Goal: Transaction & Acquisition: Purchase product/service

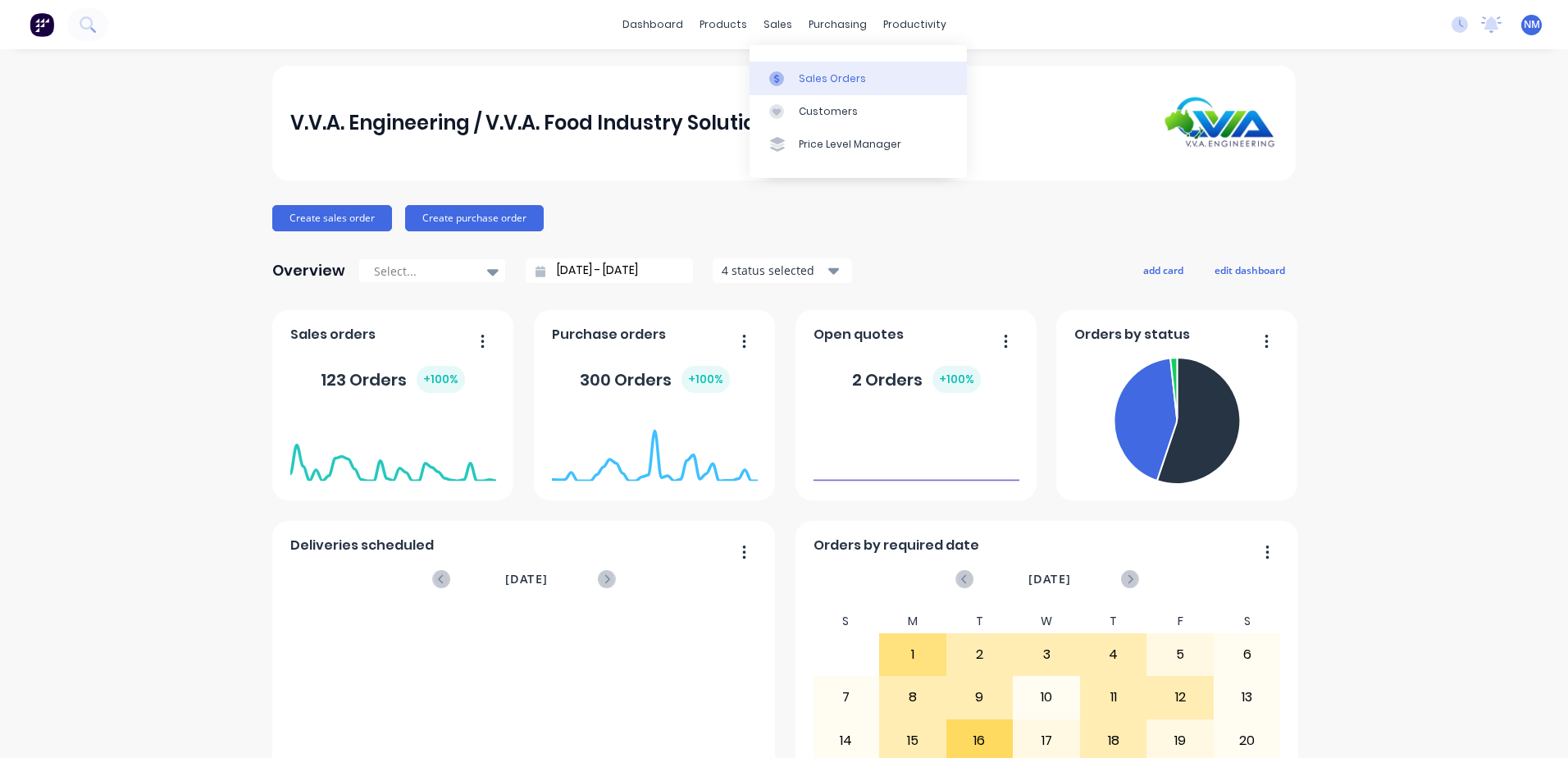
click at [819, 74] on div "Sales Orders" at bounding box center [832, 79] width 68 height 15
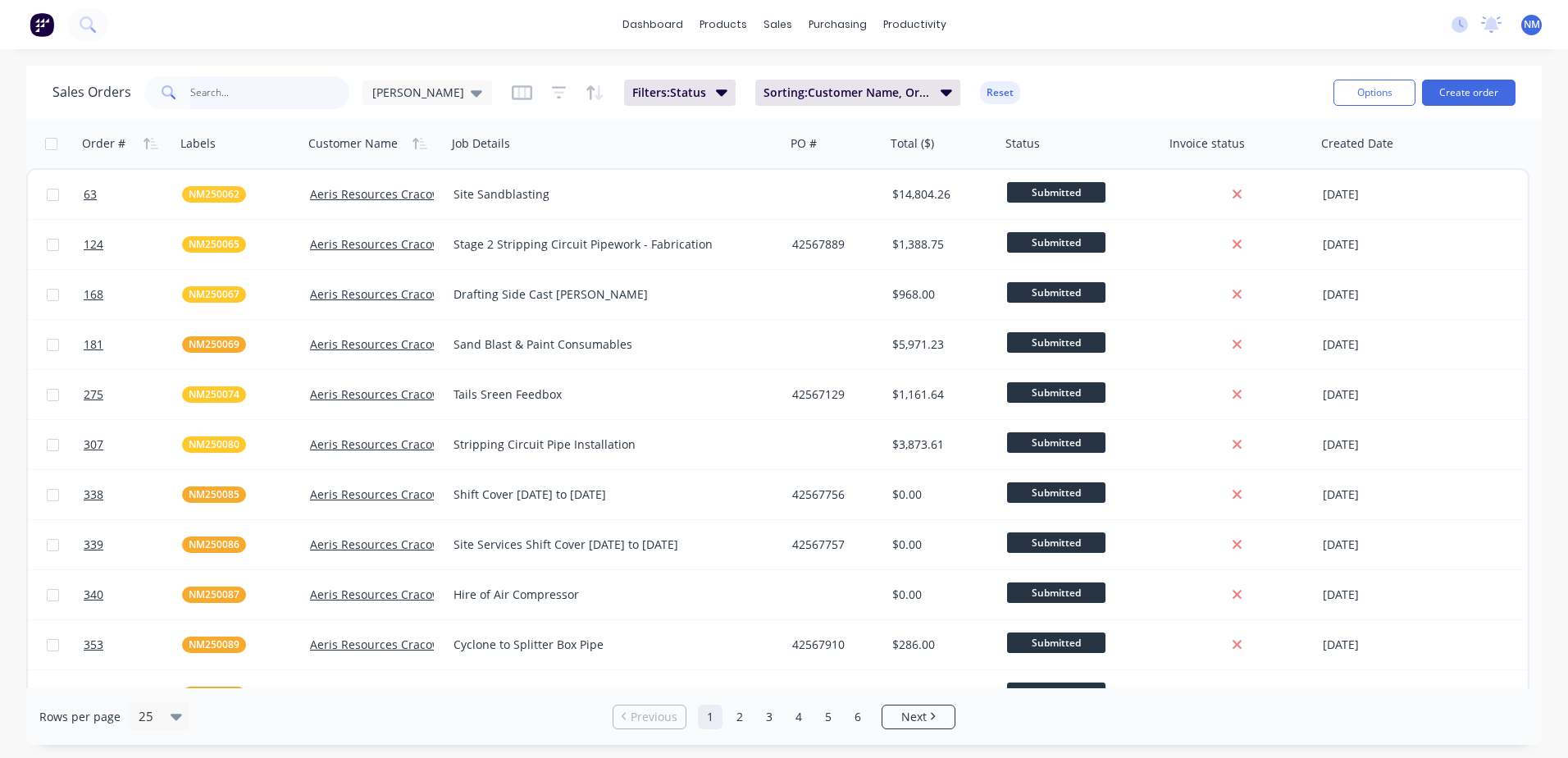
click at [224, 94] on input "text" at bounding box center [270, 92] width 160 height 32
type input "bcc250008"
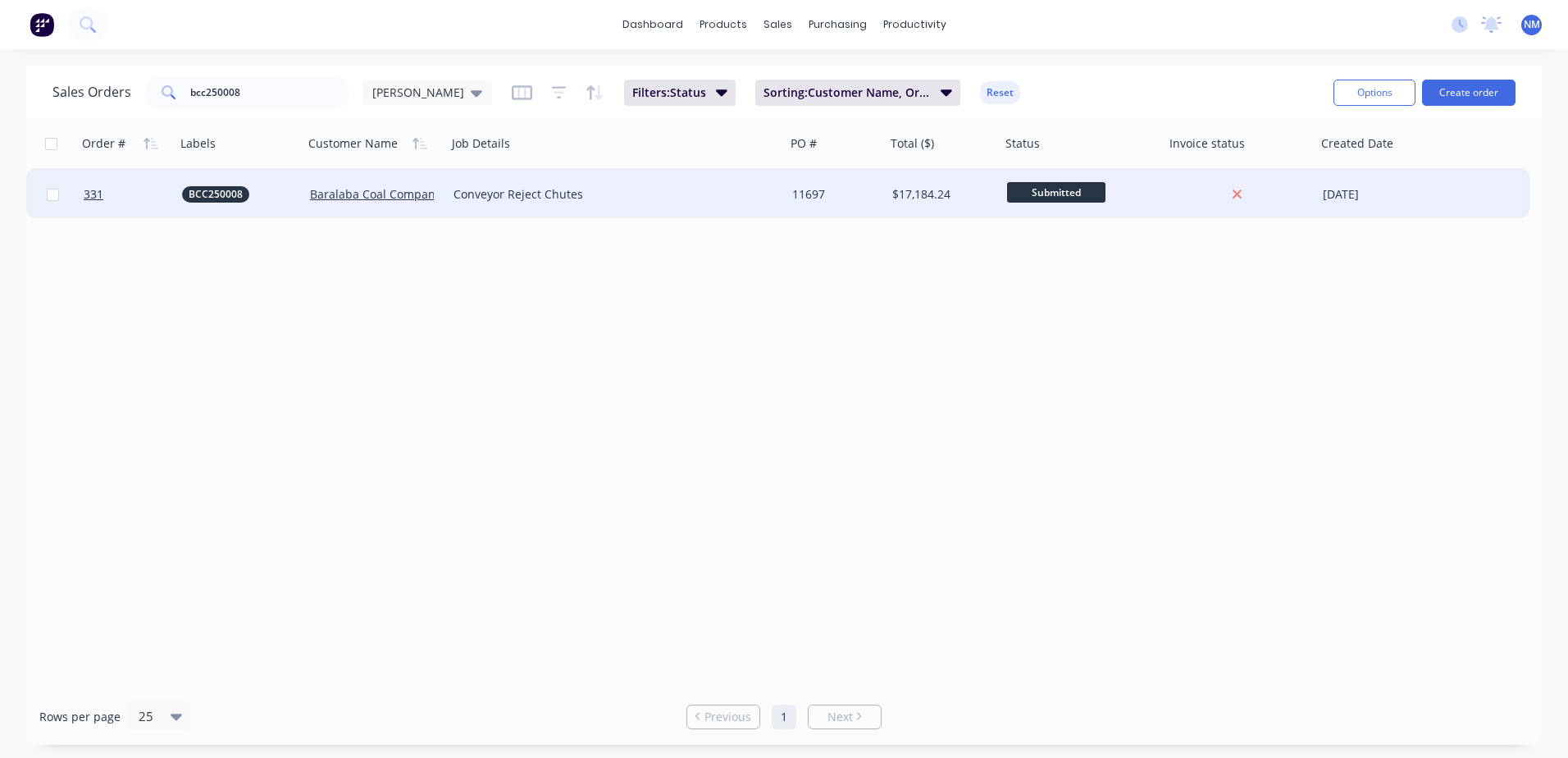
click at [980, 195] on div "$17,184.24" at bounding box center [941, 194] width 97 height 16
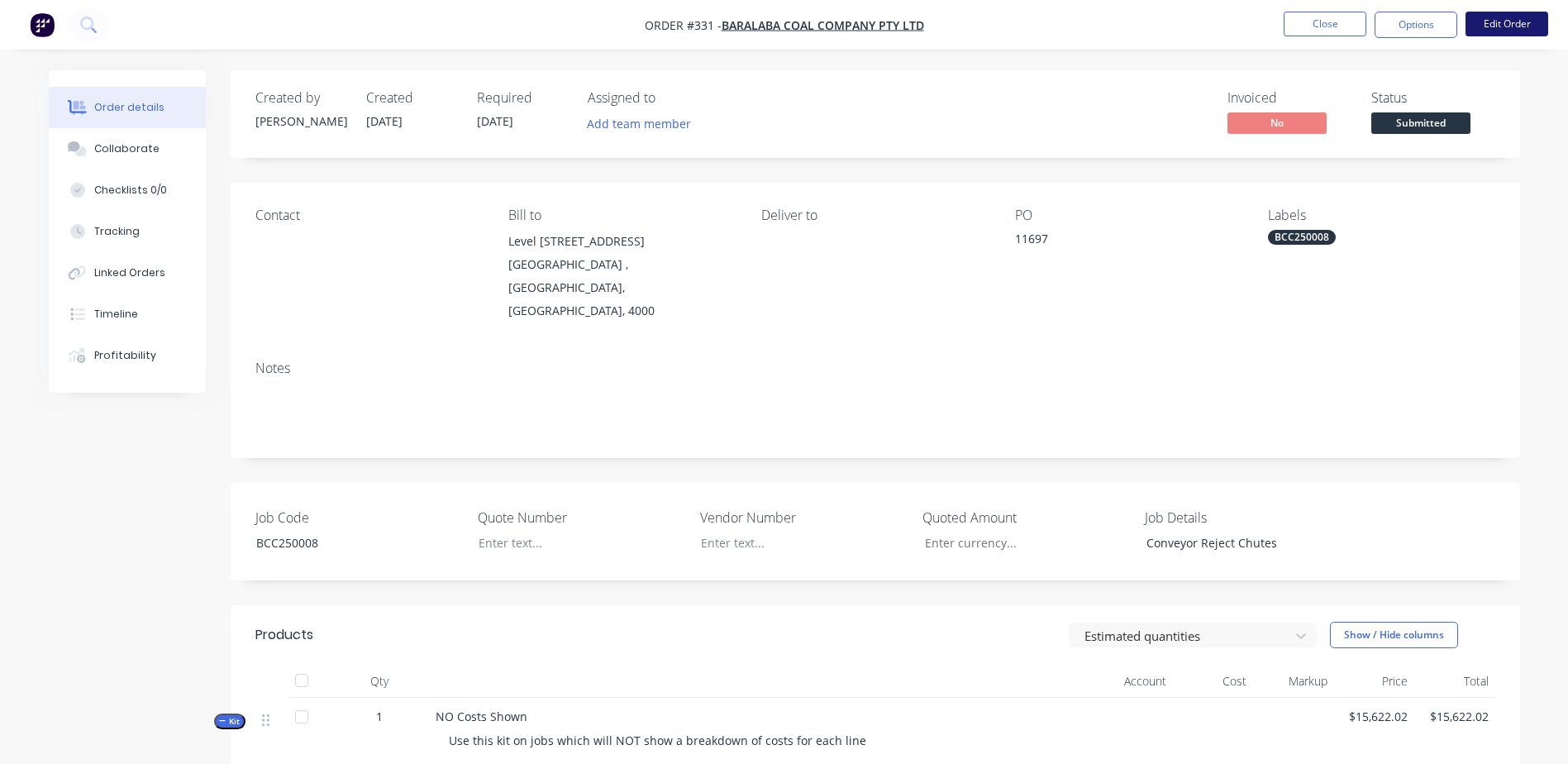
click at [1507, 21] on button "Edit Order" at bounding box center [1507, 24] width 83 height 25
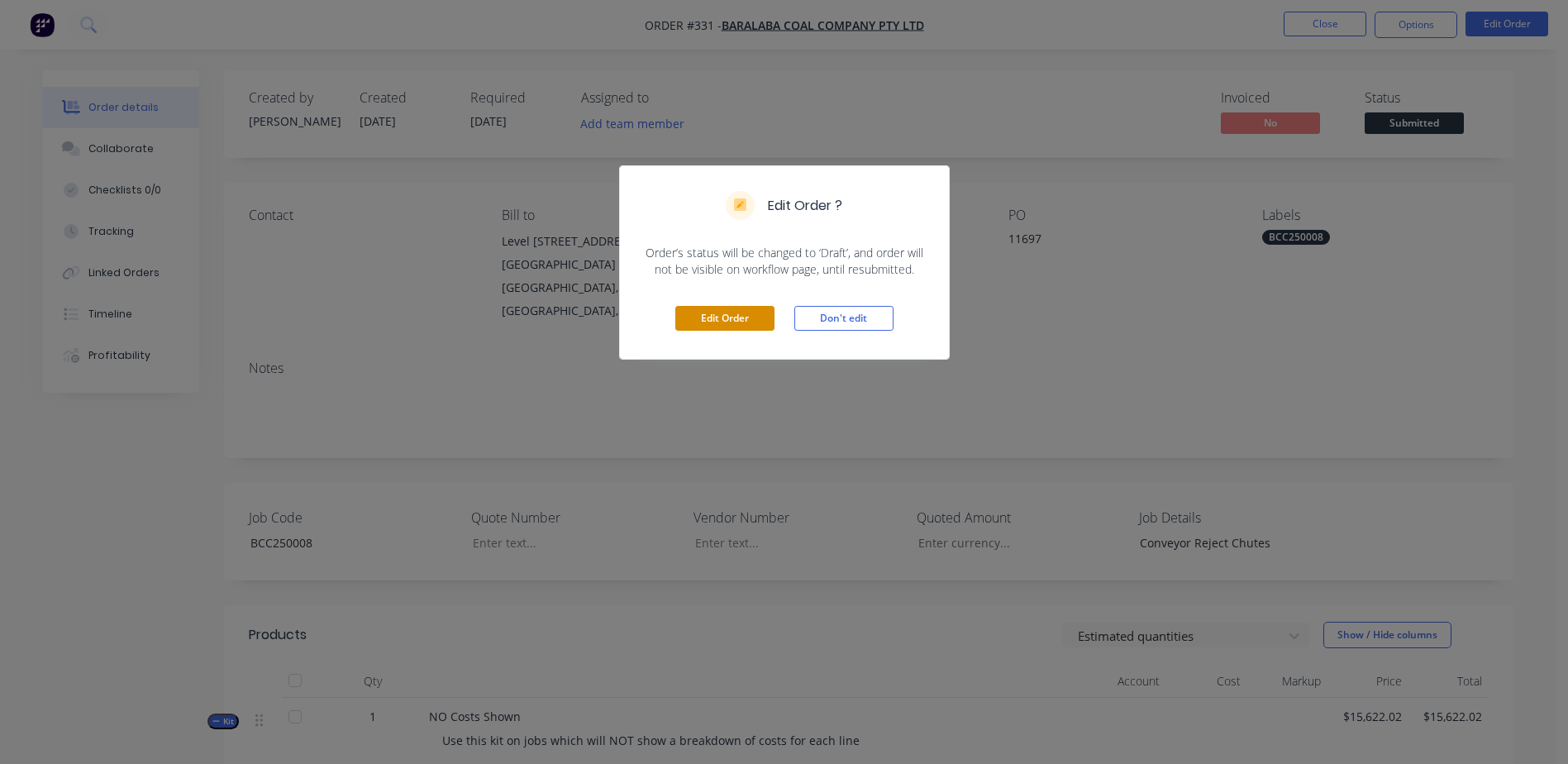
click at [721, 320] on button "Edit Order" at bounding box center [725, 319] width 99 height 25
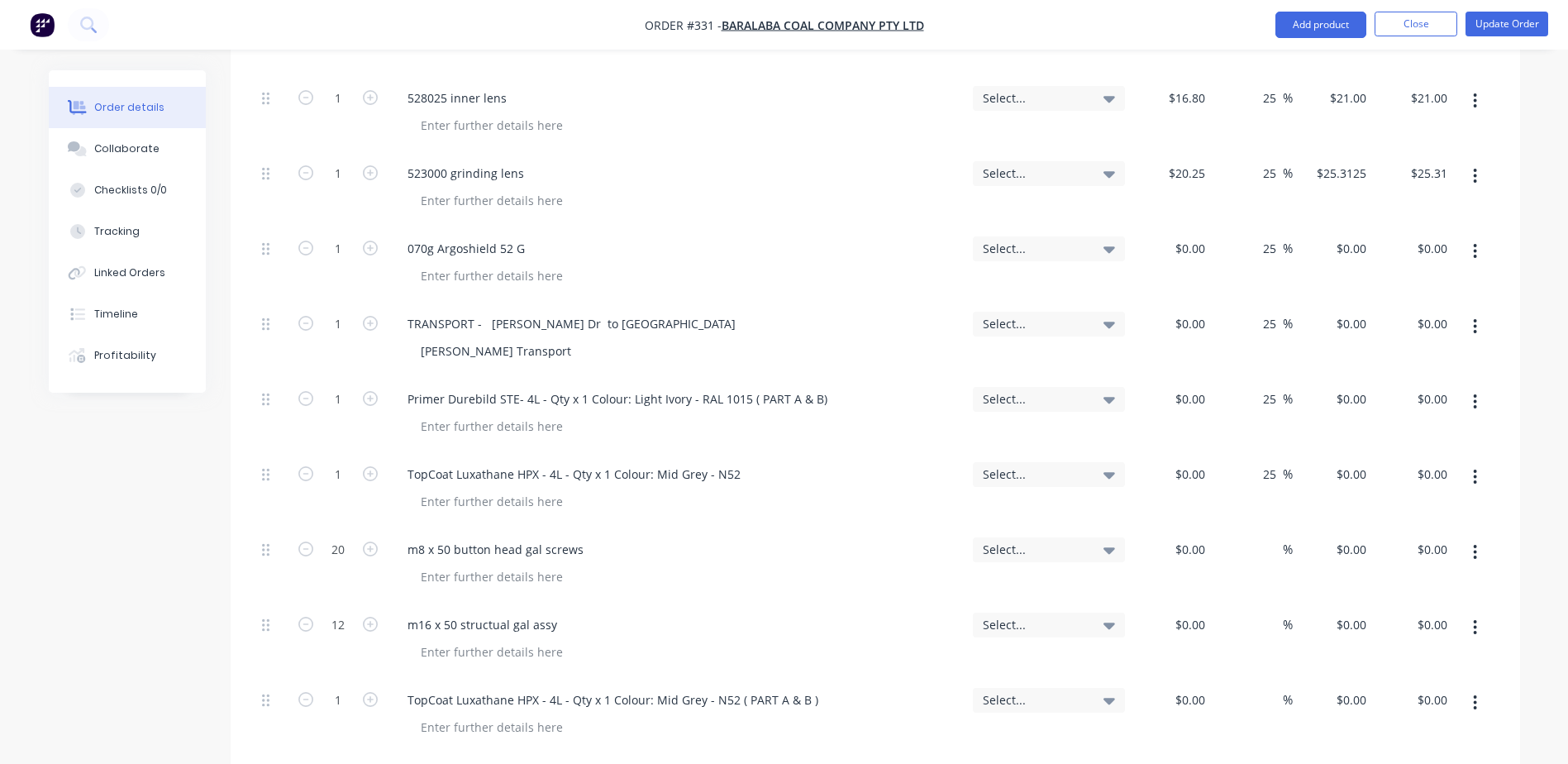
scroll to position [6614, 0]
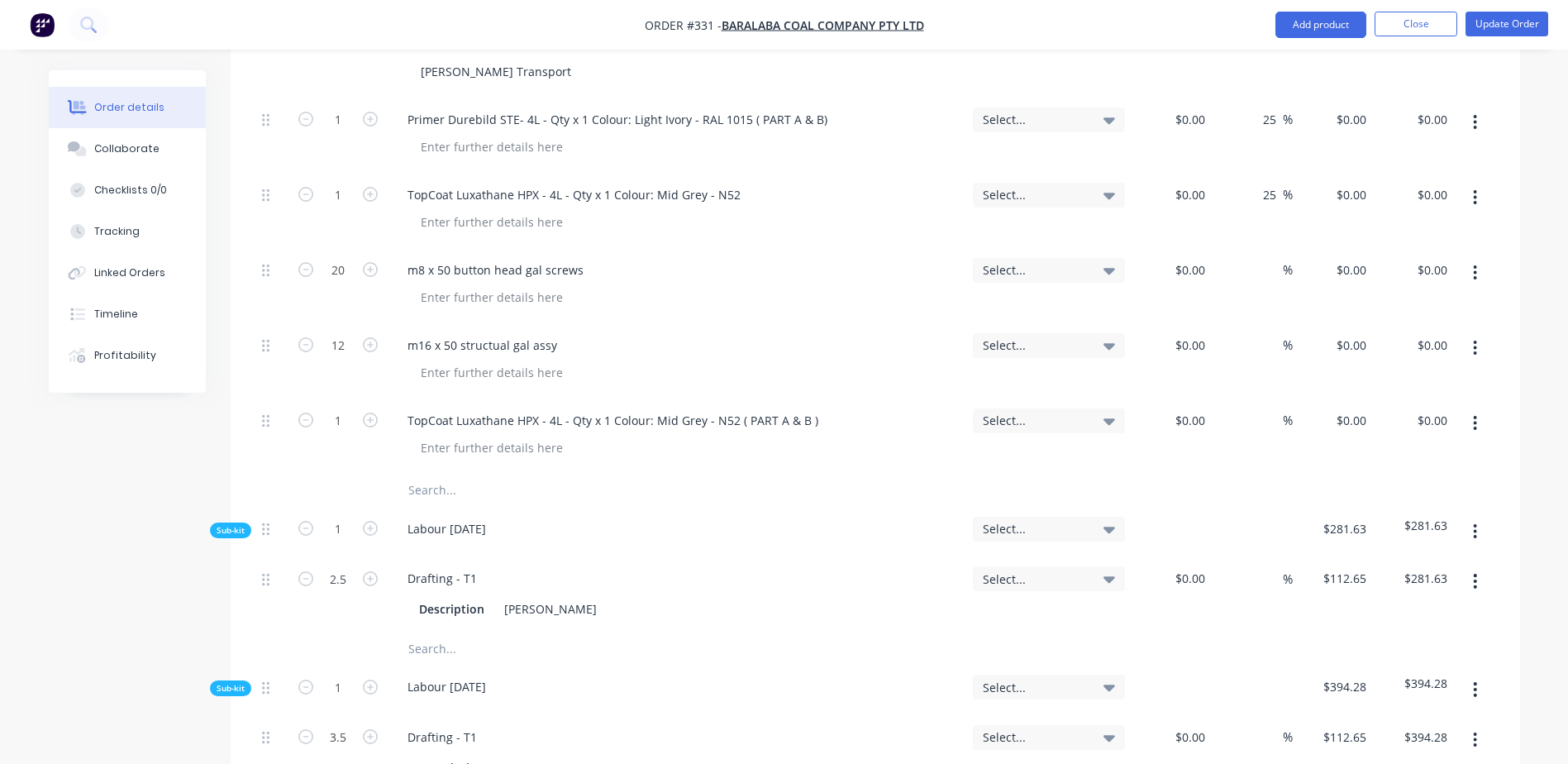
click at [432, 474] on input "text" at bounding box center [573, 490] width 331 height 33
type input "n"
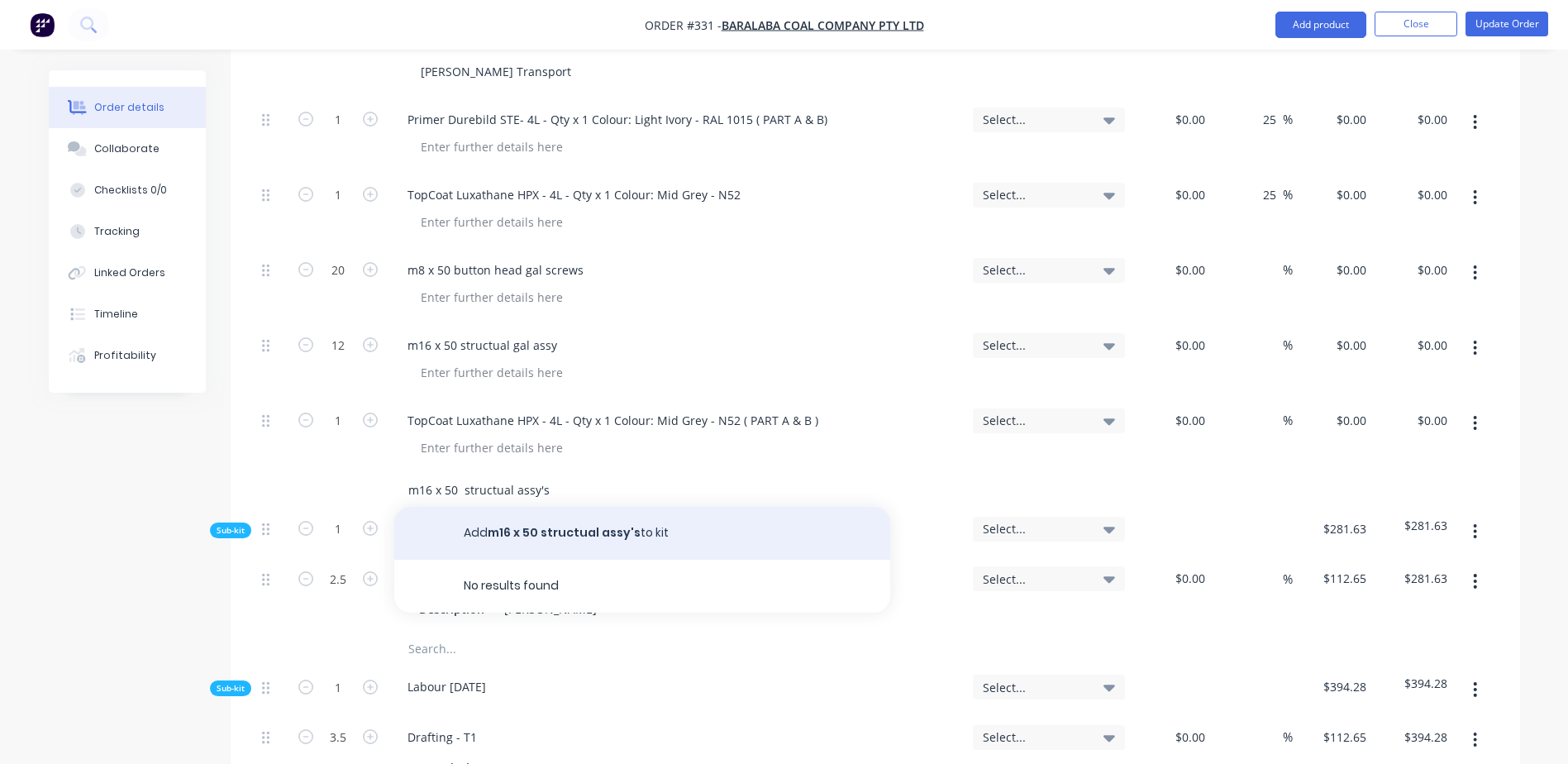
type input "m16 x 50 structual assy's"
click at [573, 507] on button "Add m16 x 50 structual assy's to kit" at bounding box center [642, 533] width 496 height 53
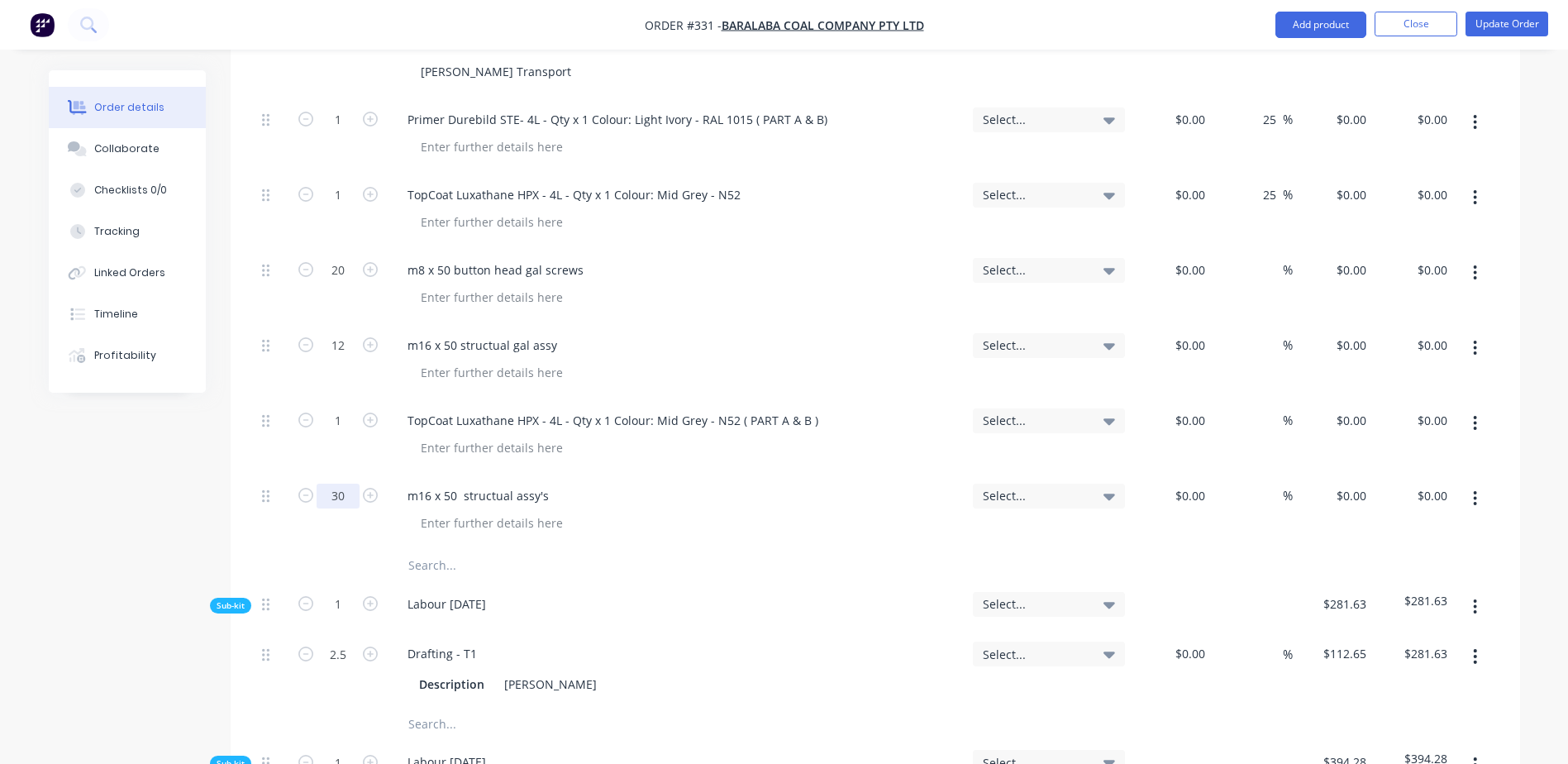
type input "30"
click at [1502, 26] on button "Update Order" at bounding box center [1507, 24] width 83 height 25
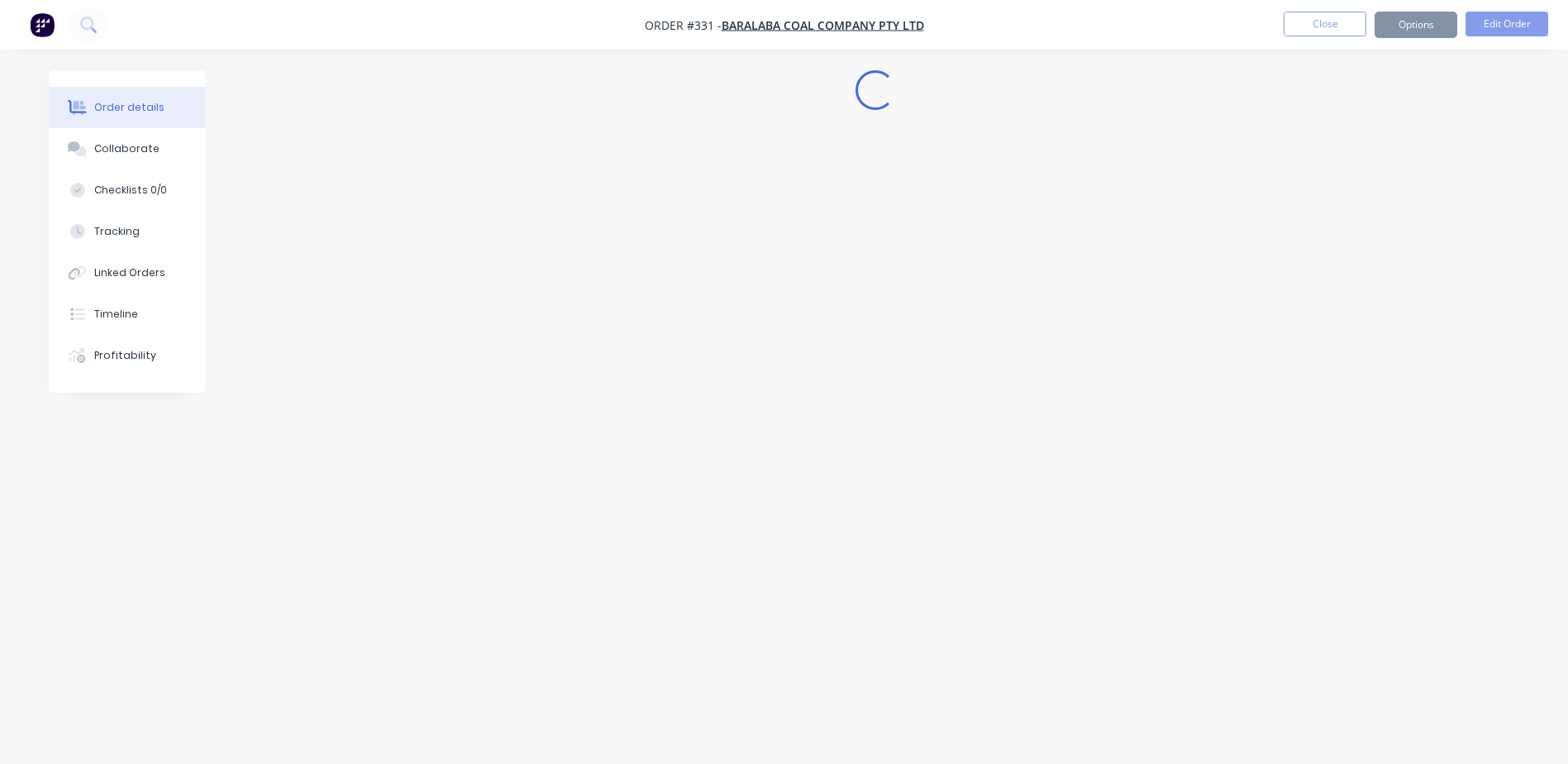
scroll to position [0, 0]
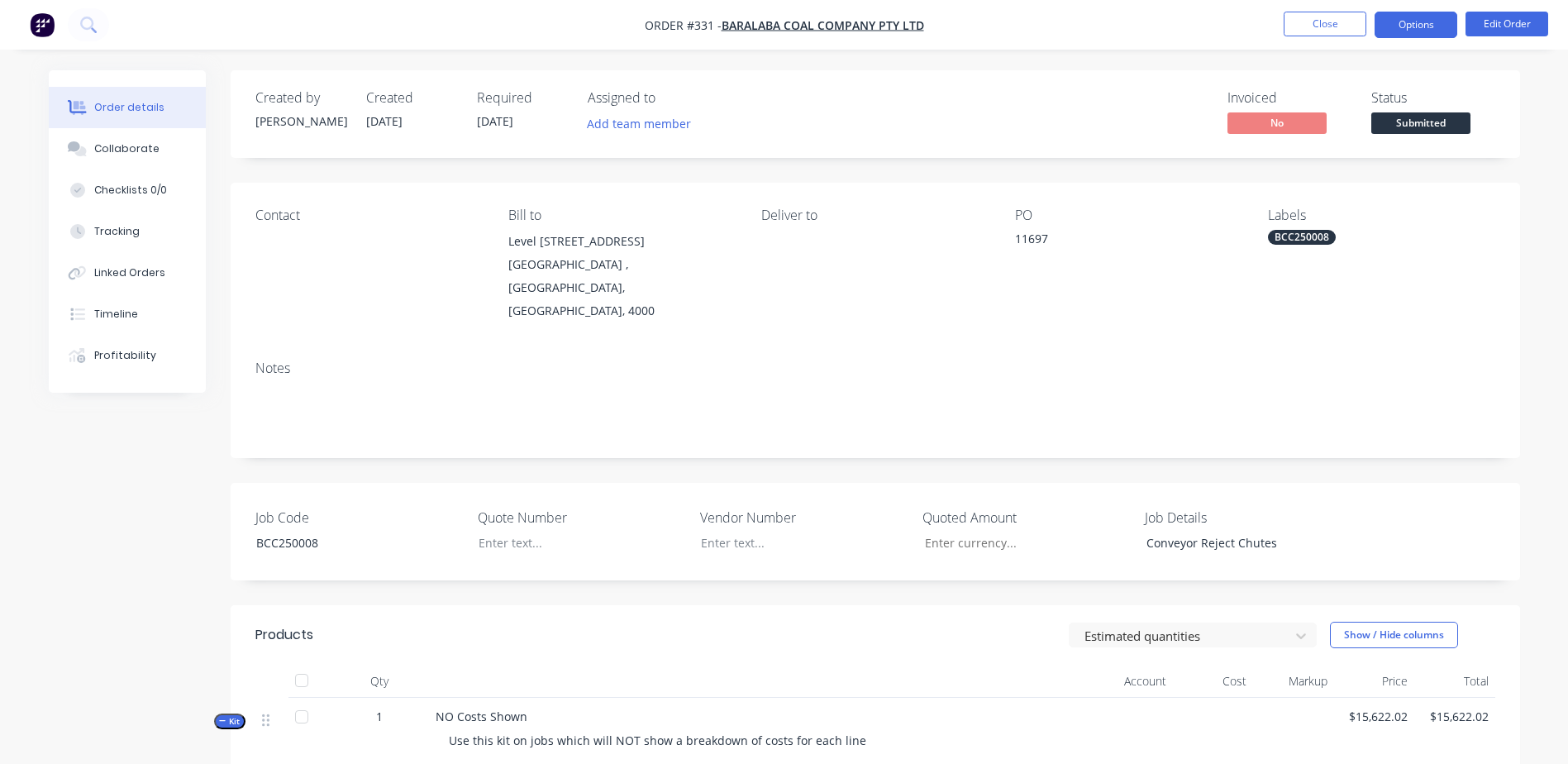
click at [1416, 27] on button "Options" at bounding box center [1416, 25] width 83 height 27
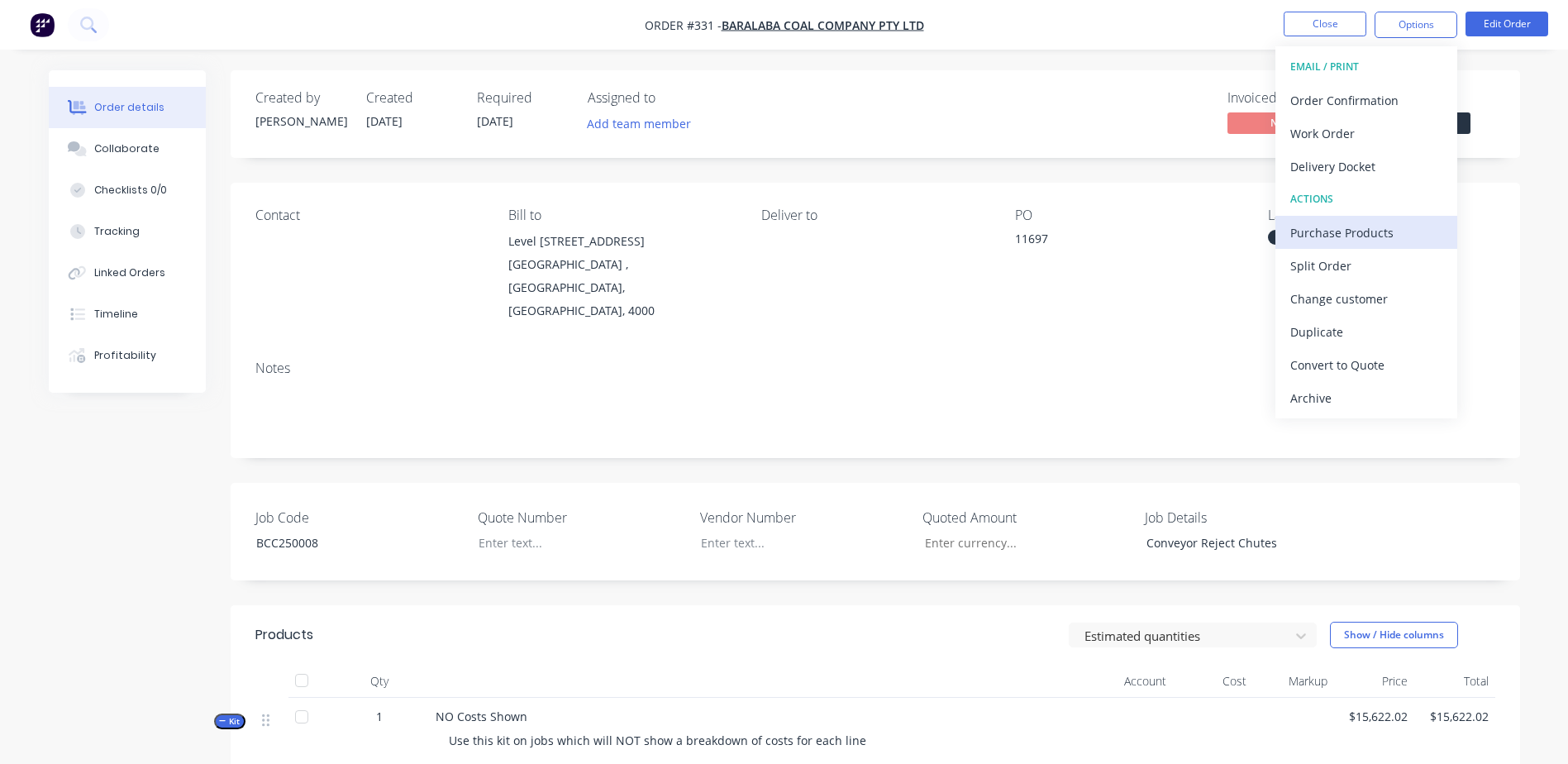
click at [1415, 221] on div "Purchase Products" at bounding box center [1366, 232] width 152 height 24
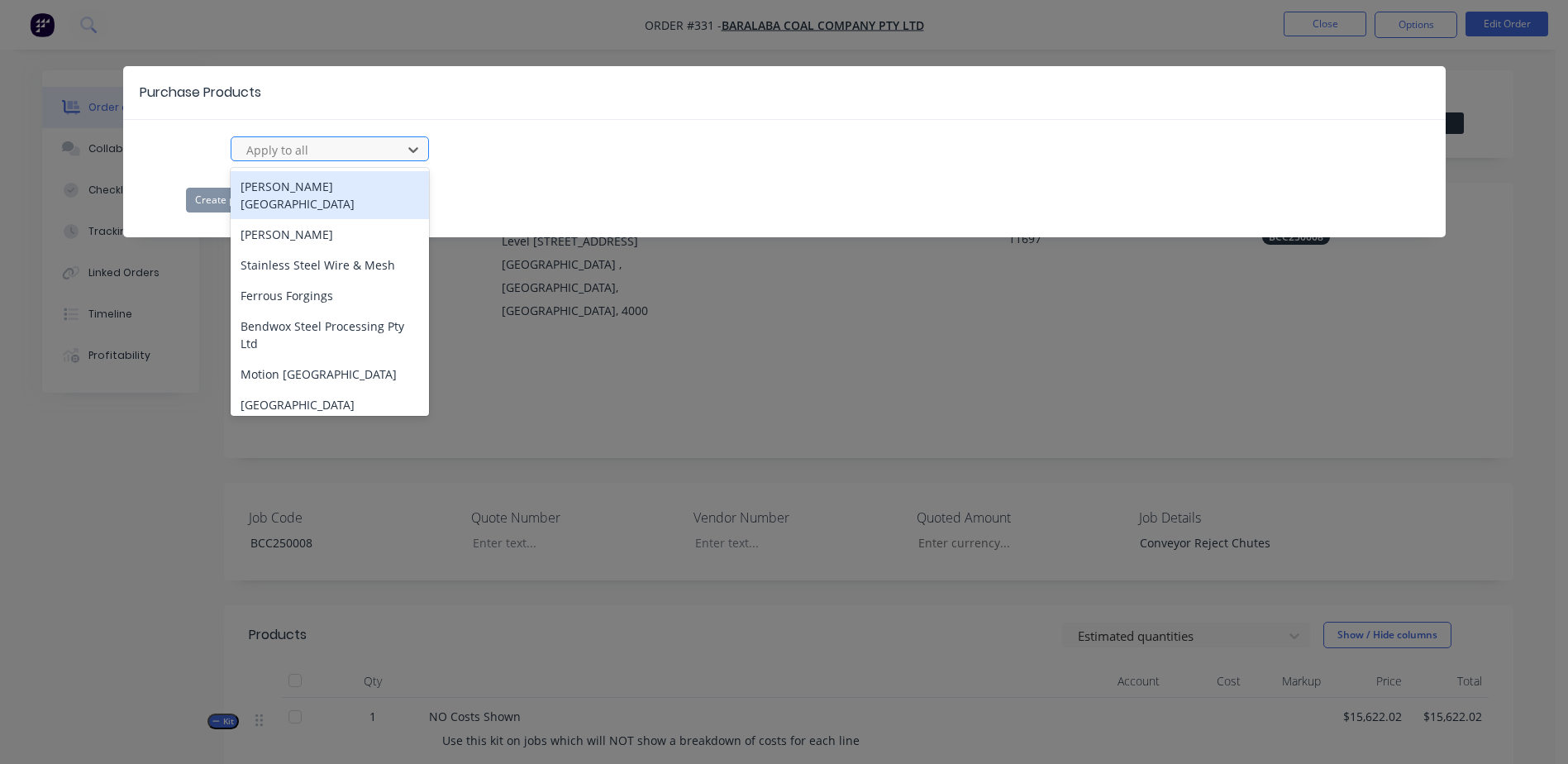
click at [283, 157] on div at bounding box center [319, 151] width 149 height 21
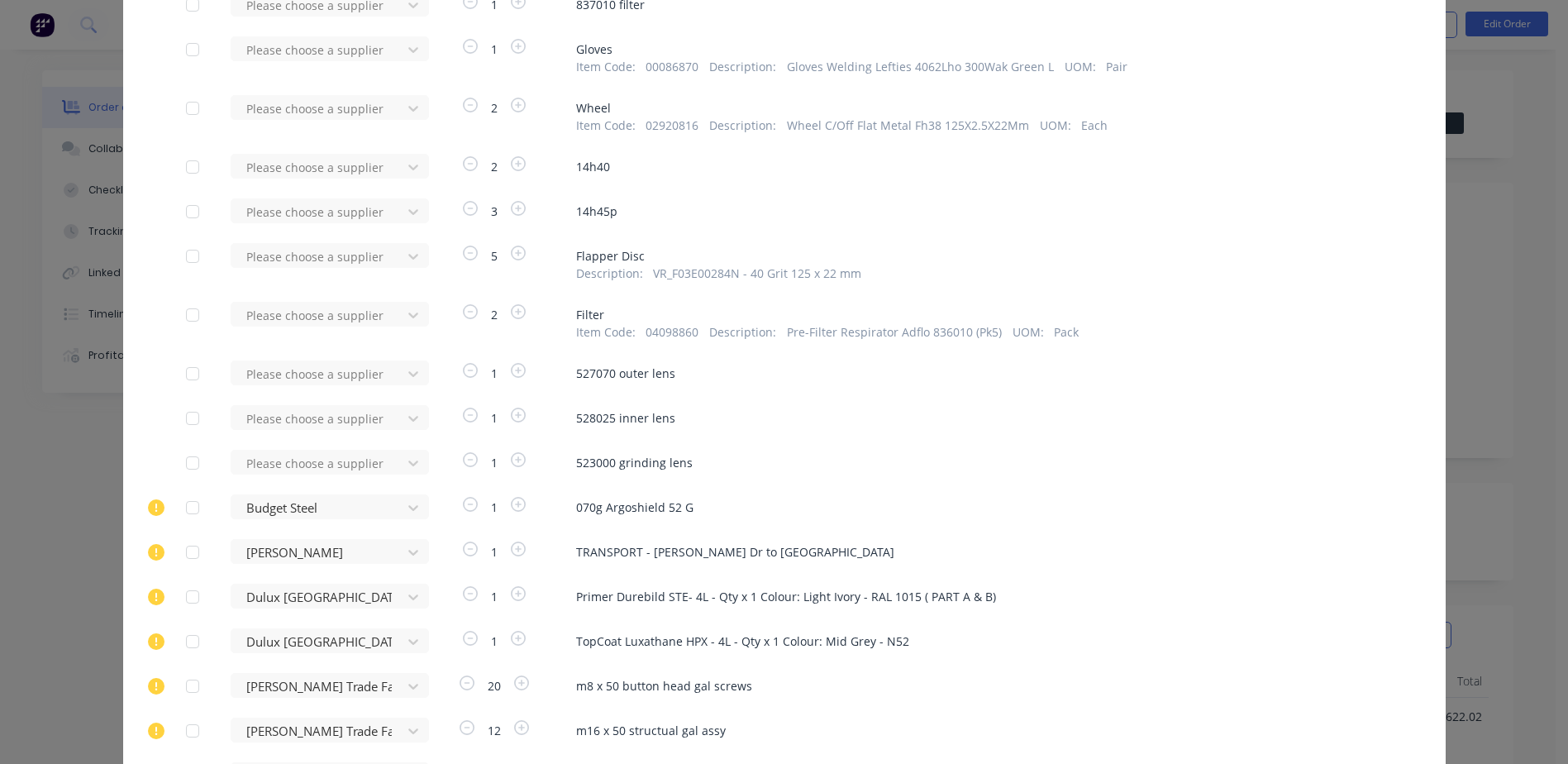
scroll to position [4448, 0]
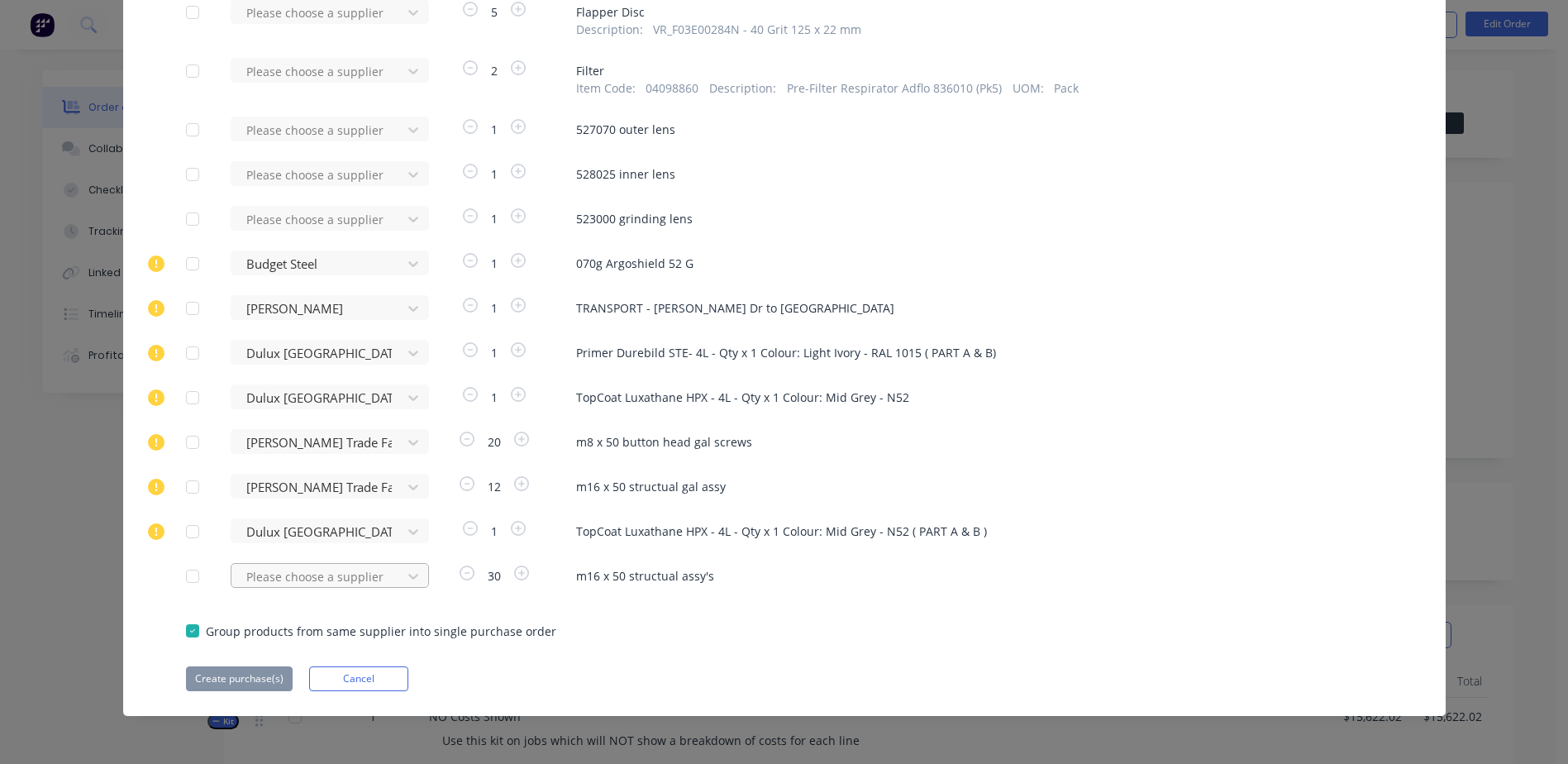
click at [276, 577] on div "Please choose a supplier" at bounding box center [321, 576] width 182 height 25
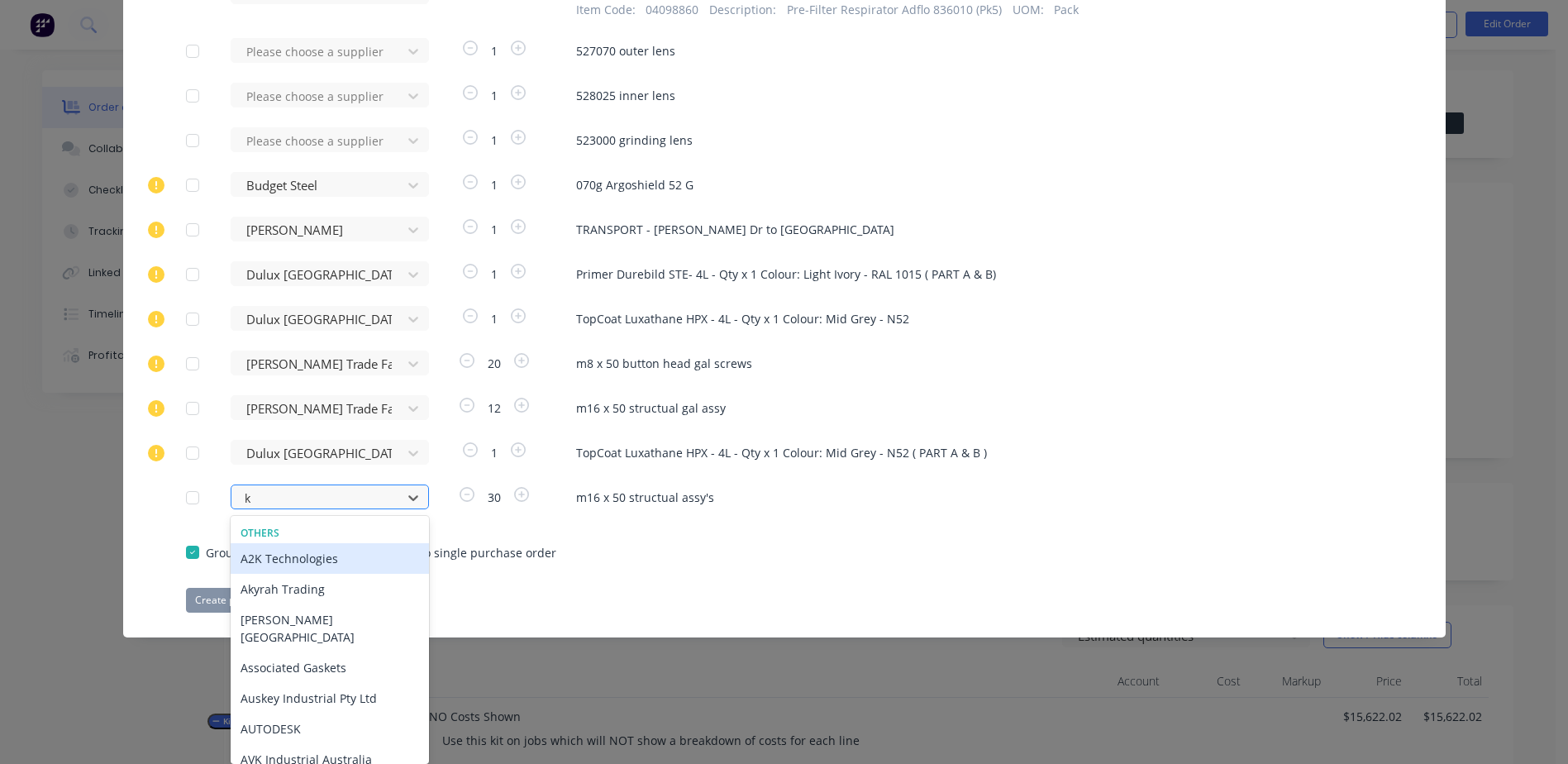
type input "kj"
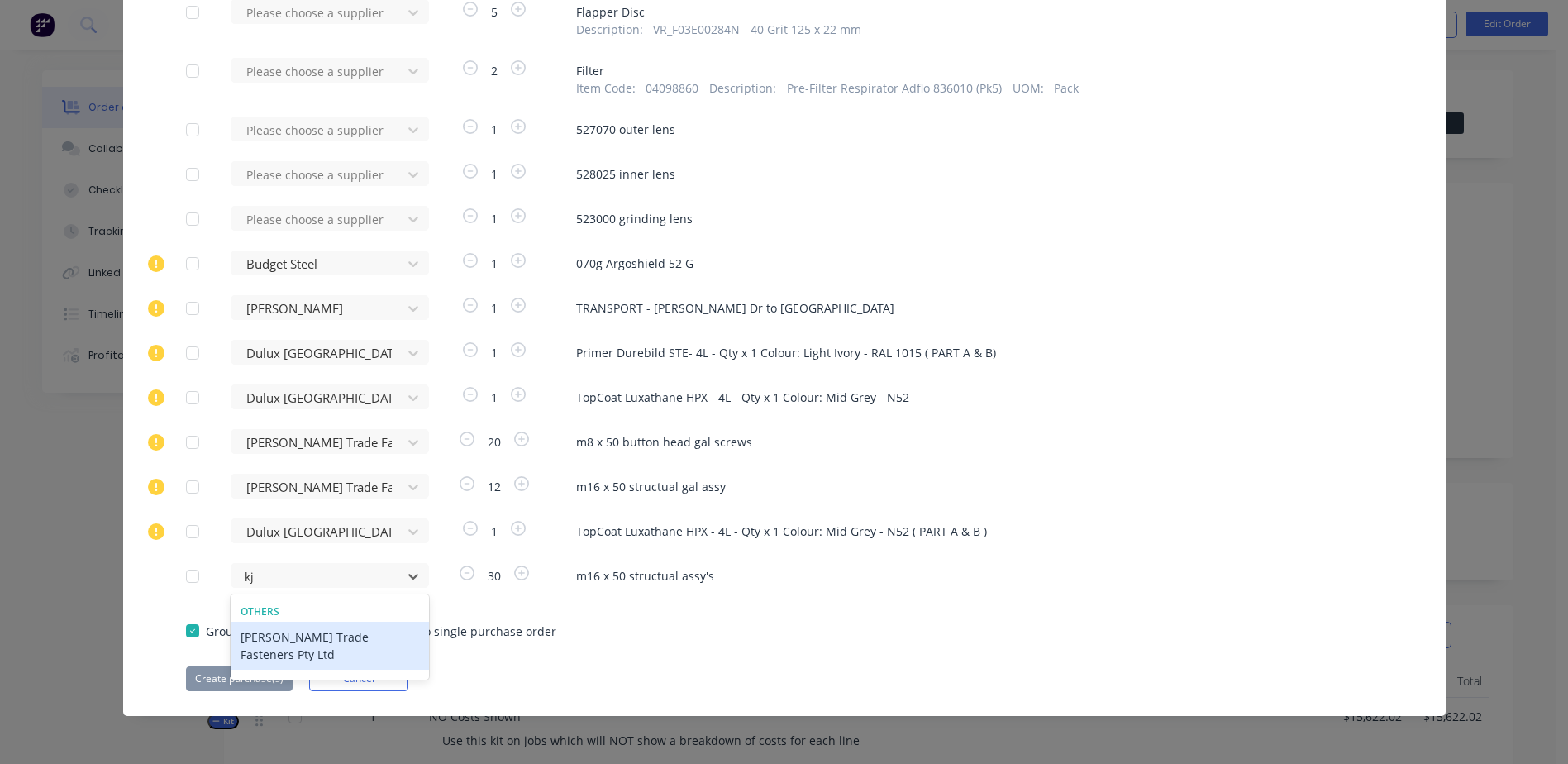
click at [327, 640] on div "[PERSON_NAME] Trade Fasteners Pty Ltd" at bounding box center [329, 646] width 199 height 48
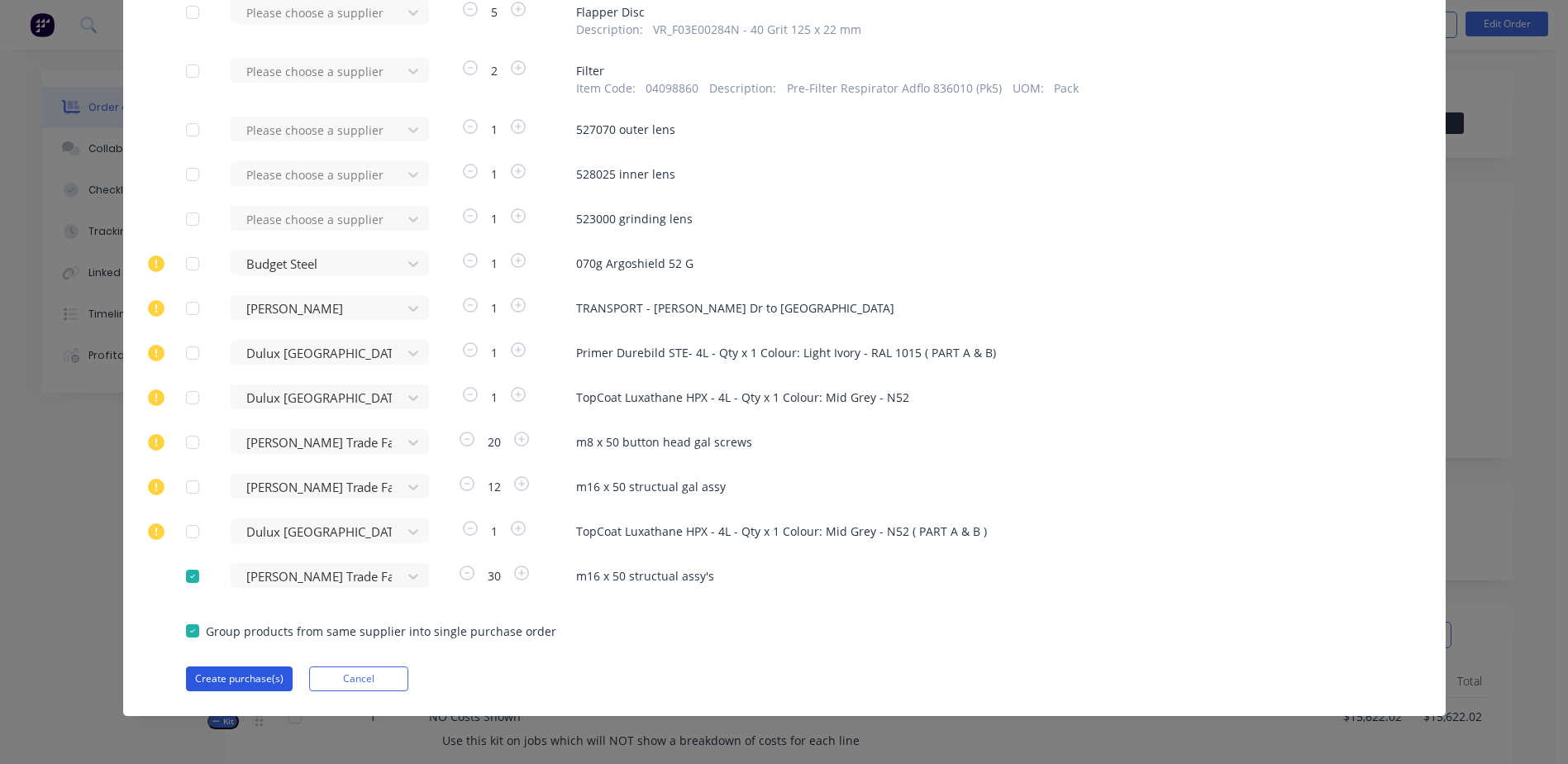
click at [236, 675] on button "Create purchase(s)" at bounding box center [239, 679] width 107 height 25
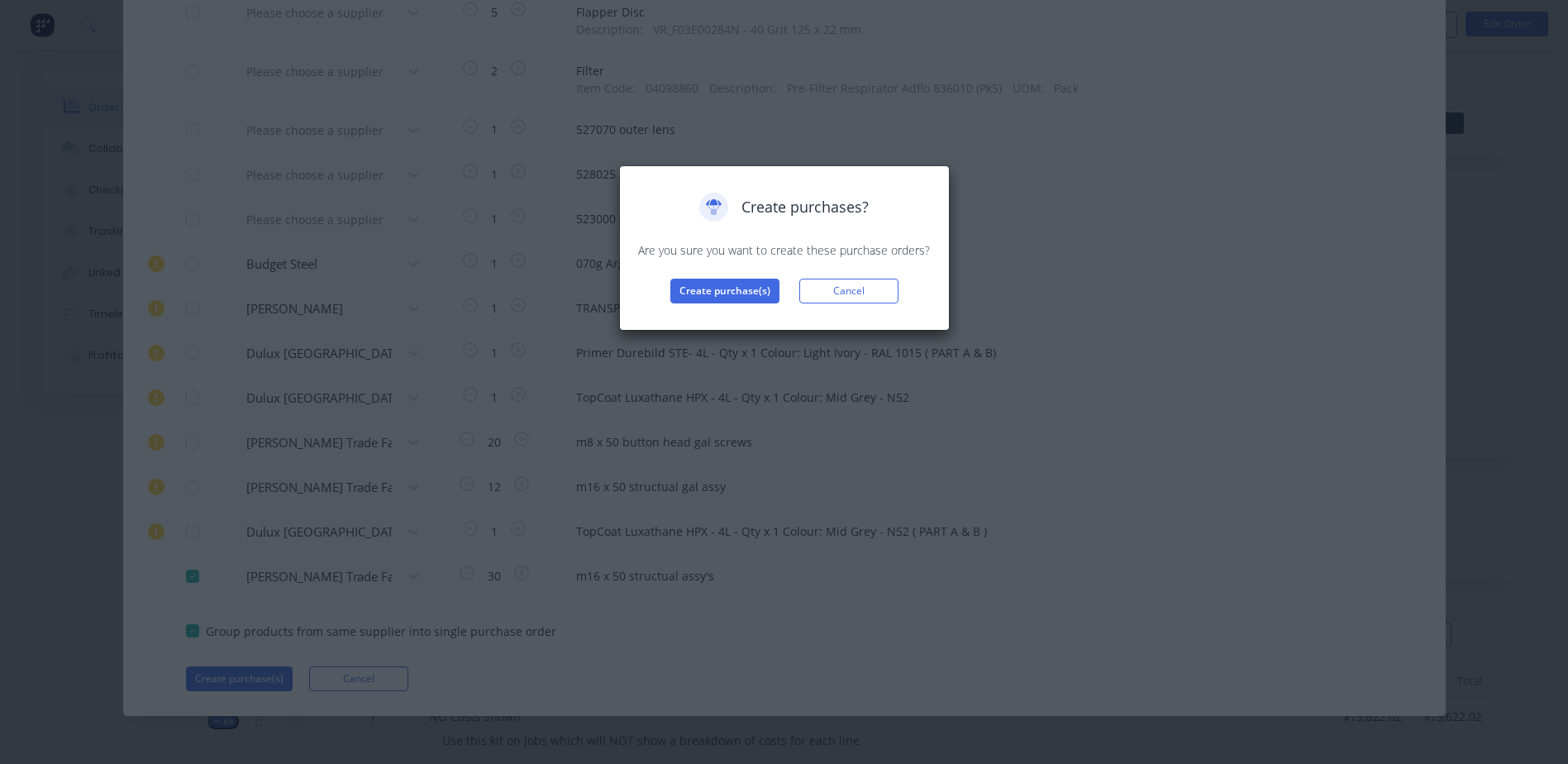
click at [698, 308] on div "Create purchases? Are you sure you want to create these purchase orders? Create…" at bounding box center [784, 248] width 331 height 165
click at [701, 293] on button "Create purchase(s)" at bounding box center [725, 291] width 109 height 25
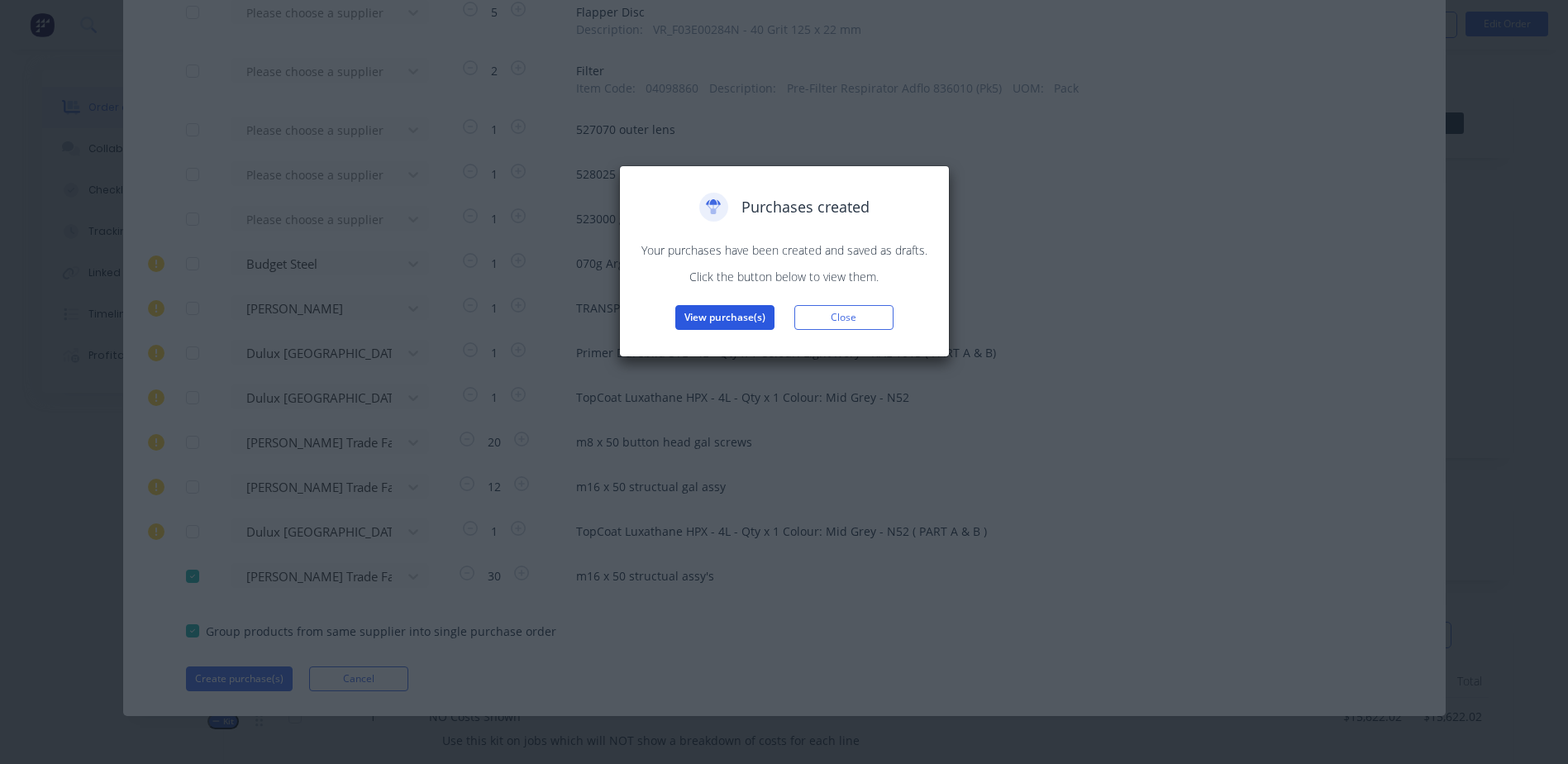
click at [718, 314] on button "View purchase(s)" at bounding box center [725, 318] width 99 height 25
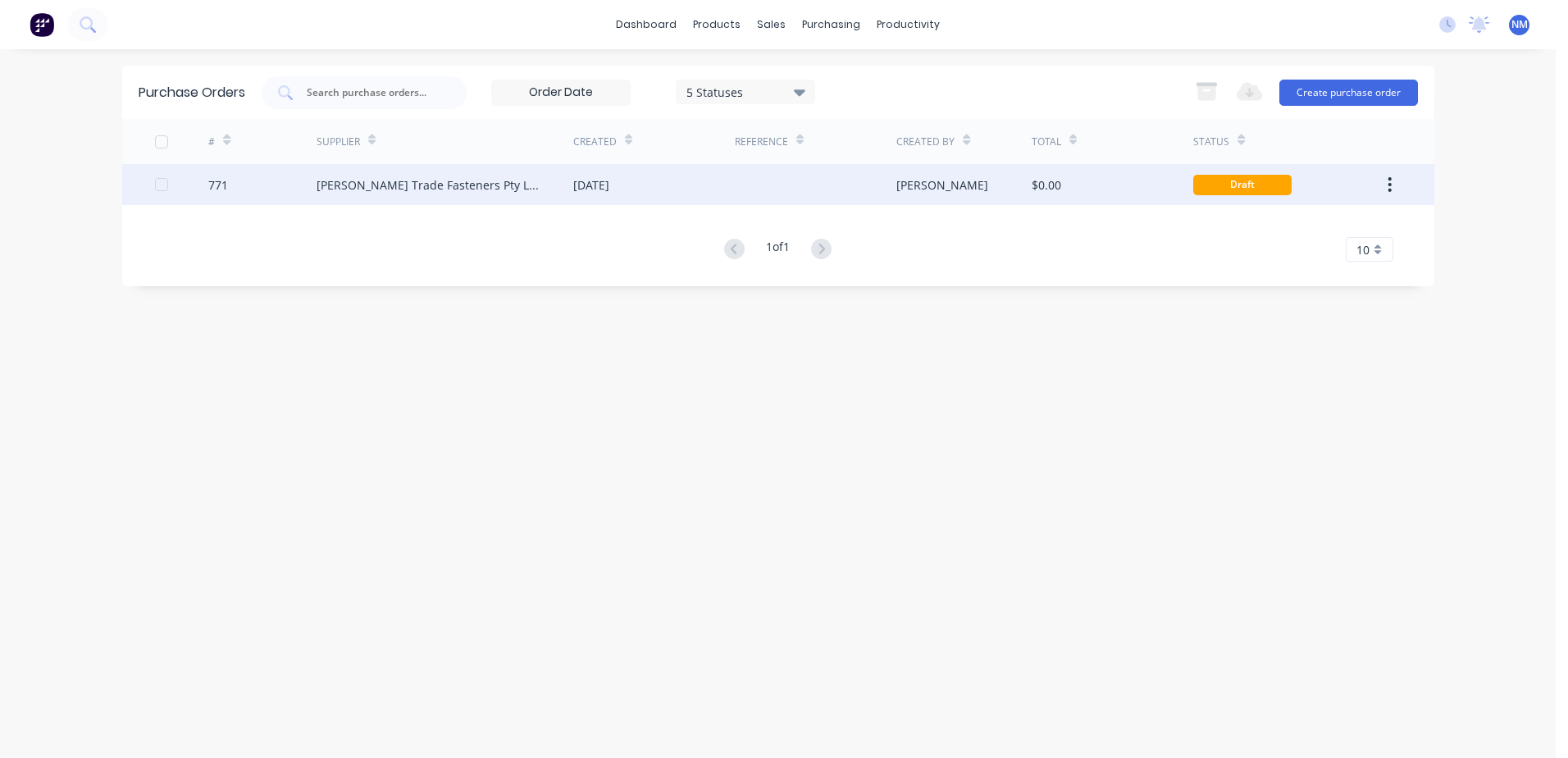
click at [1092, 189] on div "$0.00" at bounding box center [1113, 184] width 162 height 41
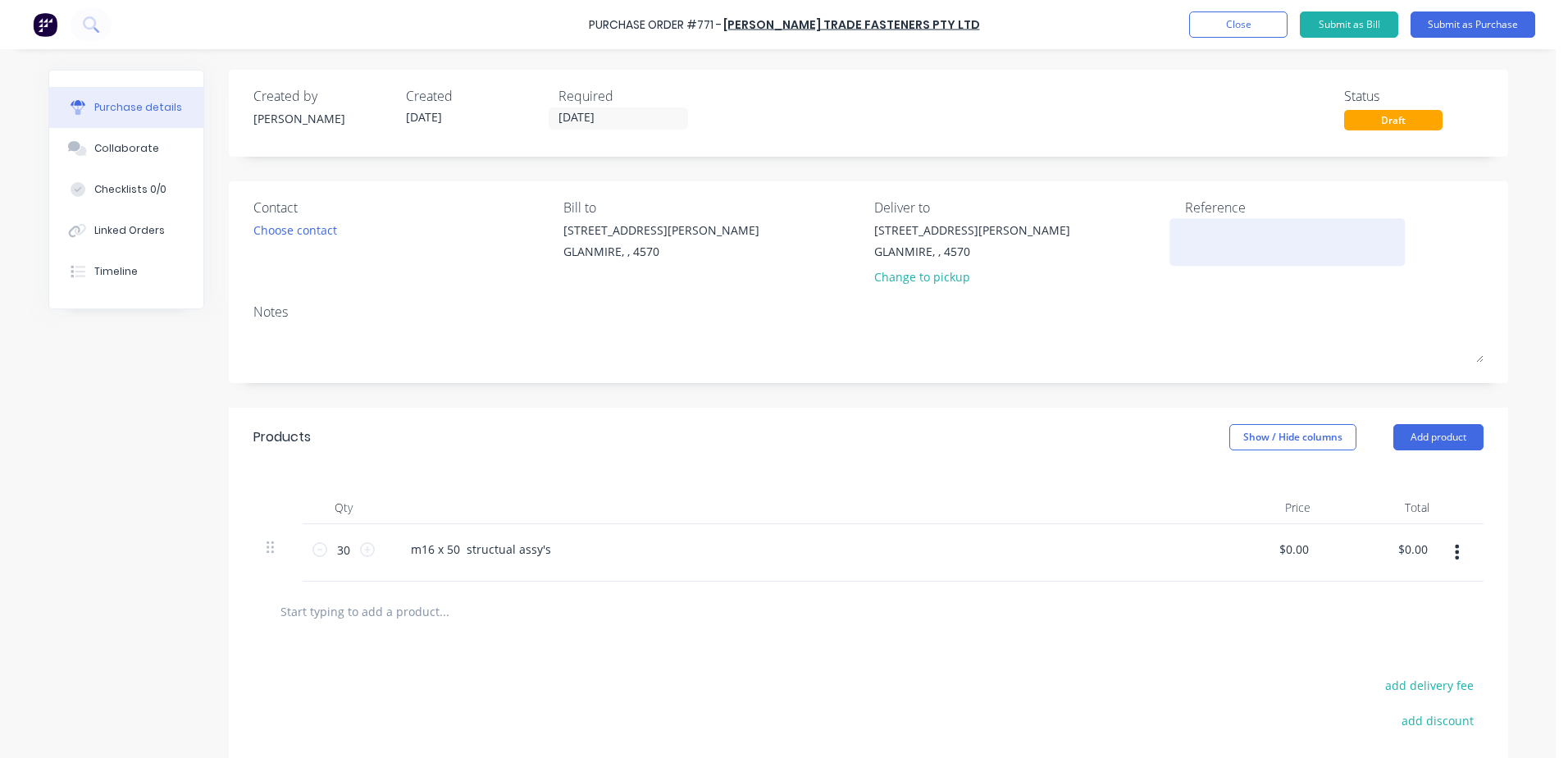
click at [1196, 249] on textarea at bounding box center [1287, 240] width 205 height 37
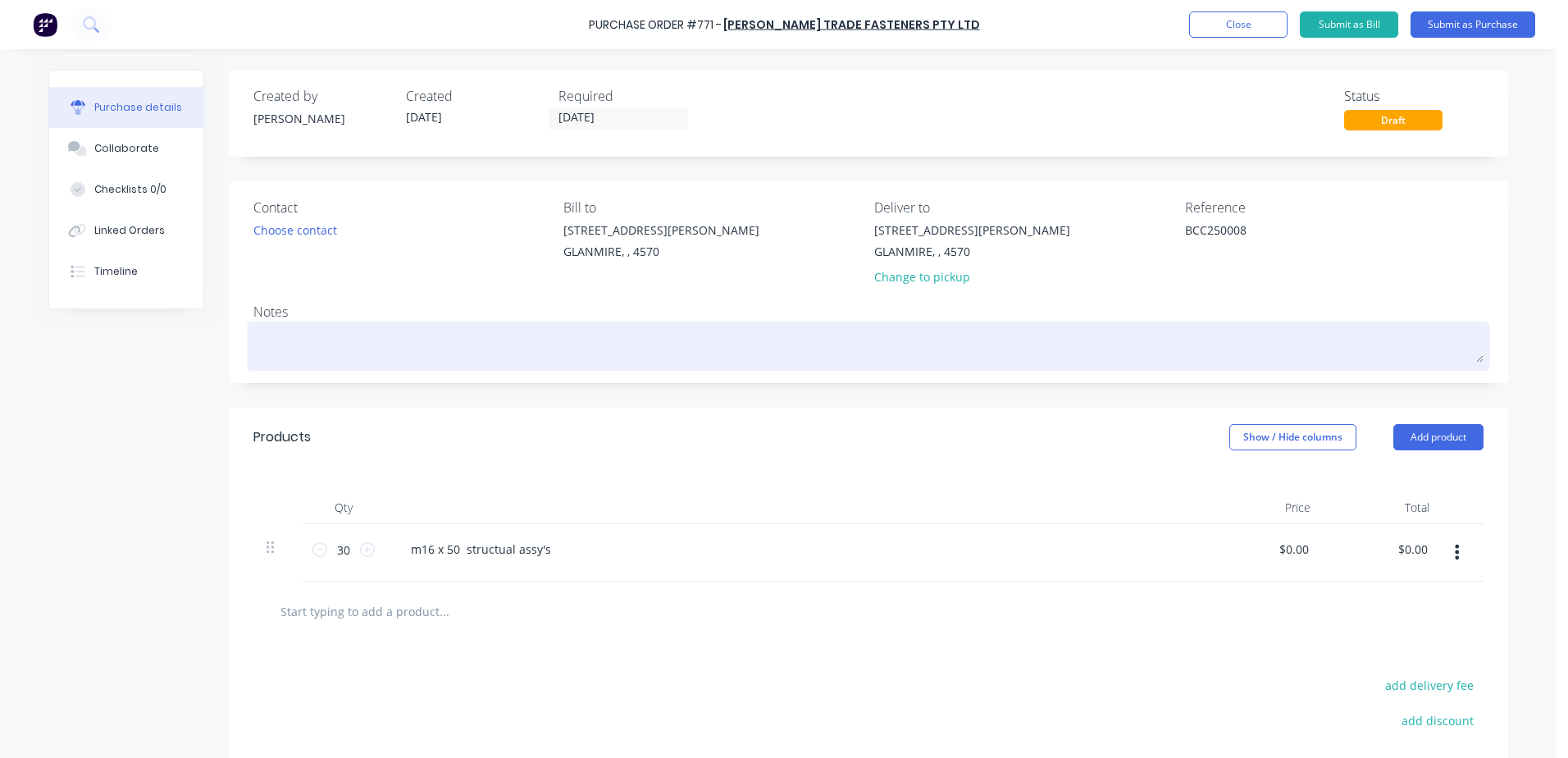
type textarea "BCC250008"
type textarea "x"
type textarea "BCC250008"
click at [283, 354] on textarea at bounding box center [868, 344] width 1230 height 37
type textarea "x"
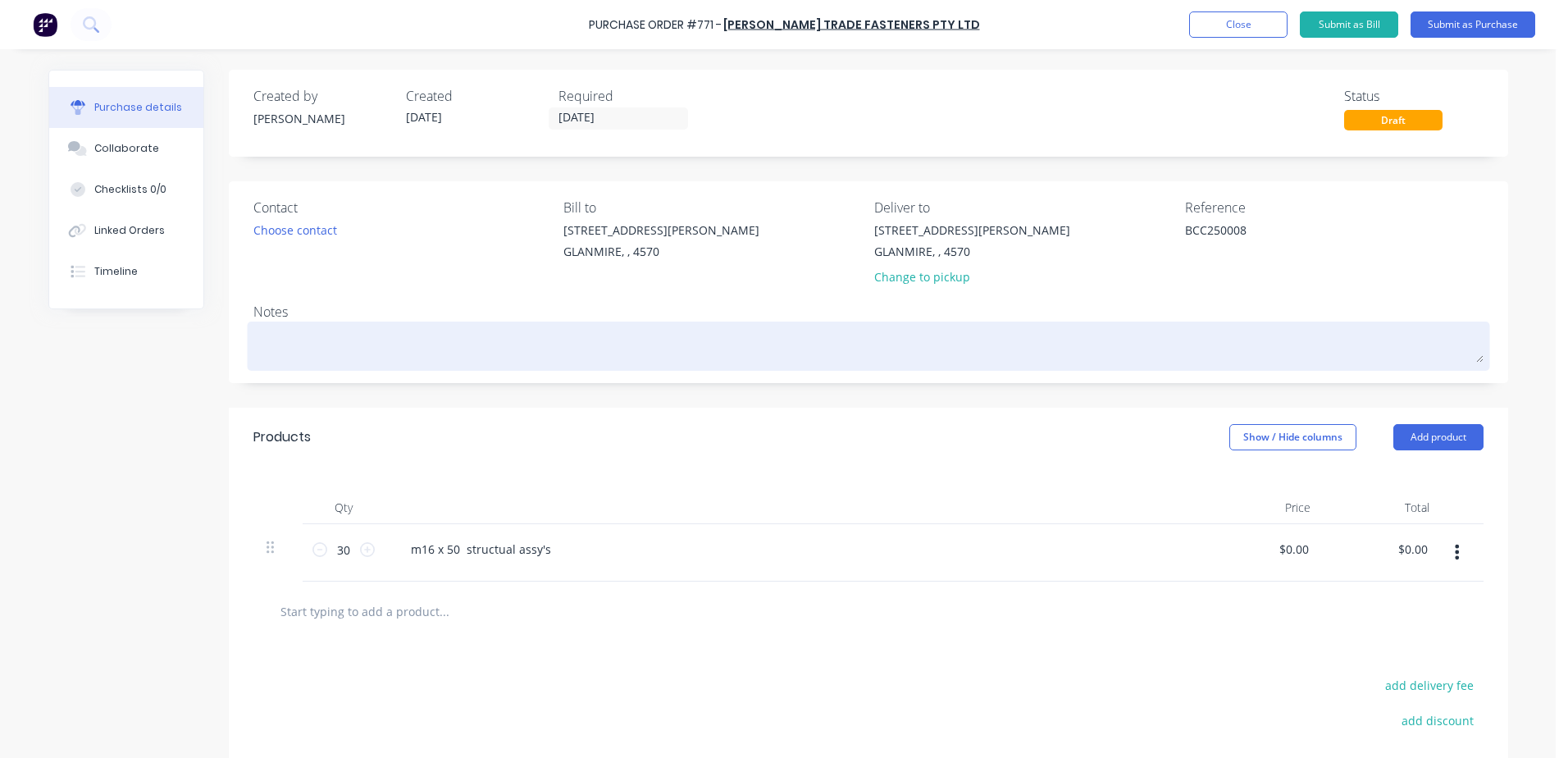
type textarea "B"
type textarea "x"
type textarea "BC"
type textarea "x"
type textarea "BCC"
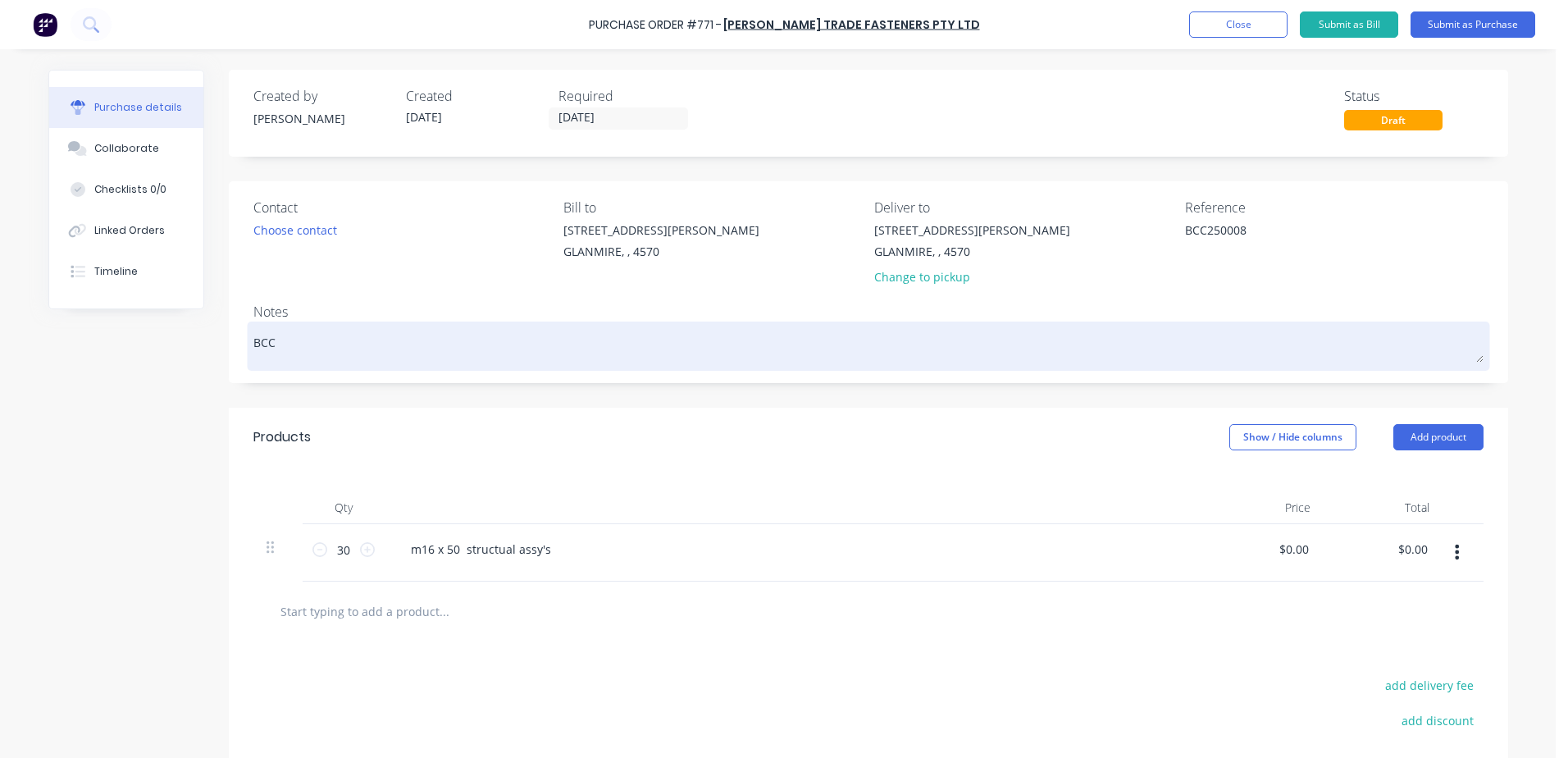
type textarea "x"
type textarea "BCC2"
type textarea "x"
type textarea "BCC25"
type textarea "x"
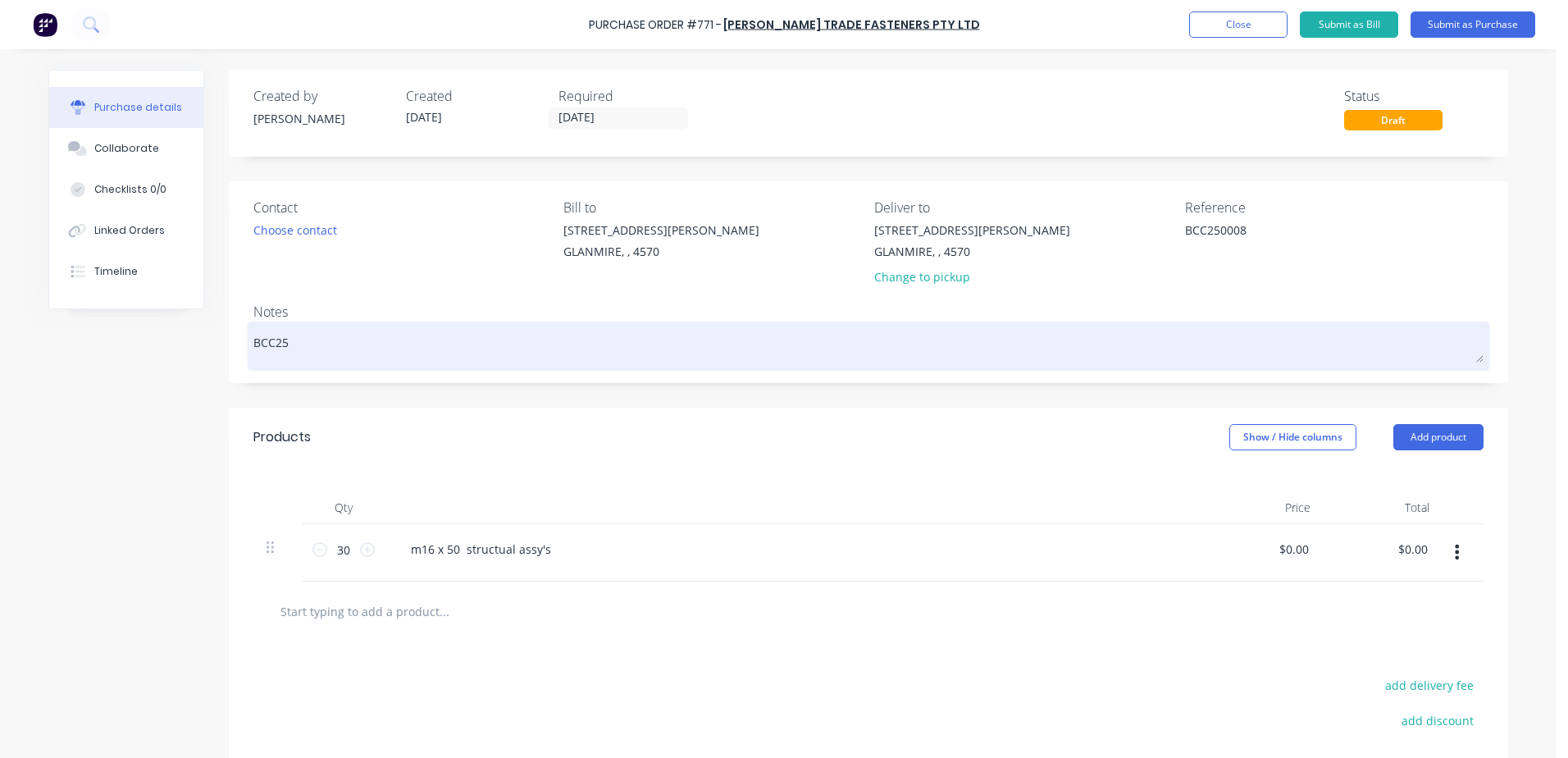
type textarea "BCC250"
type textarea "x"
type textarea "BCC2500"
type textarea "x"
type textarea "BCC25000"
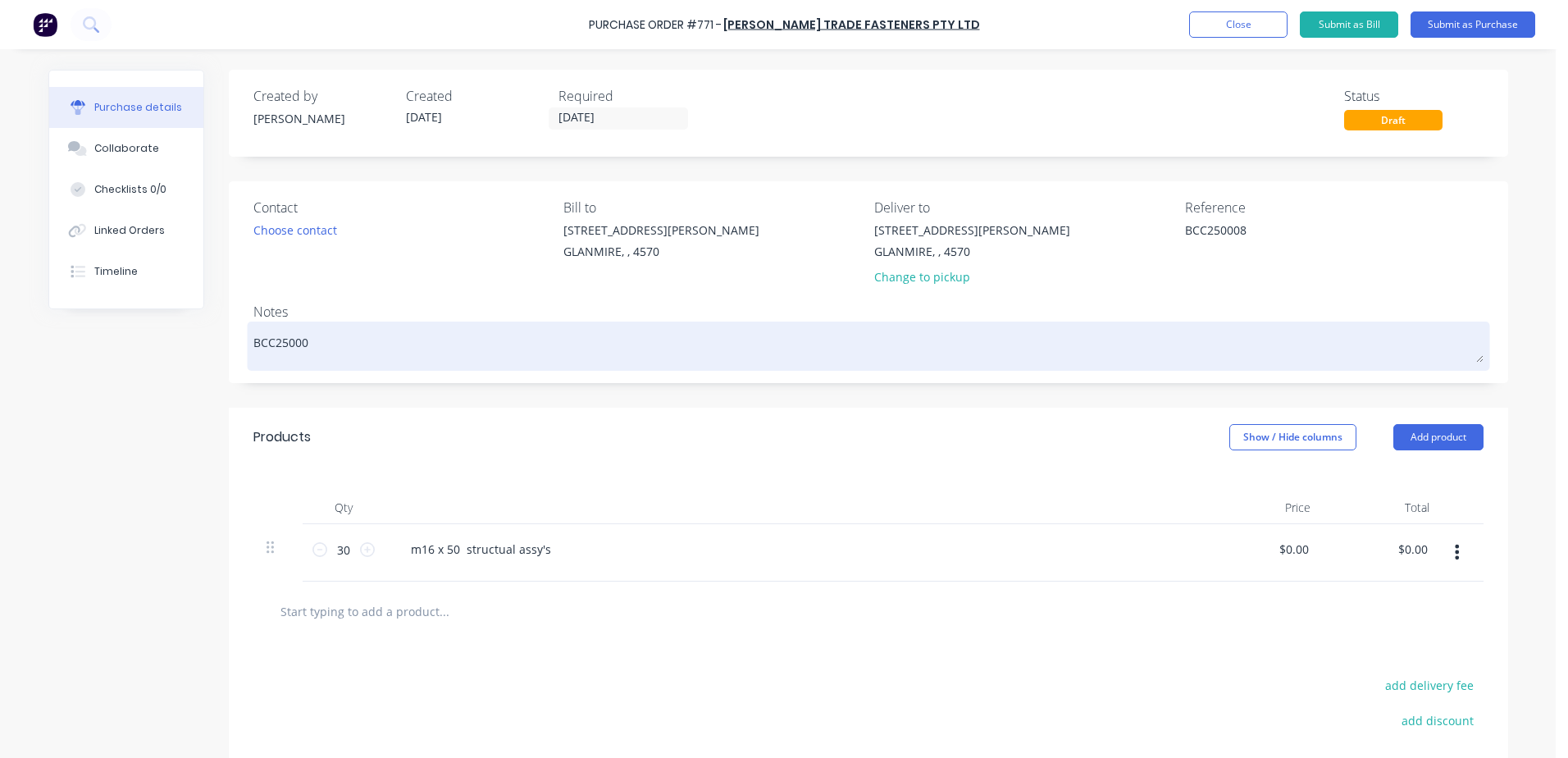
type textarea "x"
type textarea "BCC250008"
type textarea "x"
type textarea "BCC250008"
type textarea "x"
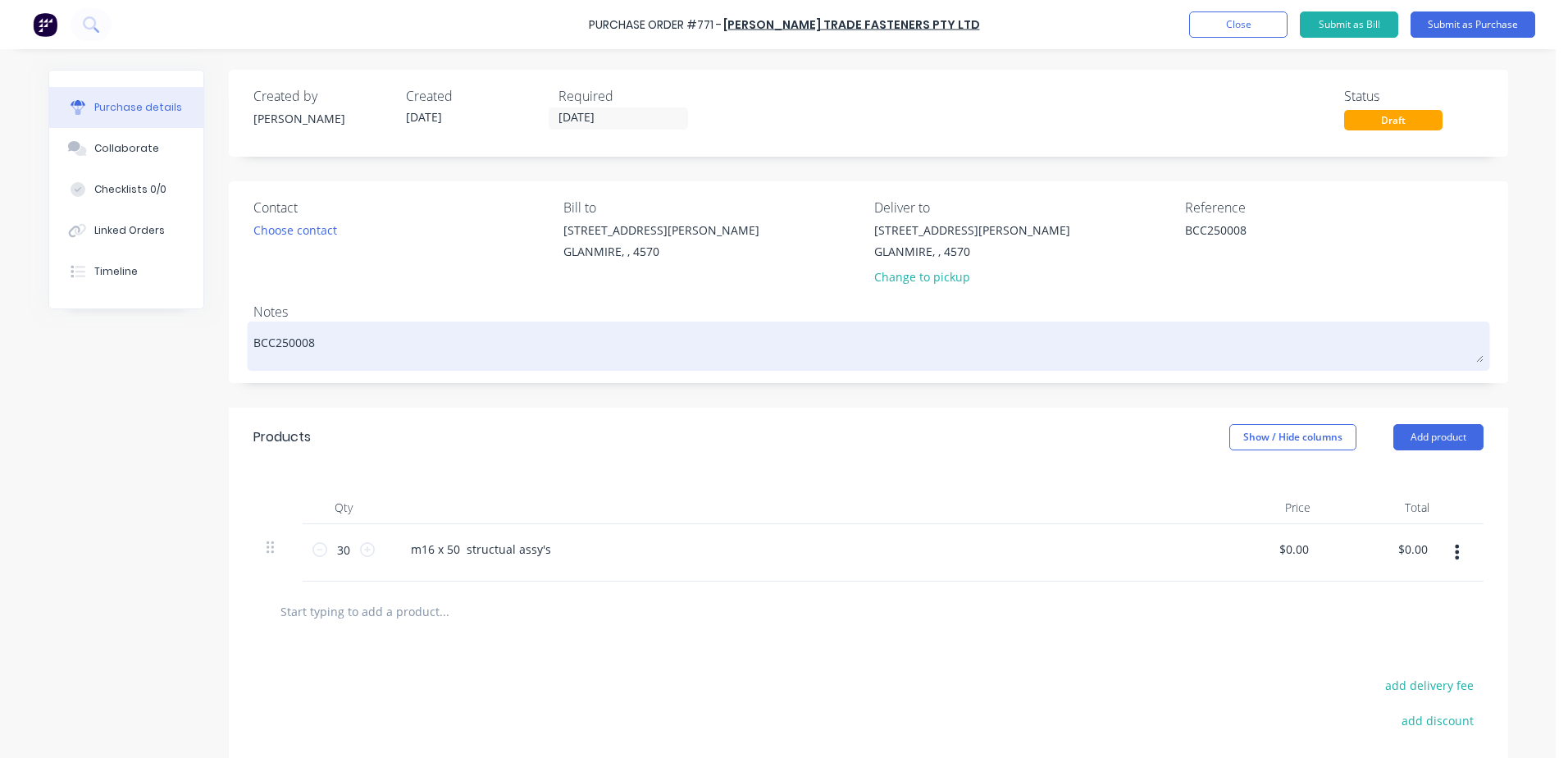
type textarea "BCC250008 -"
type textarea "x"
type textarea "BCC250008 -"
type textarea "x"
type textarea "BCC250008 - g"
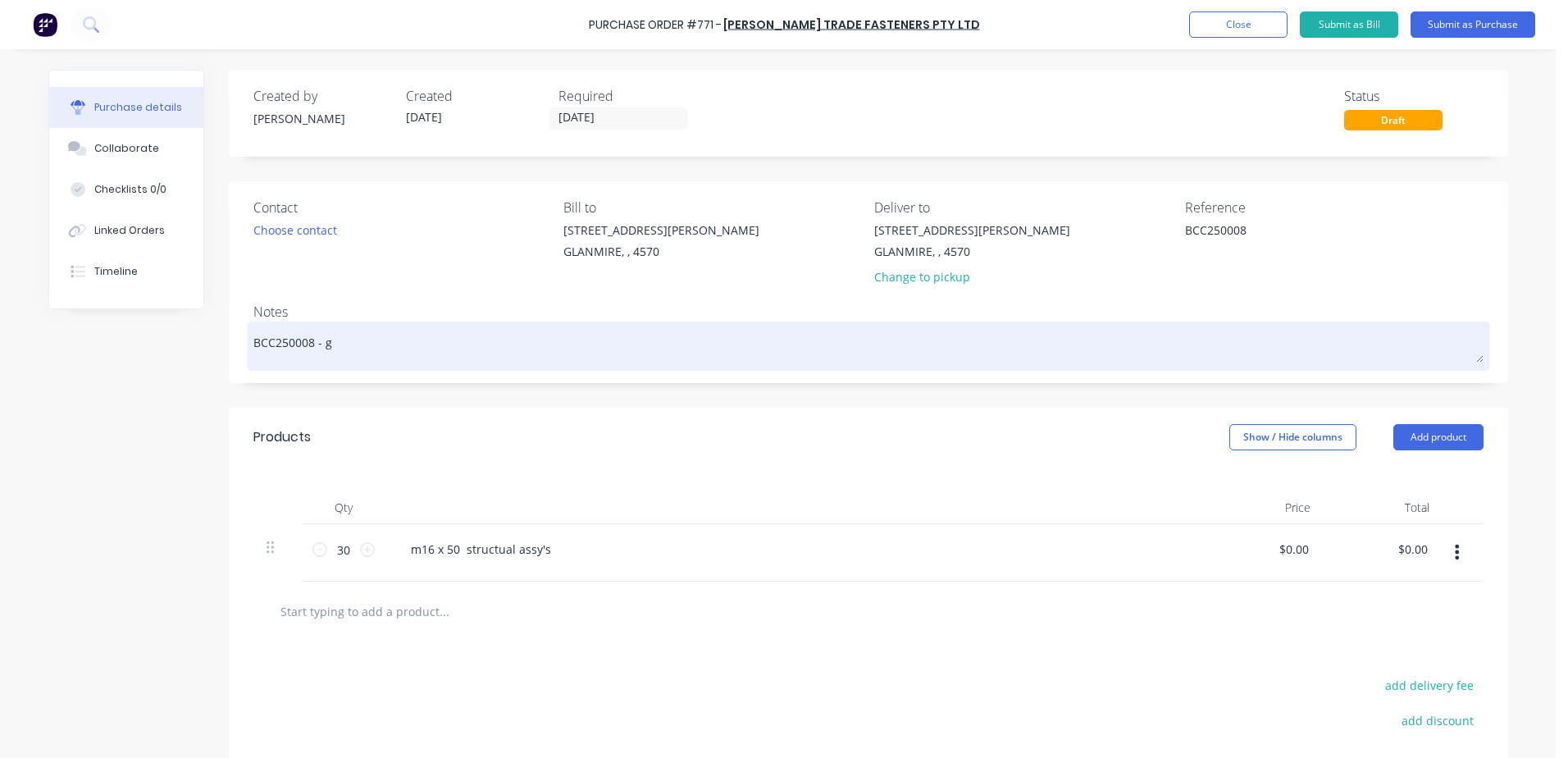
type textarea "x"
type textarea "BCC250008 - ge"
type textarea "x"
type textarea "BCC250008 - gel"
type textarea "x"
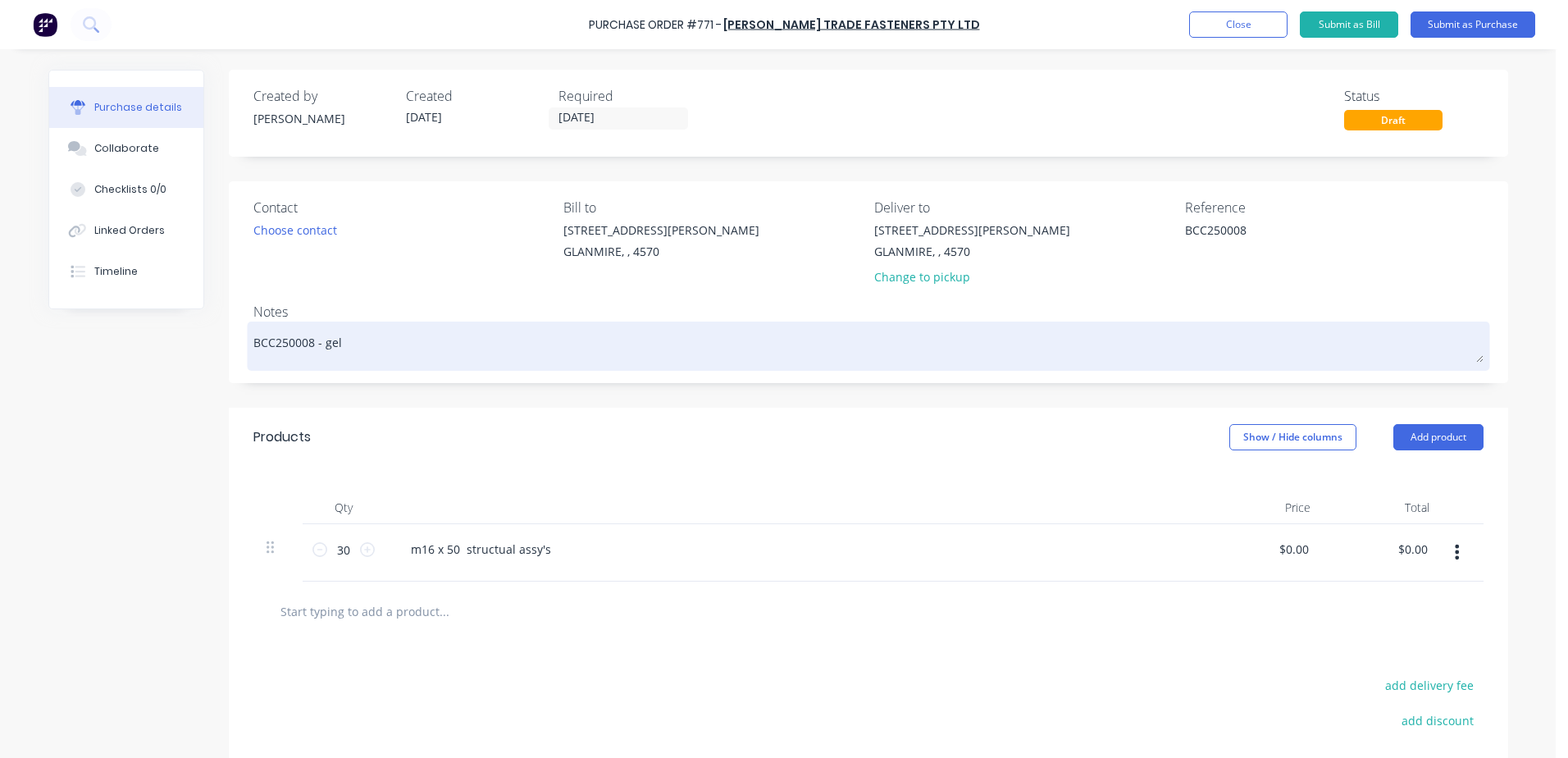
type textarea "BCC250008 - ge"
type textarea "x"
type textarea "BCC250008 - g"
type textarea "x"
type textarea "BCC250008 - gl"
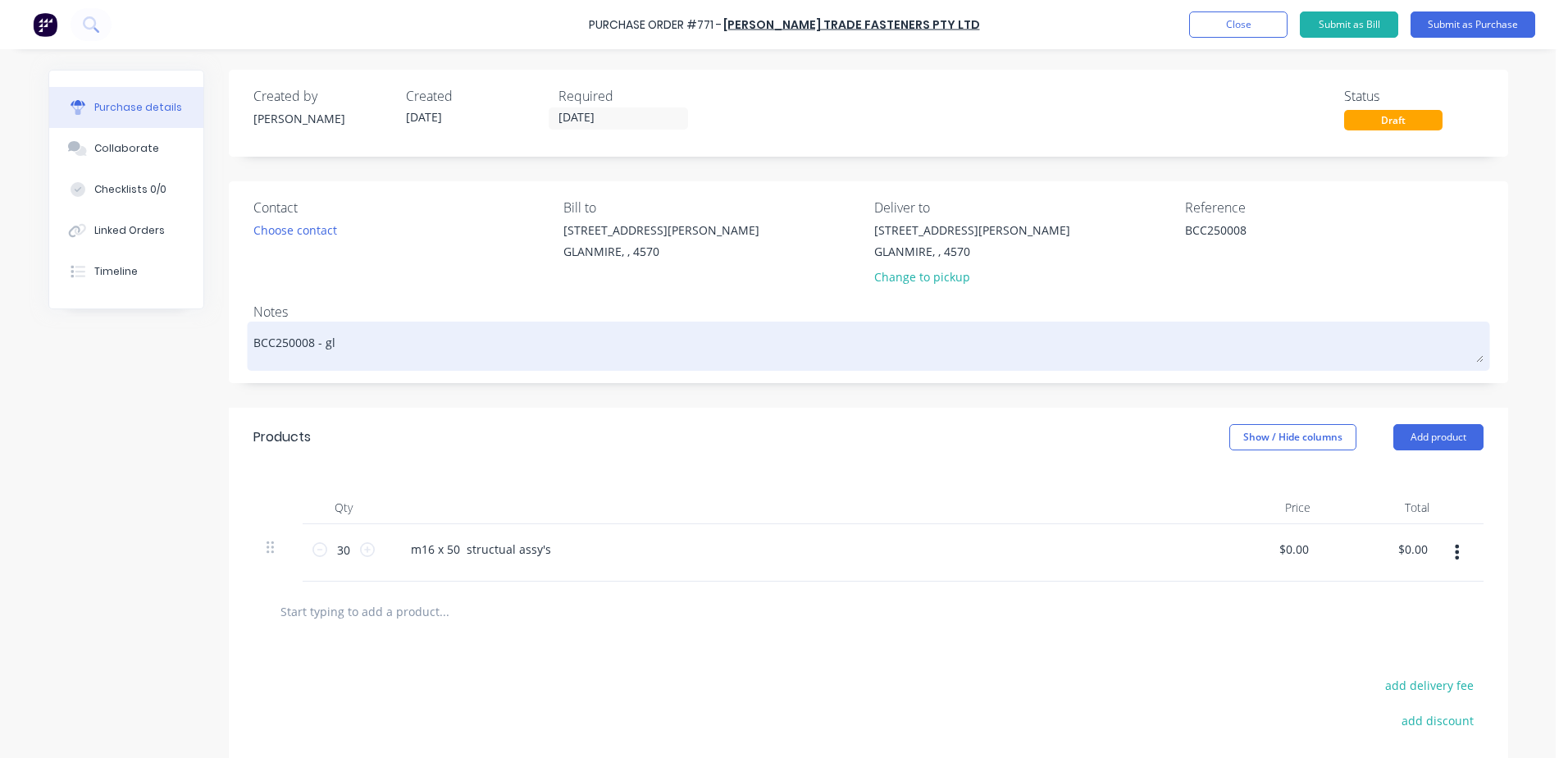
type textarea "x"
type textarea "BCC250008 - gle"
type textarea "x"
type textarea "BCC250008 - glen"
type textarea "x"
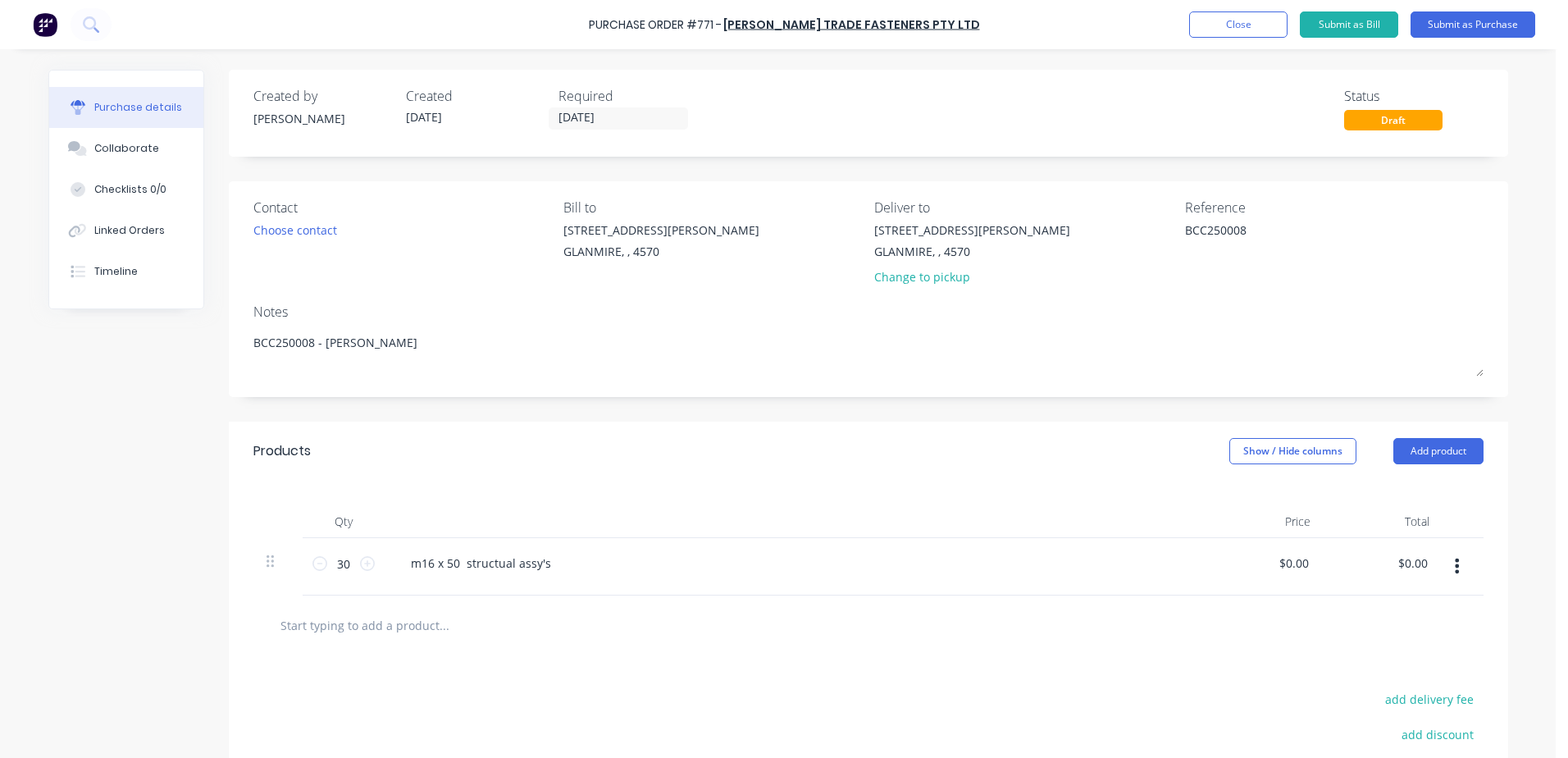
type textarea "BCC250008 - glen"
type textarea "x"
type textarea "BCC250008 - glen"
click at [781, 565] on div "m16 x 50 structual assy's" at bounding box center [795, 563] width 794 height 24
click at [1474, 18] on button "Submit as Purchase" at bounding box center [1473, 25] width 125 height 27
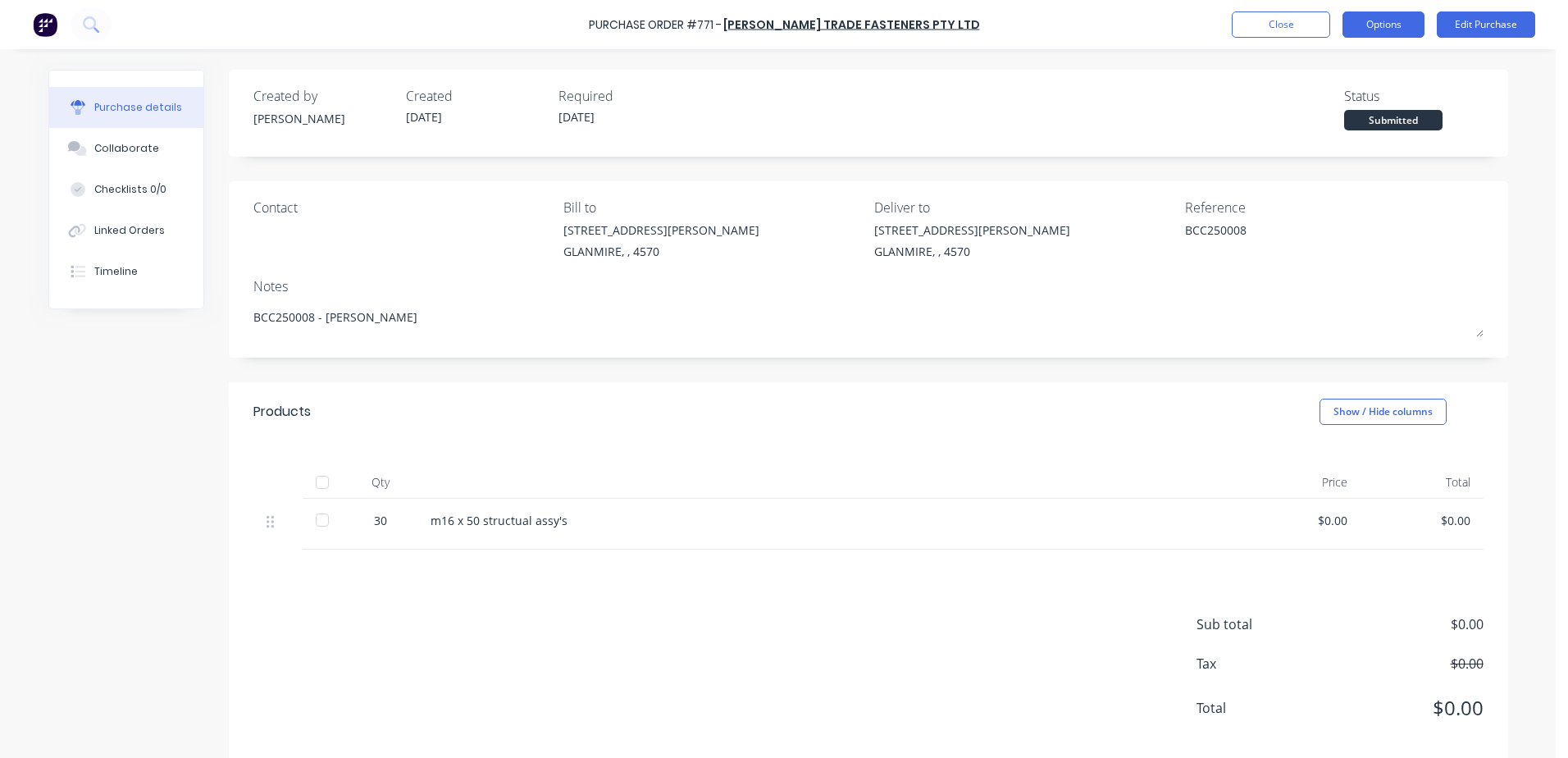
click at [1387, 21] on button "Options" at bounding box center [1383, 25] width 82 height 27
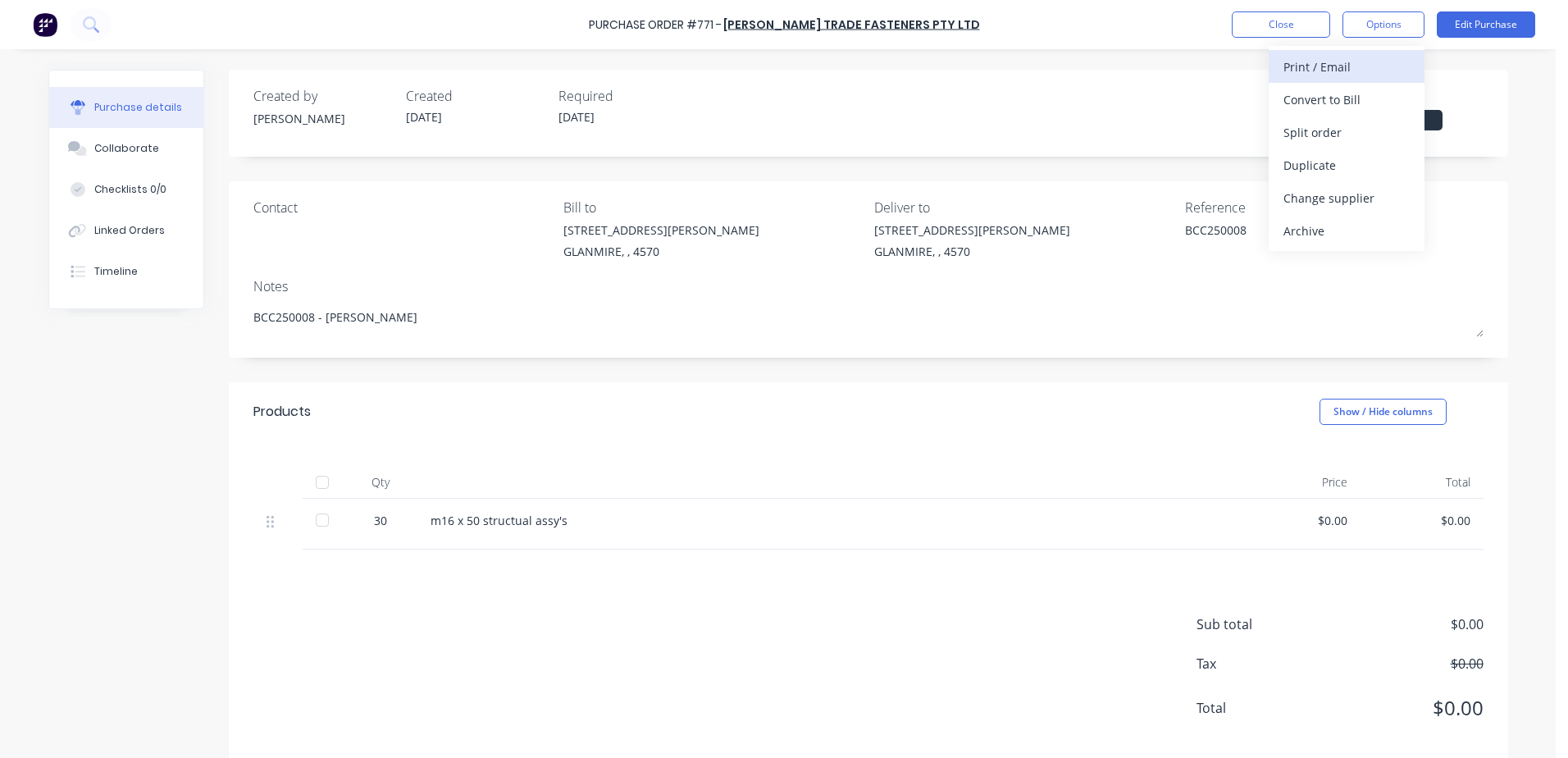
click at [1381, 66] on div "Print / Email" at bounding box center [1346, 67] width 127 height 24
click at [1352, 100] on div "With pricing" at bounding box center [1346, 99] width 127 height 24
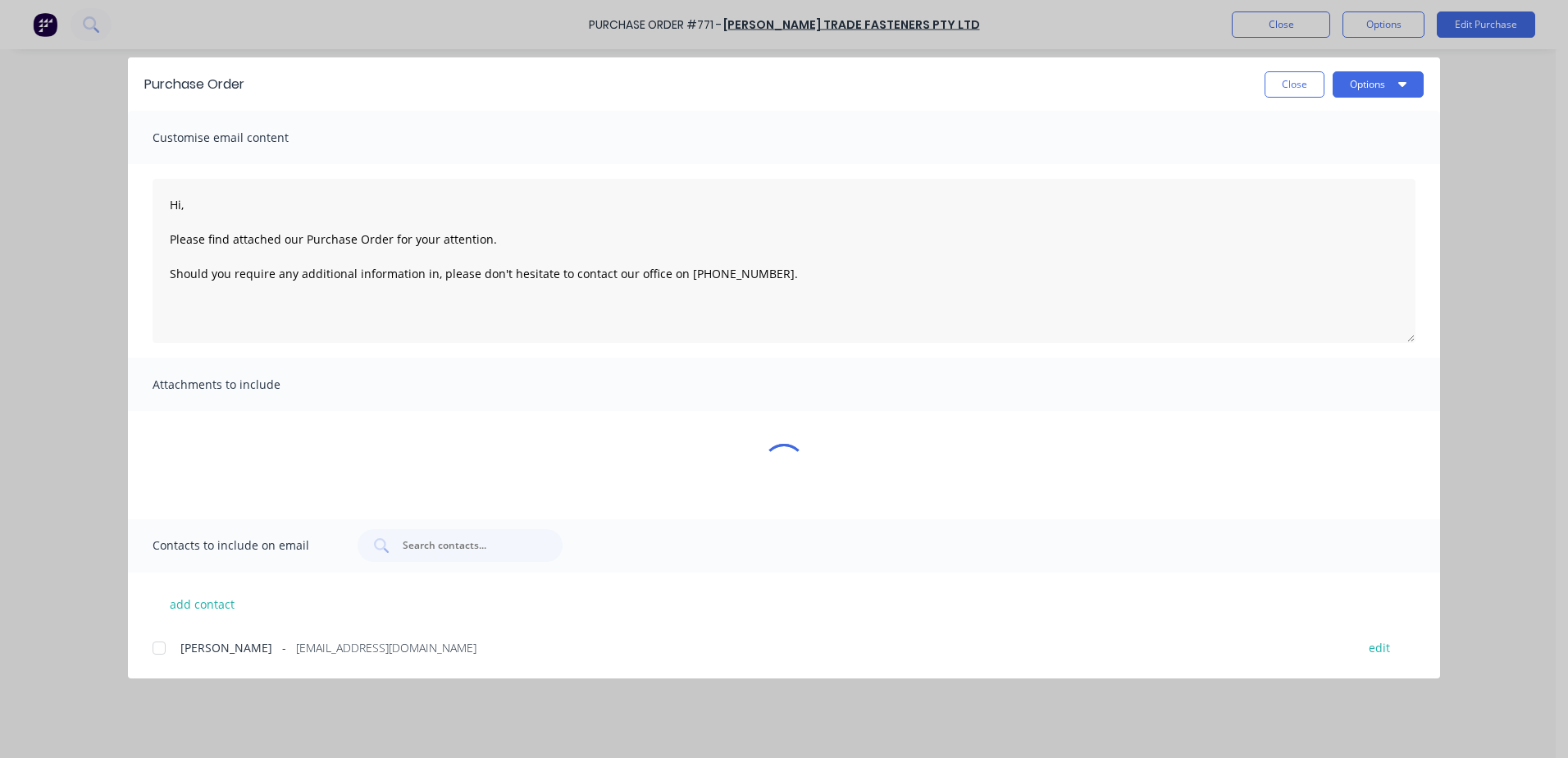
type textarea "x"
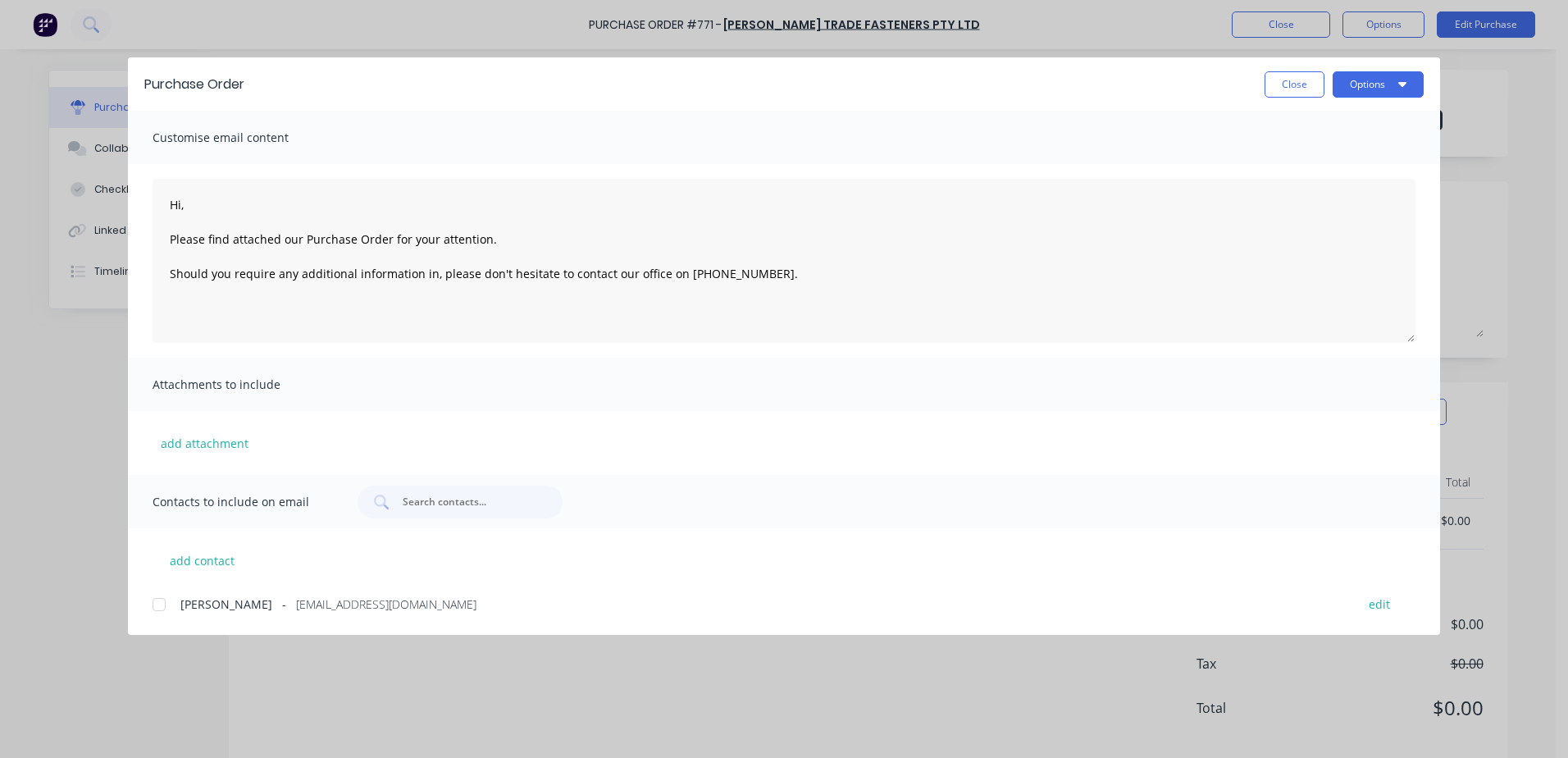
click at [153, 601] on div at bounding box center [159, 605] width 32 height 32
type textarea "Hi, Please find attached our Purchase Order for your attention. Should you requ…"
click at [1365, 78] on button "Options" at bounding box center [1379, 85] width 91 height 27
click at [1339, 202] on div "Email" at bounding box center [1345, 191] width 127 height 24
type textarea "x"
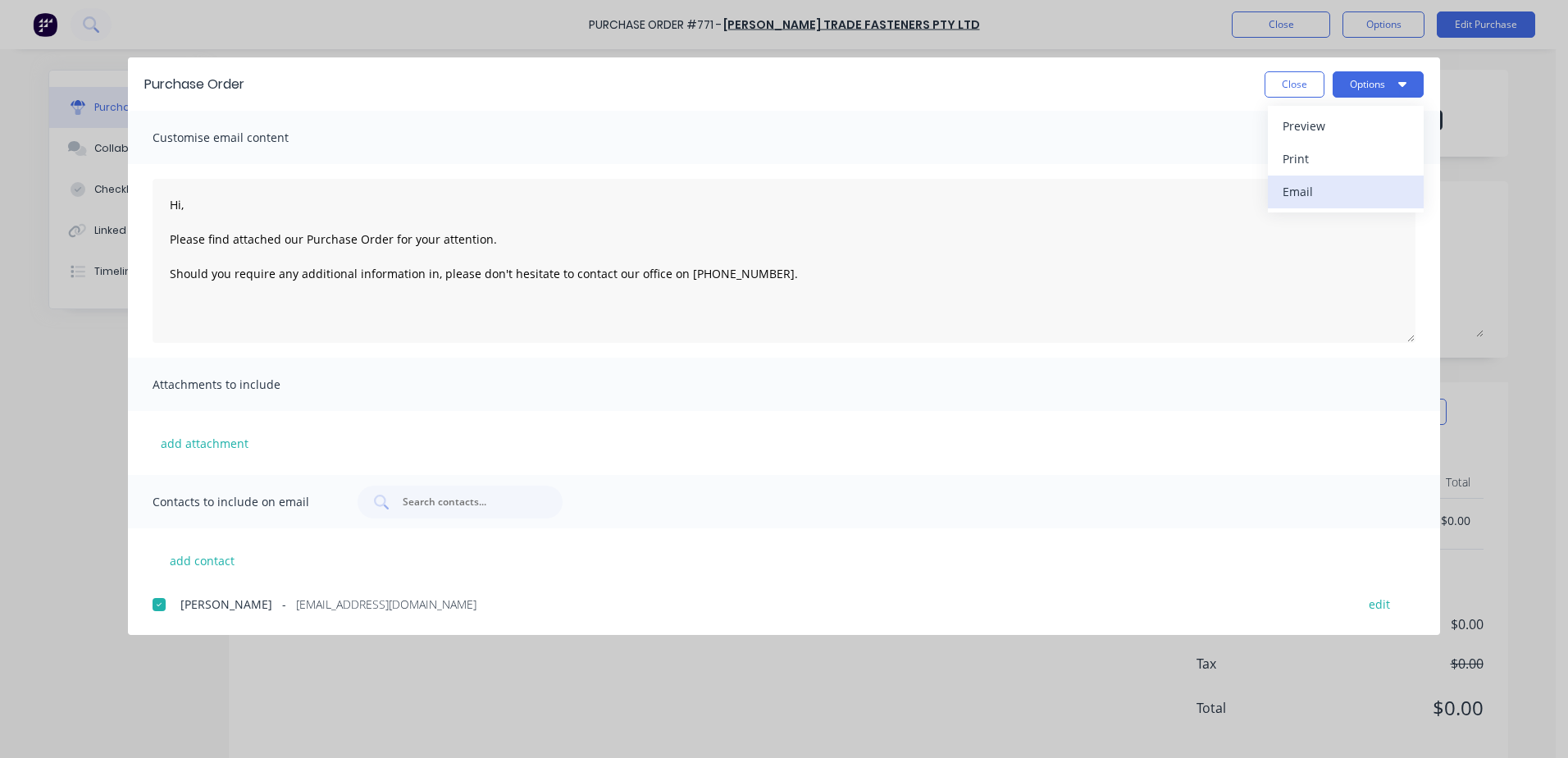
type textarea "Hi, Please find attached our Purchase Order for your attention. Should you requ…"
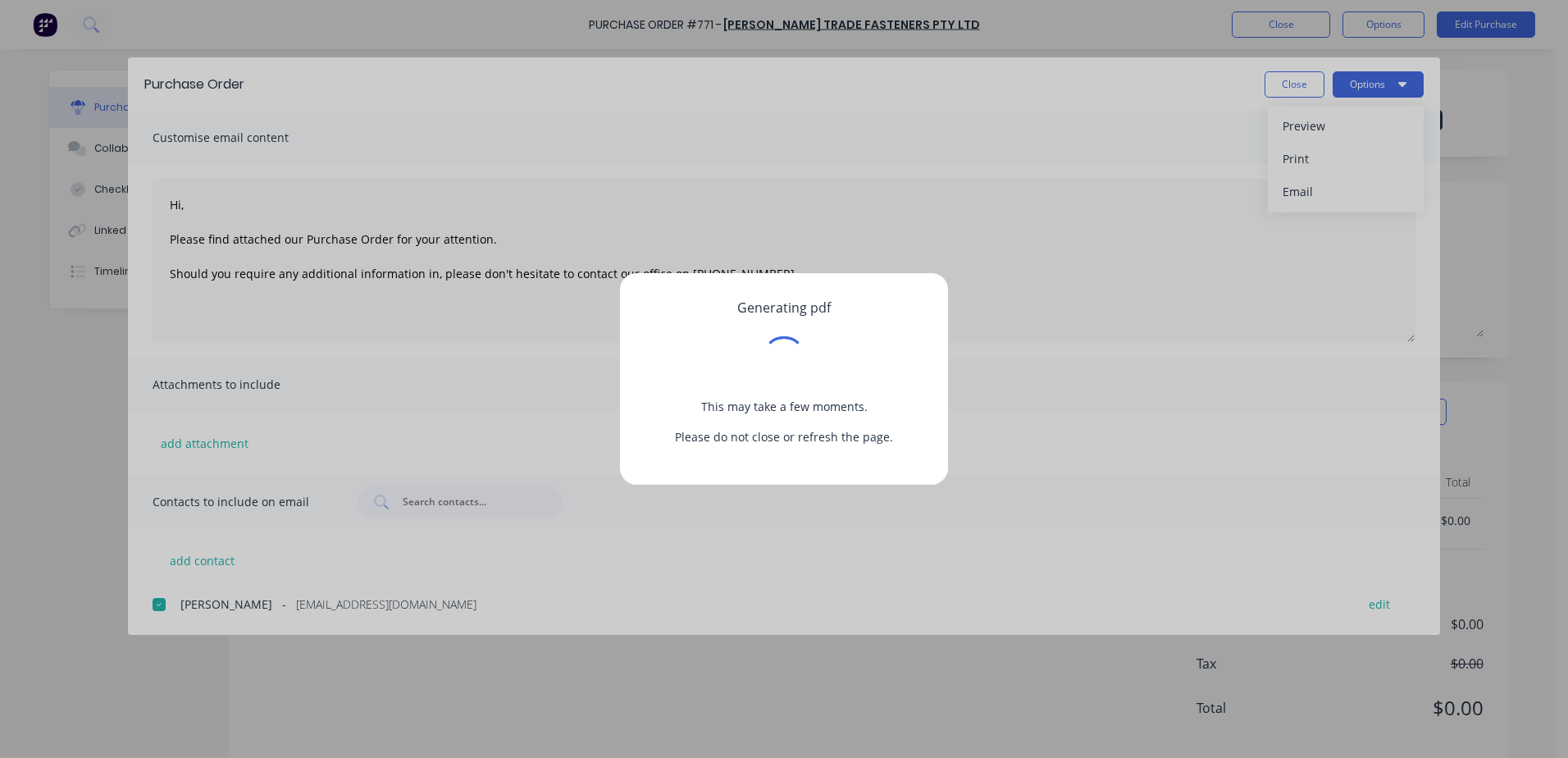
type textarea "x"
type textarea "Hi, Please find attached our Purchase Order for your attention. Should you requ…"
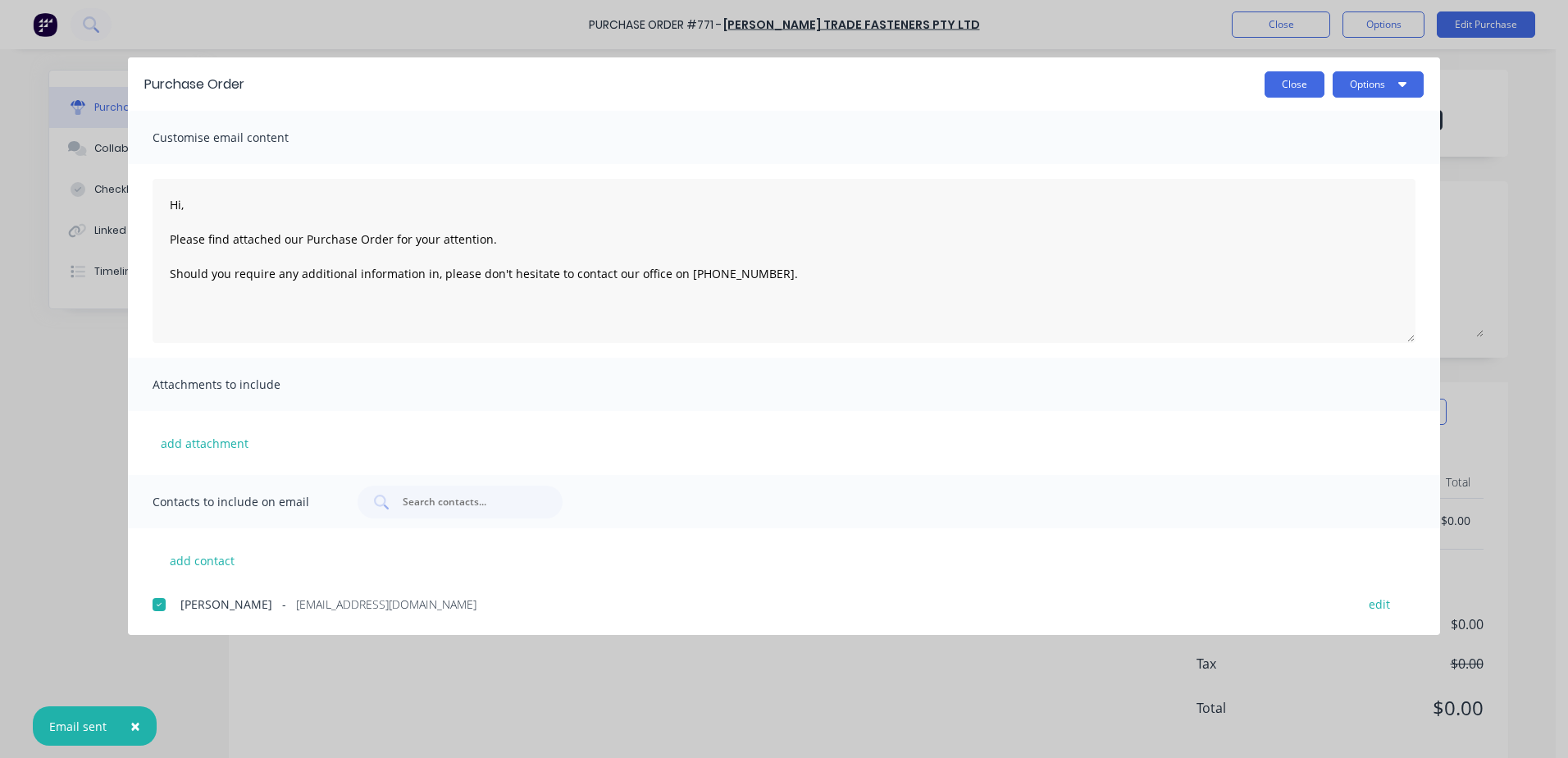
click at [1287, 90] on button "Close" at bounding box center [1294, 85] width 60 height 27
type textarea "x"
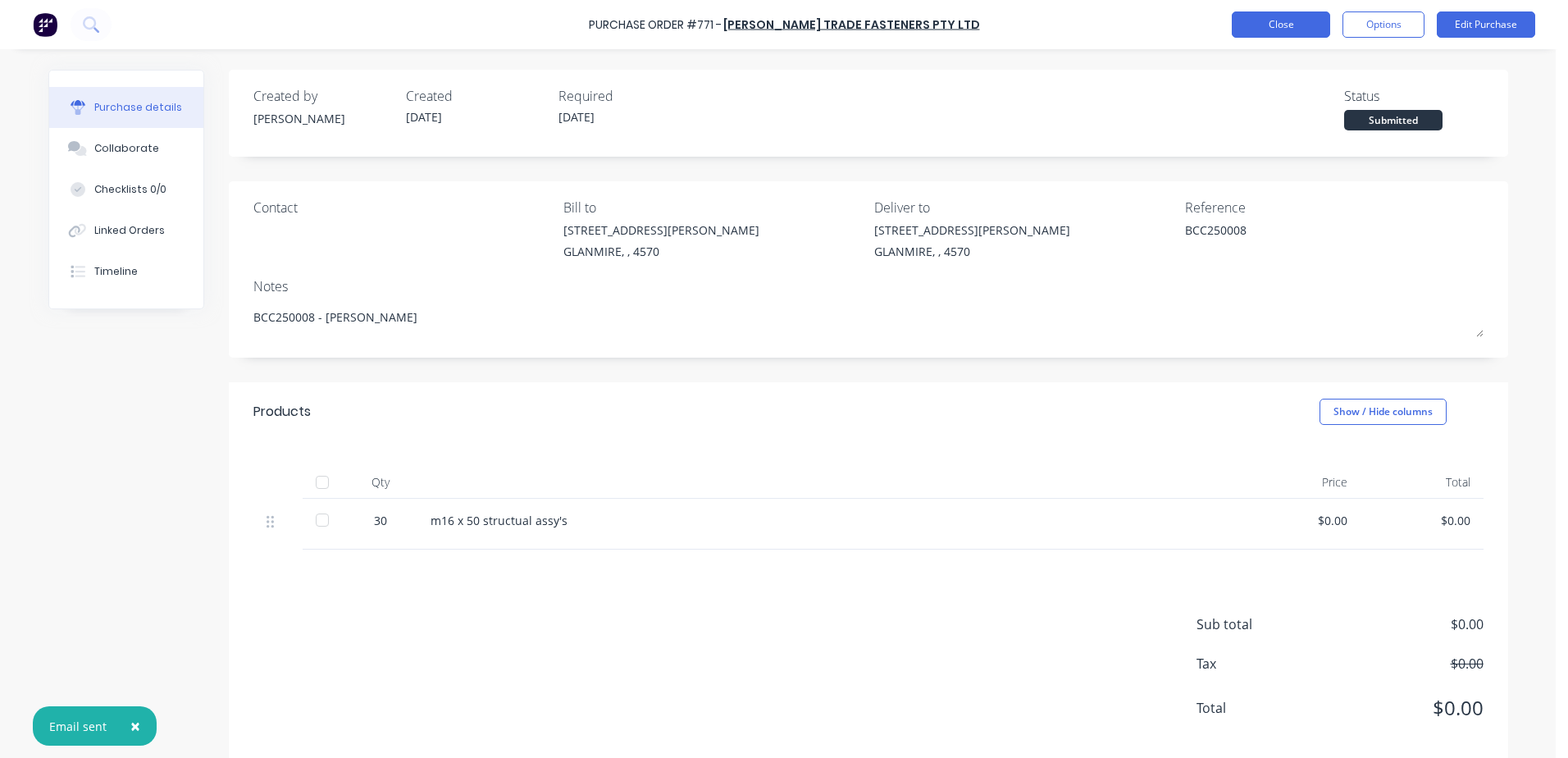
click at [1271, 22] on button "Close" at bounding box center [1280, 25] width 98 height 27
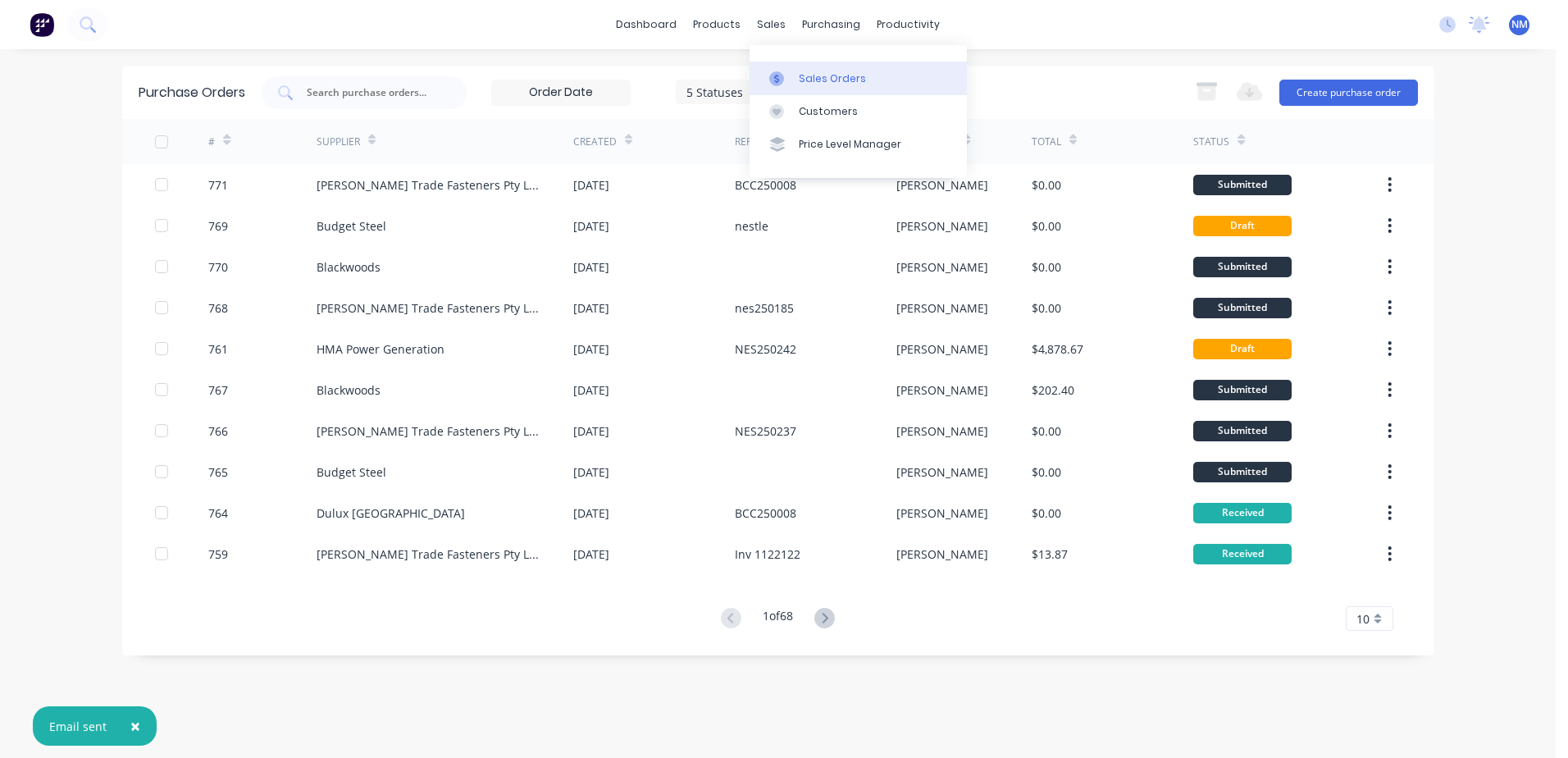
click at [808, 81] on div "Sales Orders" at bounding box center [832, 79] width 68 height 15
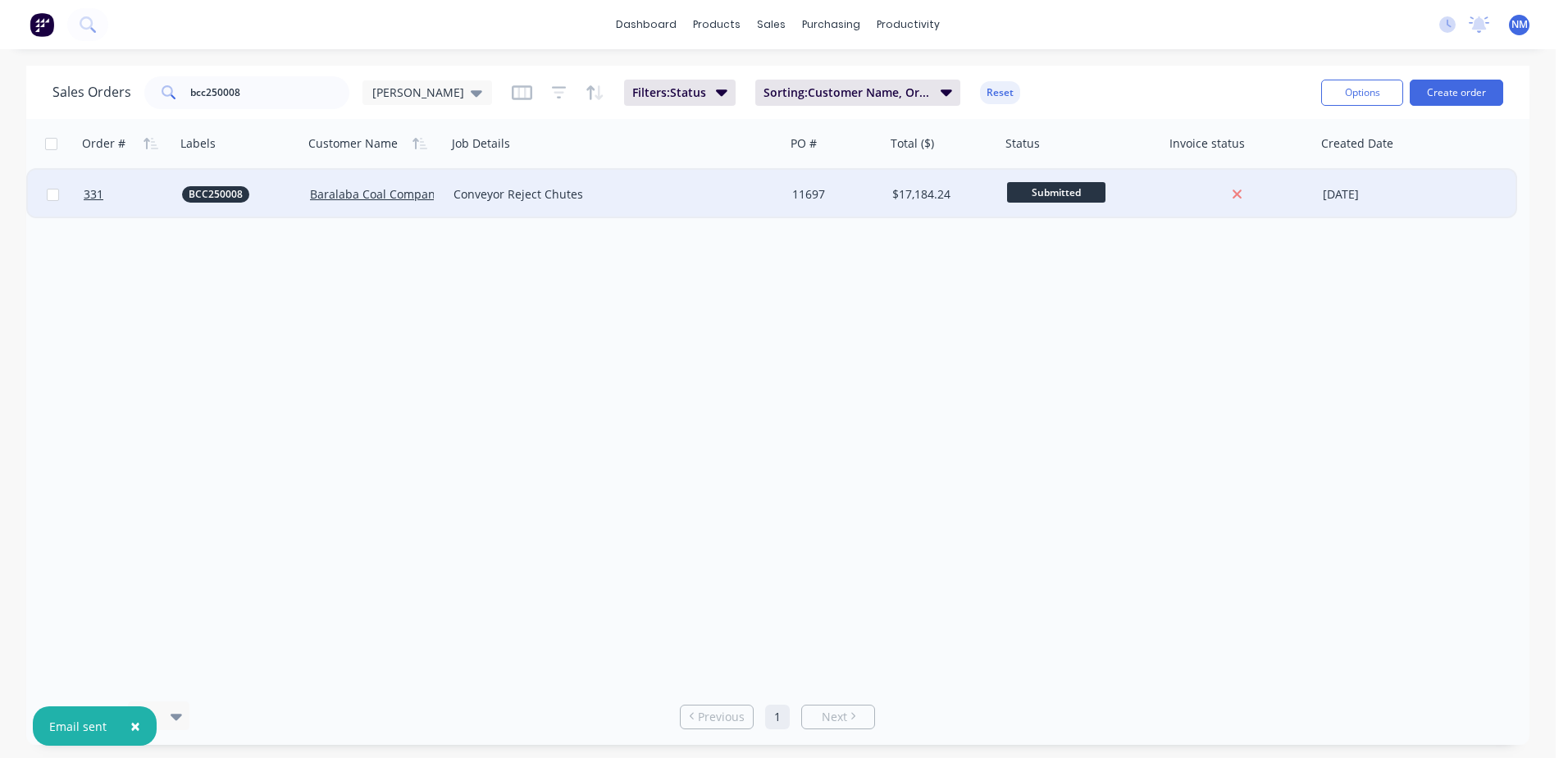
click at [976, 188] on div "$17,184.24" at bounding box center [941, 194] width 97 height 16
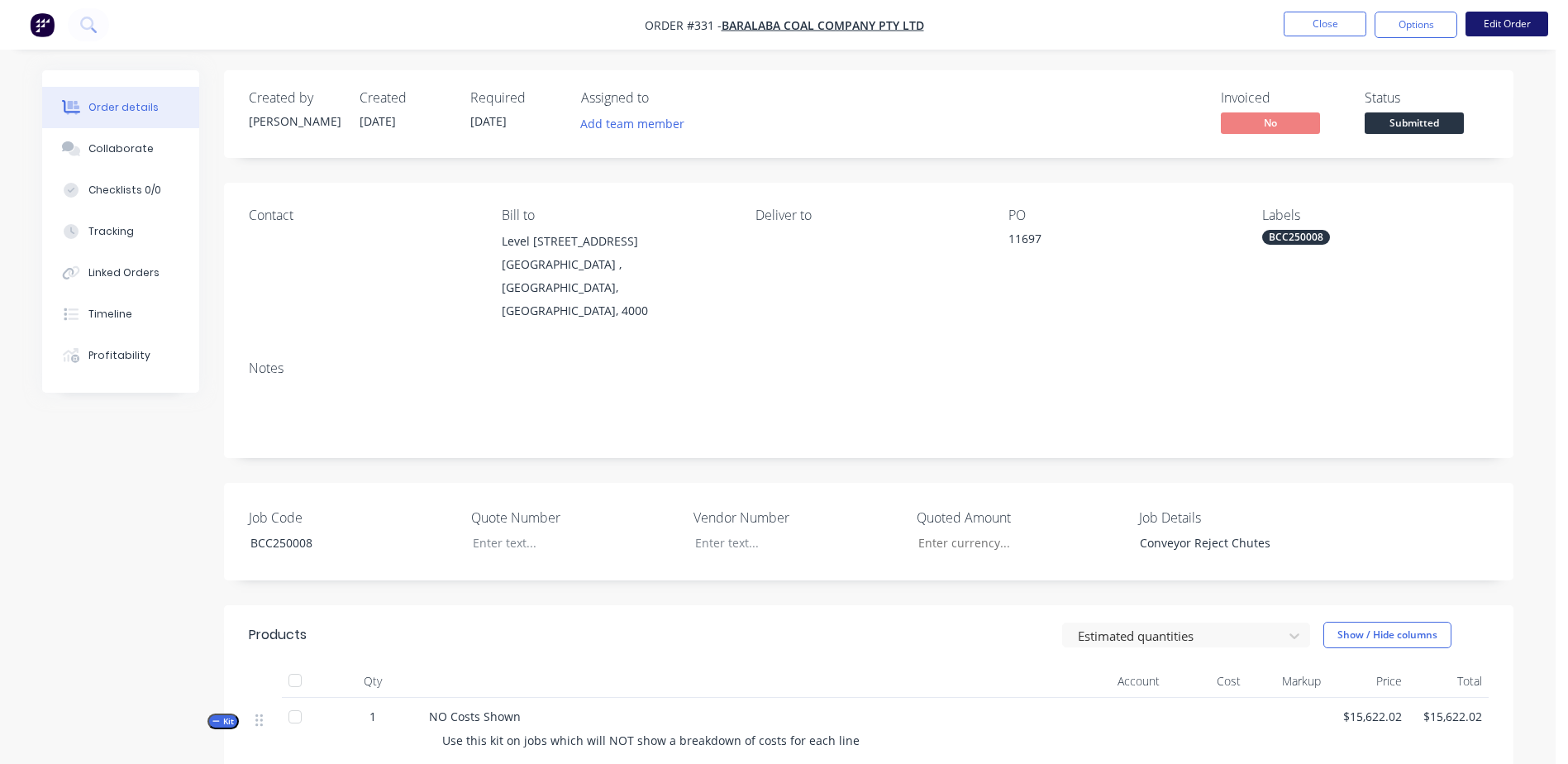
click at [1487, 30] on button "Edit Order" at bounding box center [1507, 24] width 83 height 25
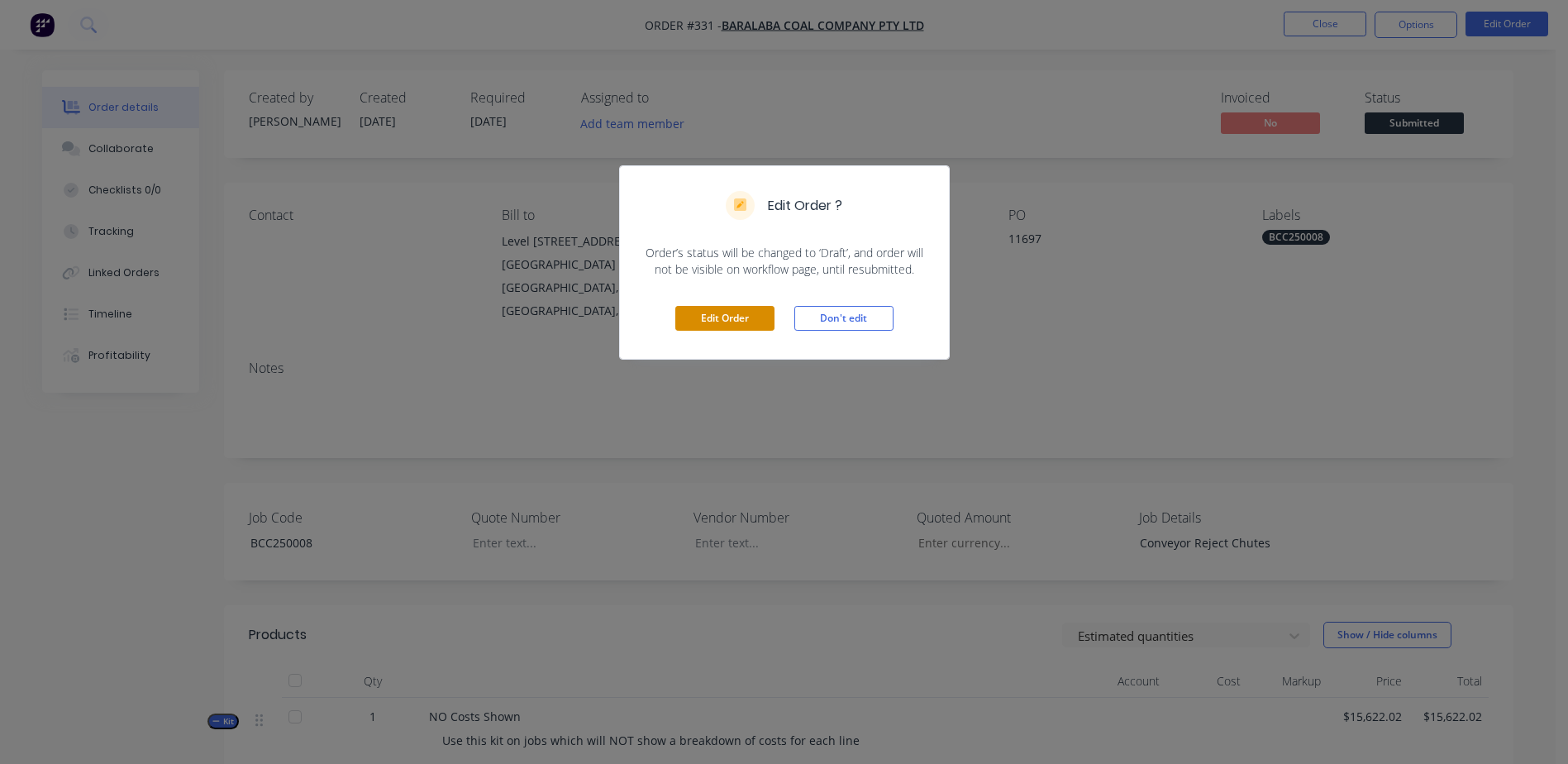
click at [713, 310] on button "Edit Order" at bounding box center [725, 319] width 99 height 25
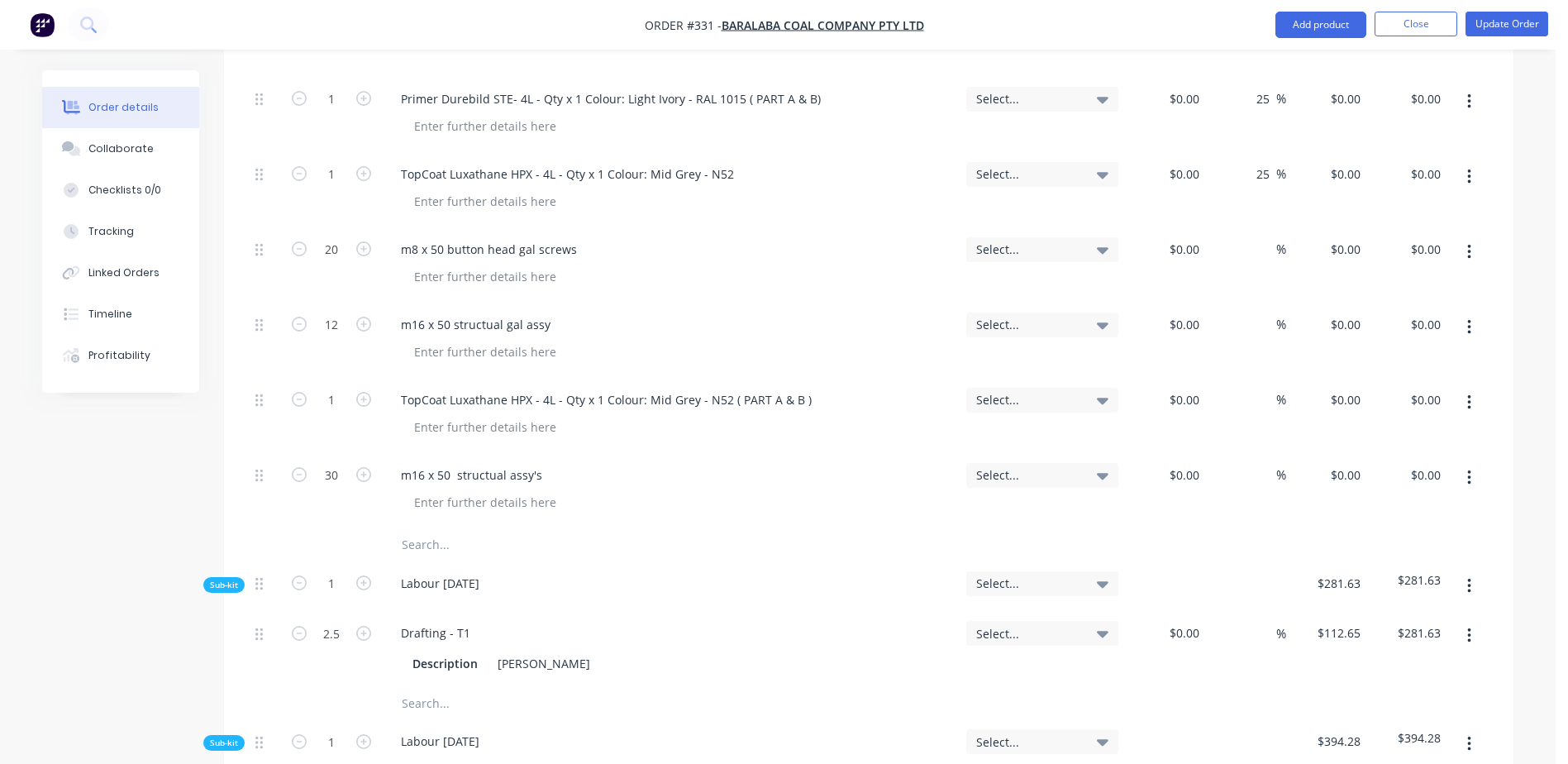
scroll to position [6614, 0]
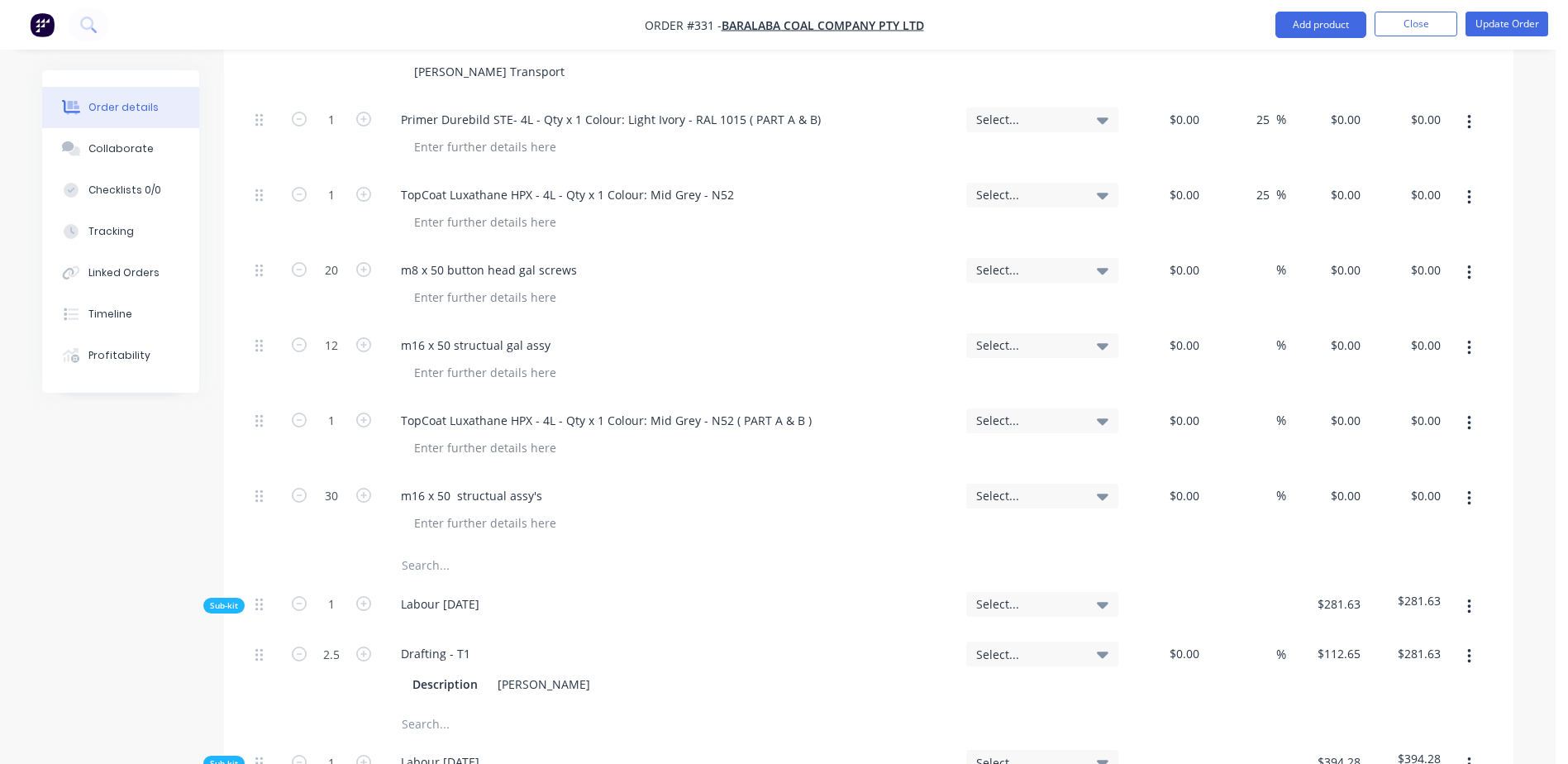
click at [433, 549] on input "text" at bounding box center [566, 565] width 331 height 33
click at [503, 549] on input "sandblast" at bounding box center [566, 565] width 331 height 33
click at [422, 549] on input "sandblast" at bounding box center [566, 565] width 331 height 33
click at [487, 549] on input "sandblast" at bounding box center [566, 565] width 331 height 33
type input "s"
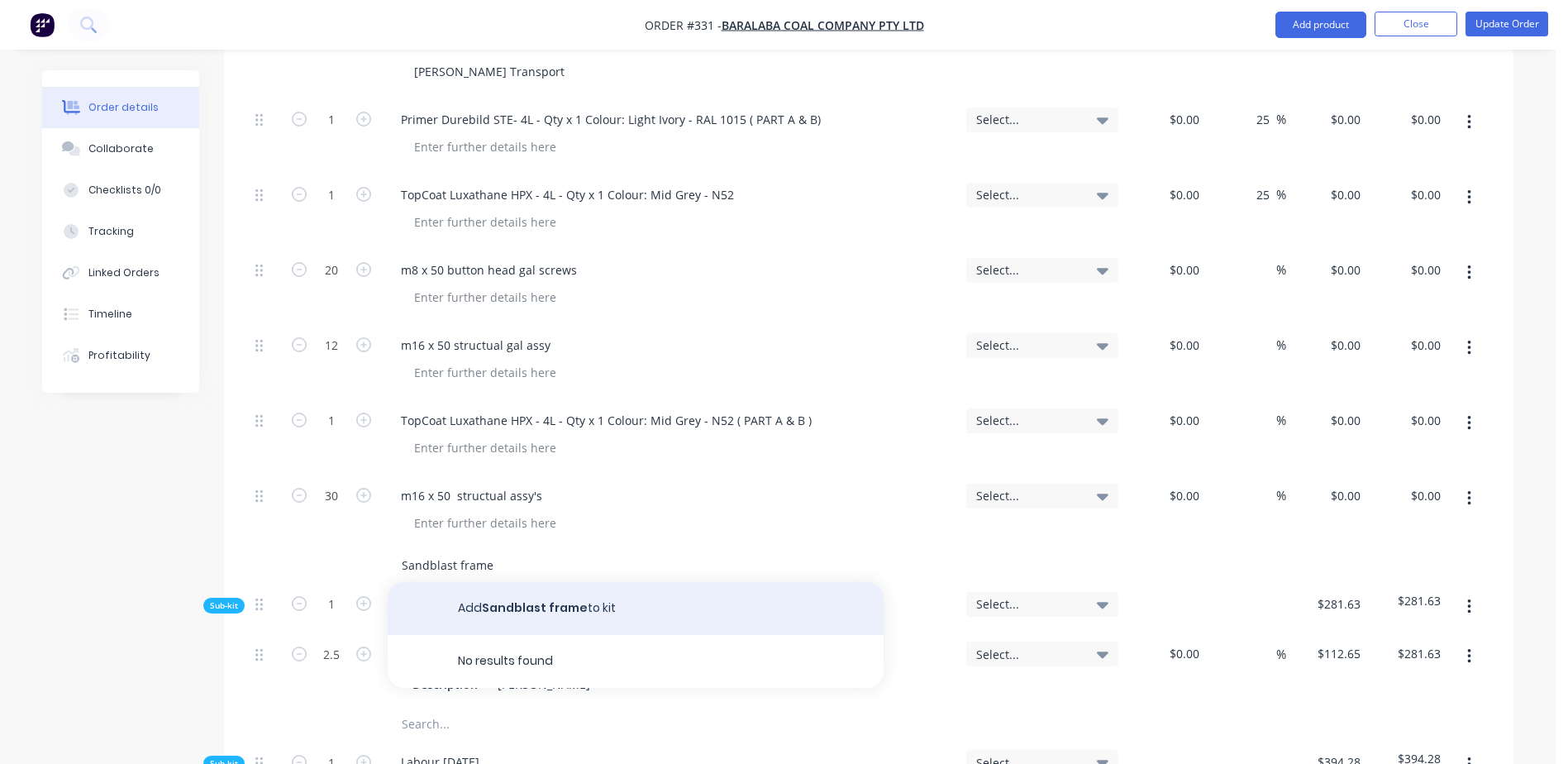
type input "Sandblast frame"
click at [524, 582] on button "Add Sandblast frame to kit" at bounding box center [635, 608] width 496 height 53
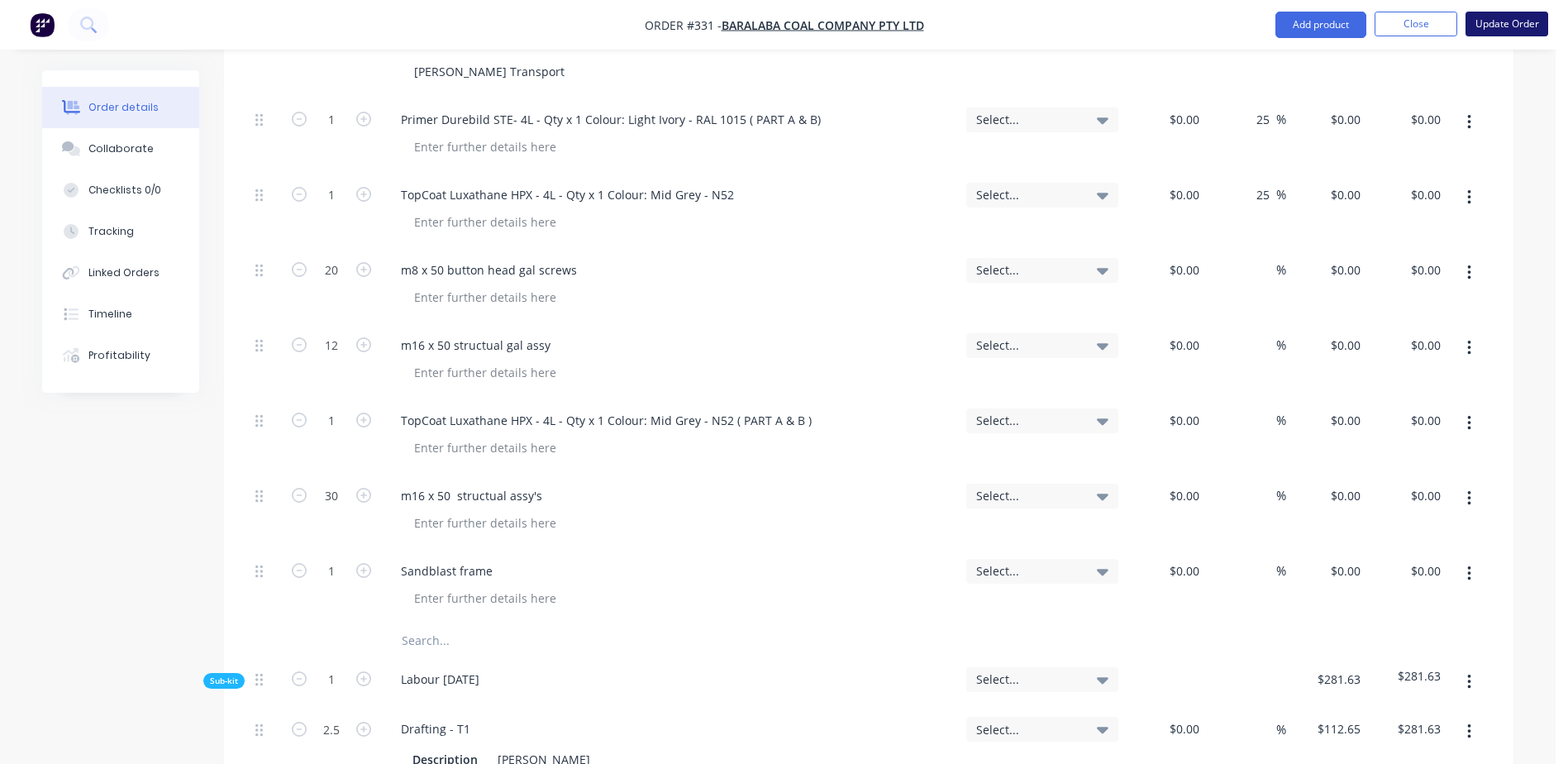
click at [1509, 25] on button "Update Order" at bounding box center [1507, 24] width 83 height 25
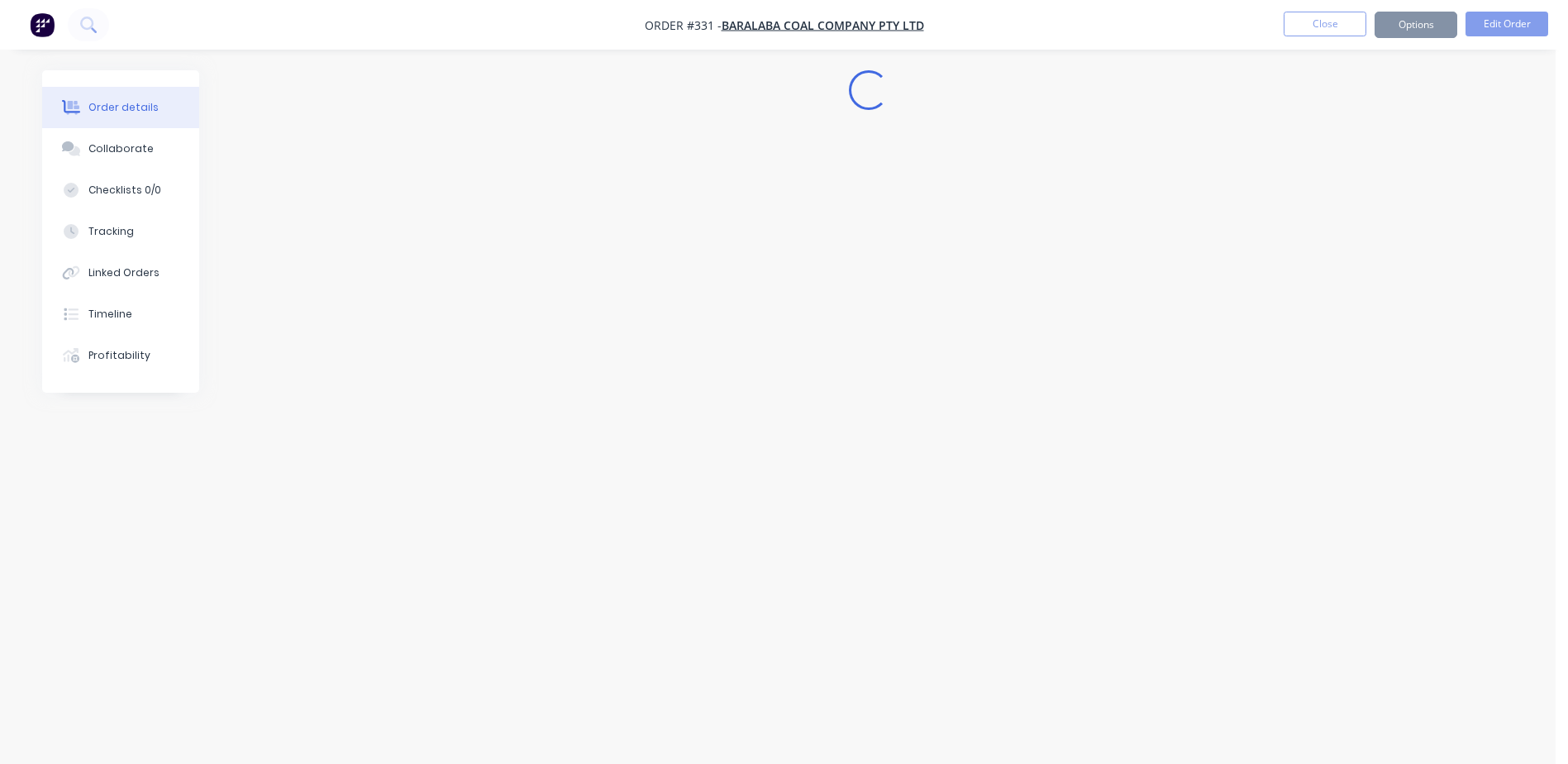
scroll to position [0, 0]
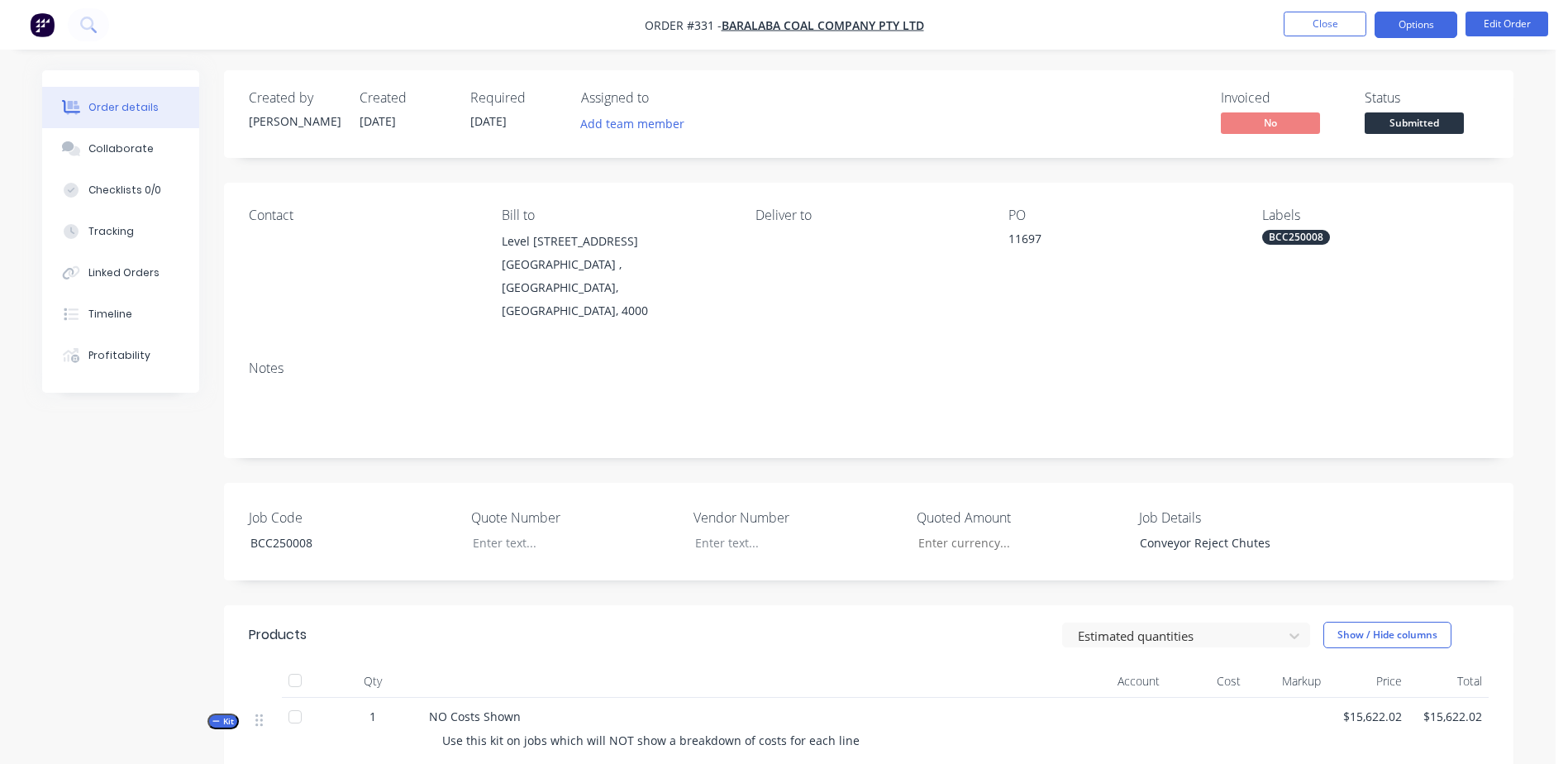
click at [1422, 26] on button "Options" at bounding box center [1416, 25] width 83 height 27
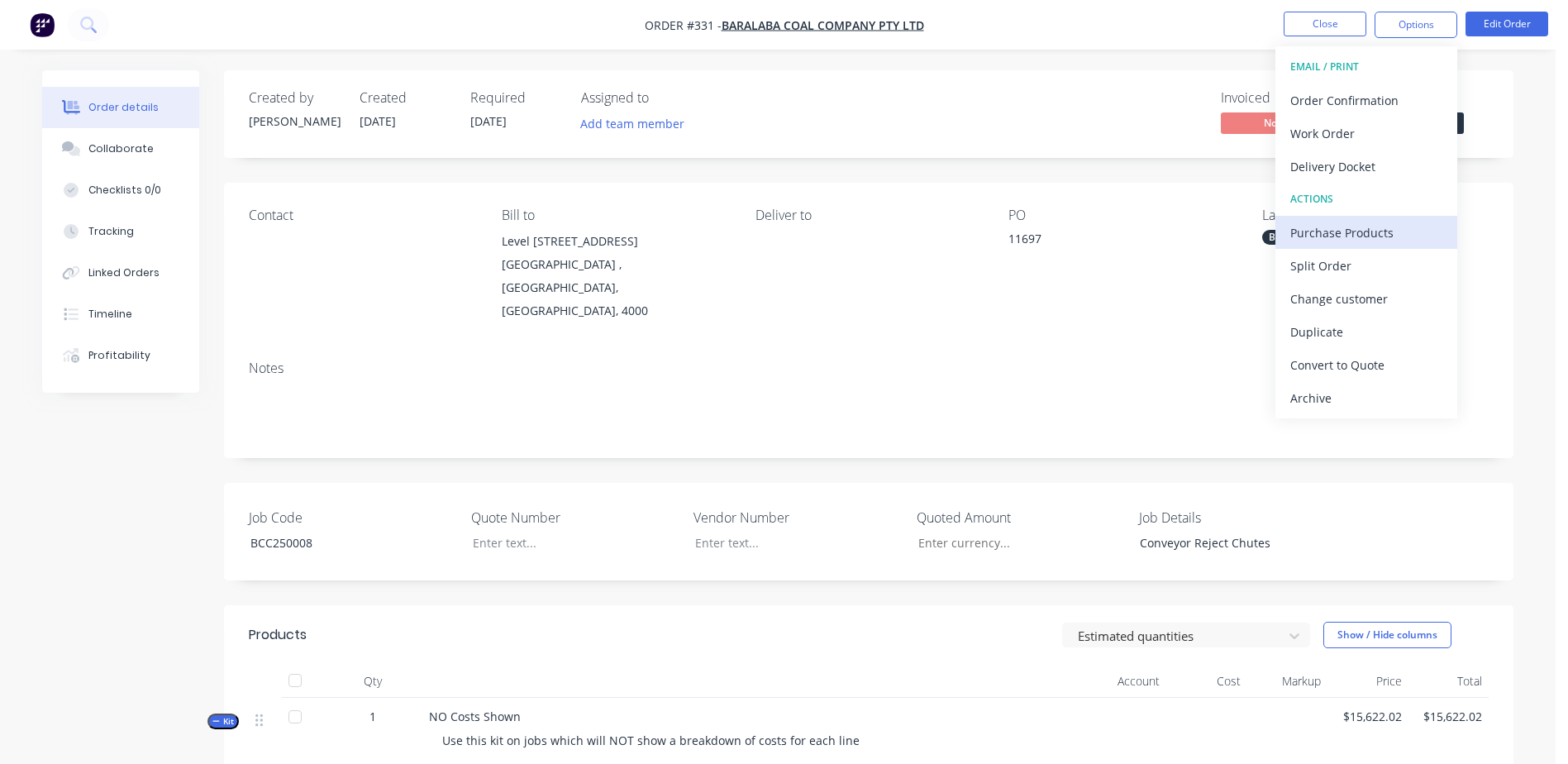
click at [1418, 224] on div "Purchase Products" at bounding box center [1366, 232] width 152 height 24
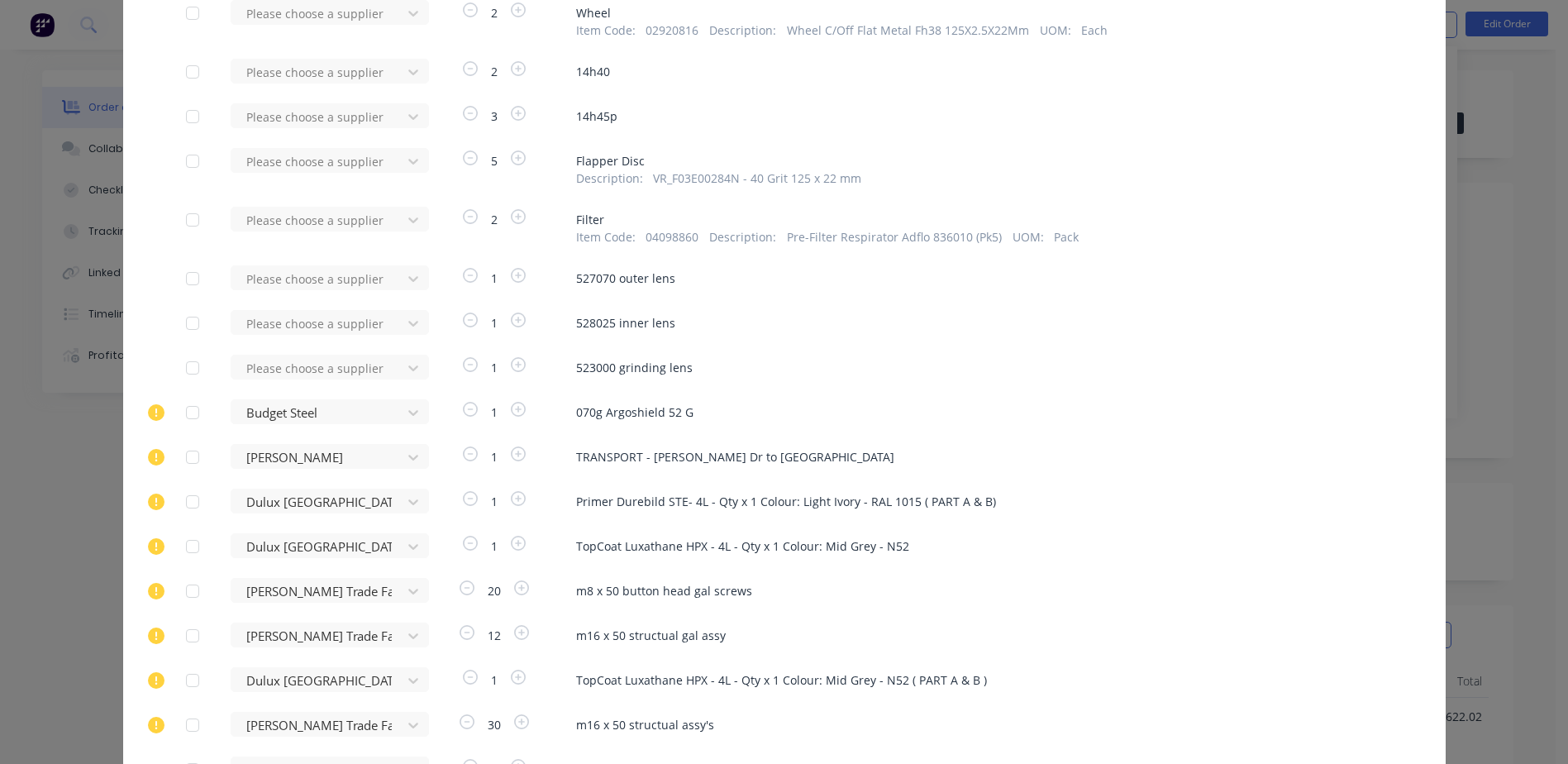
scroll to position [4493, 0]
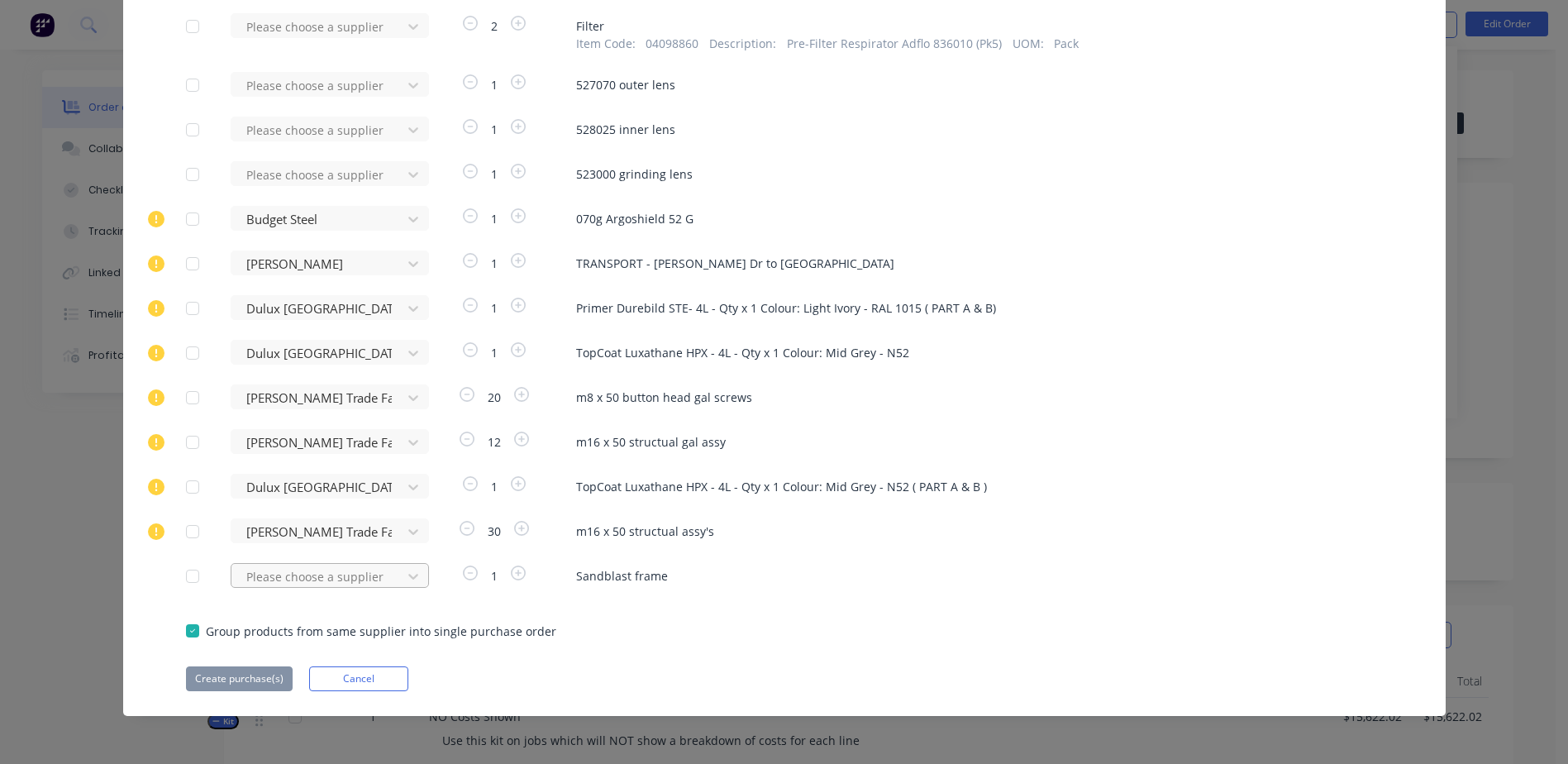
click at [267, 582] on div "Please choose a supplier" at bounding box center [321, 576] width 182 height 25
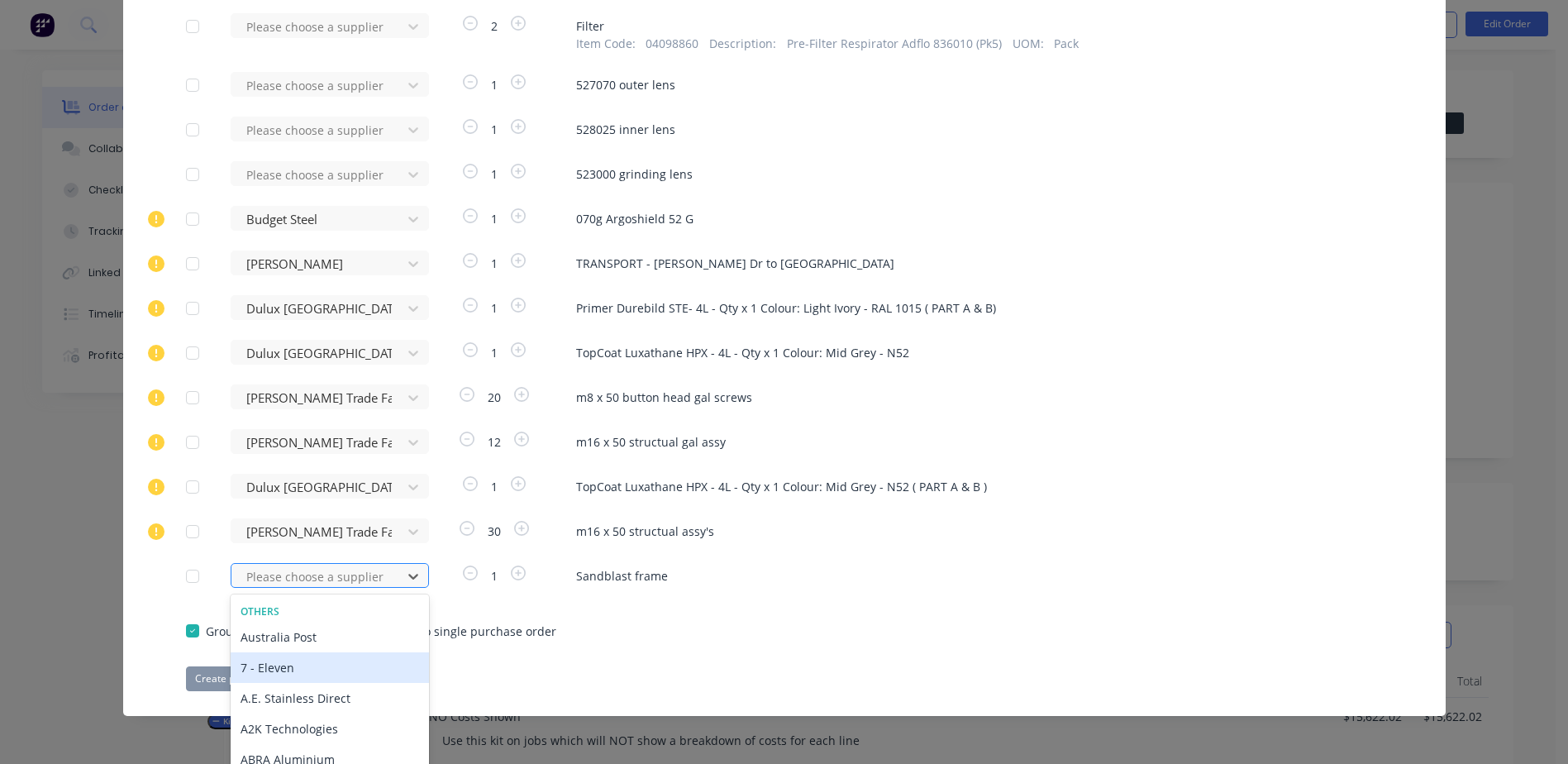
scroll to position [4572, 0]
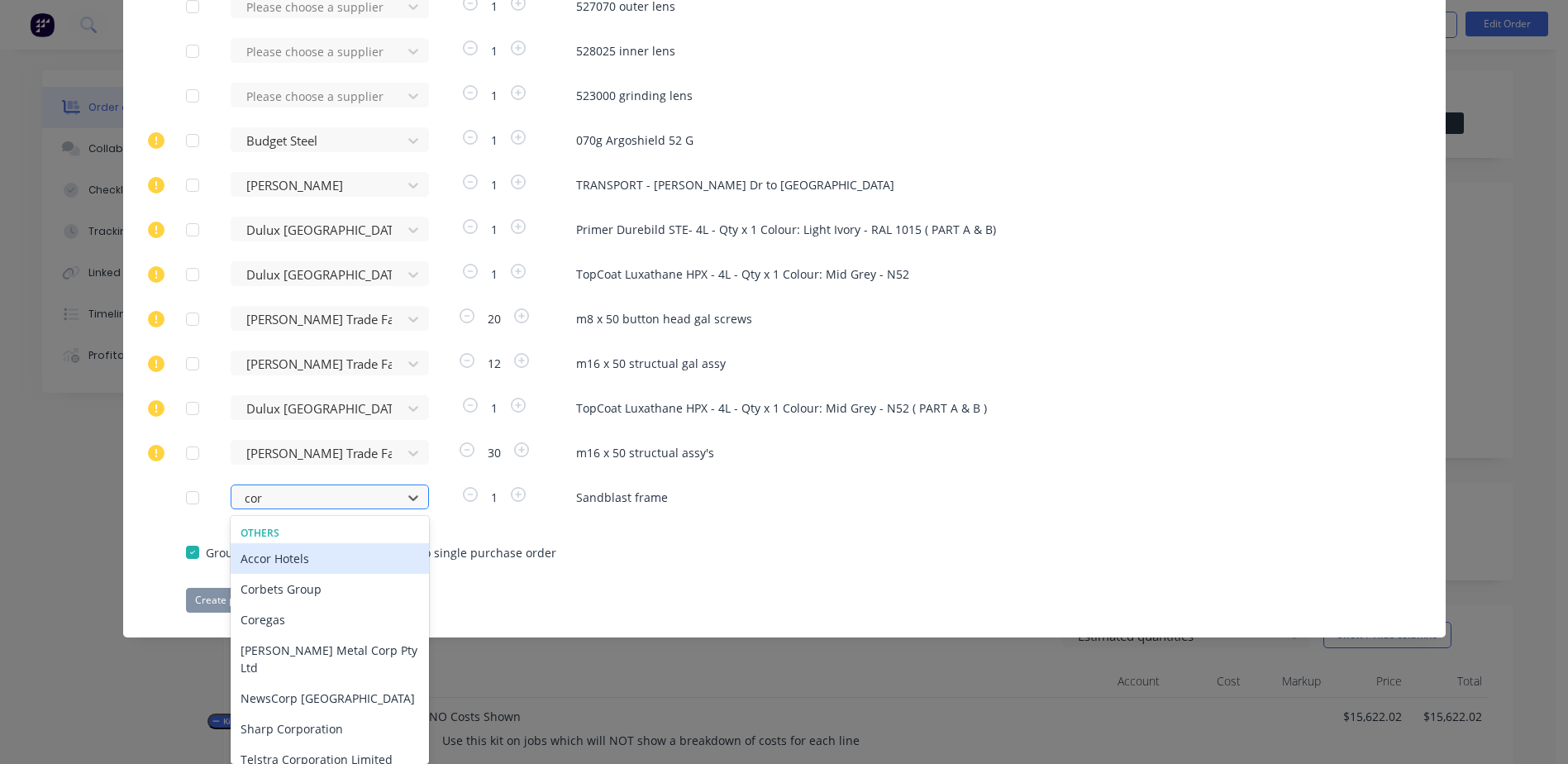
type input "corb"
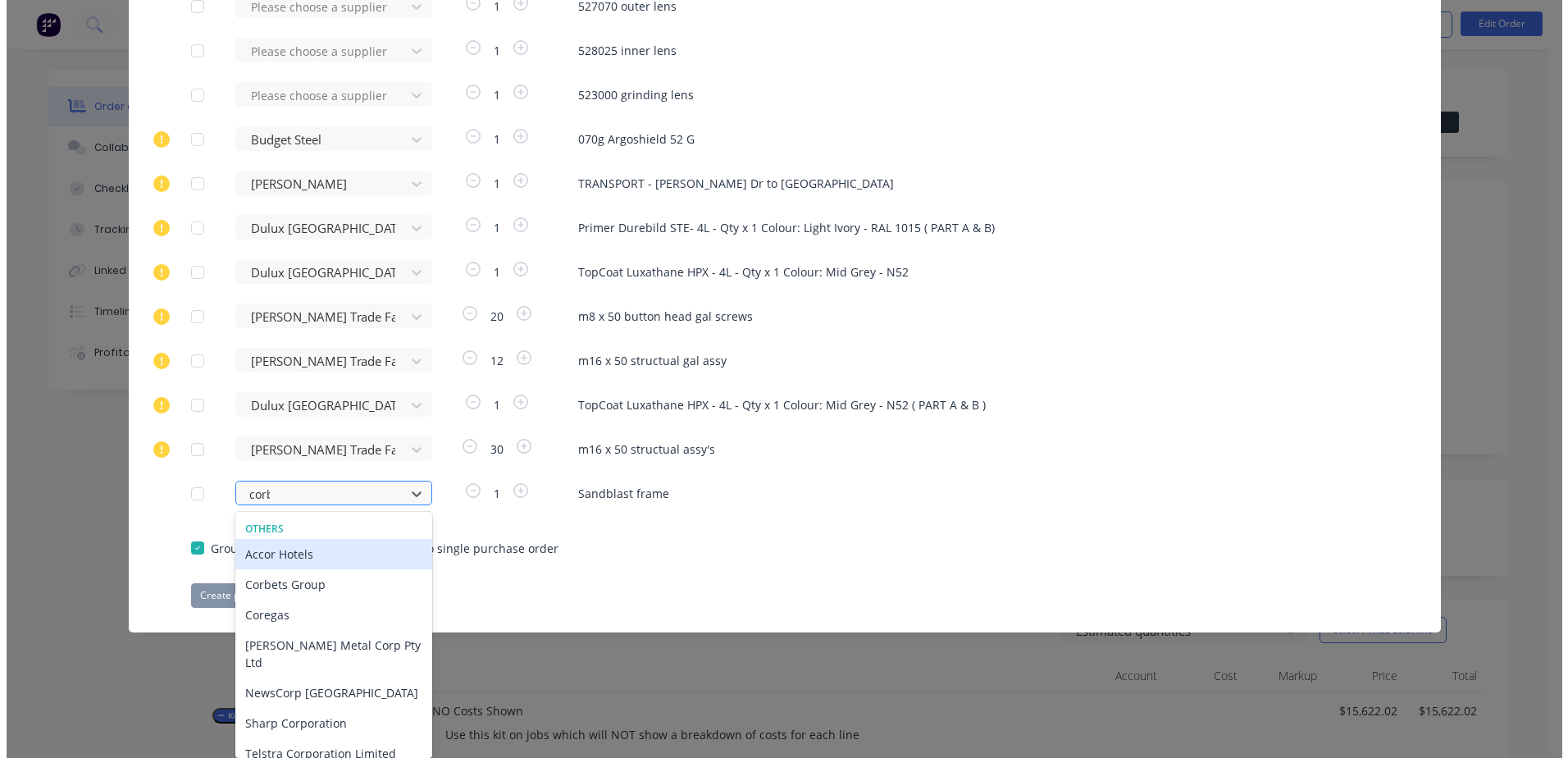
scroll to position [4458, 0]
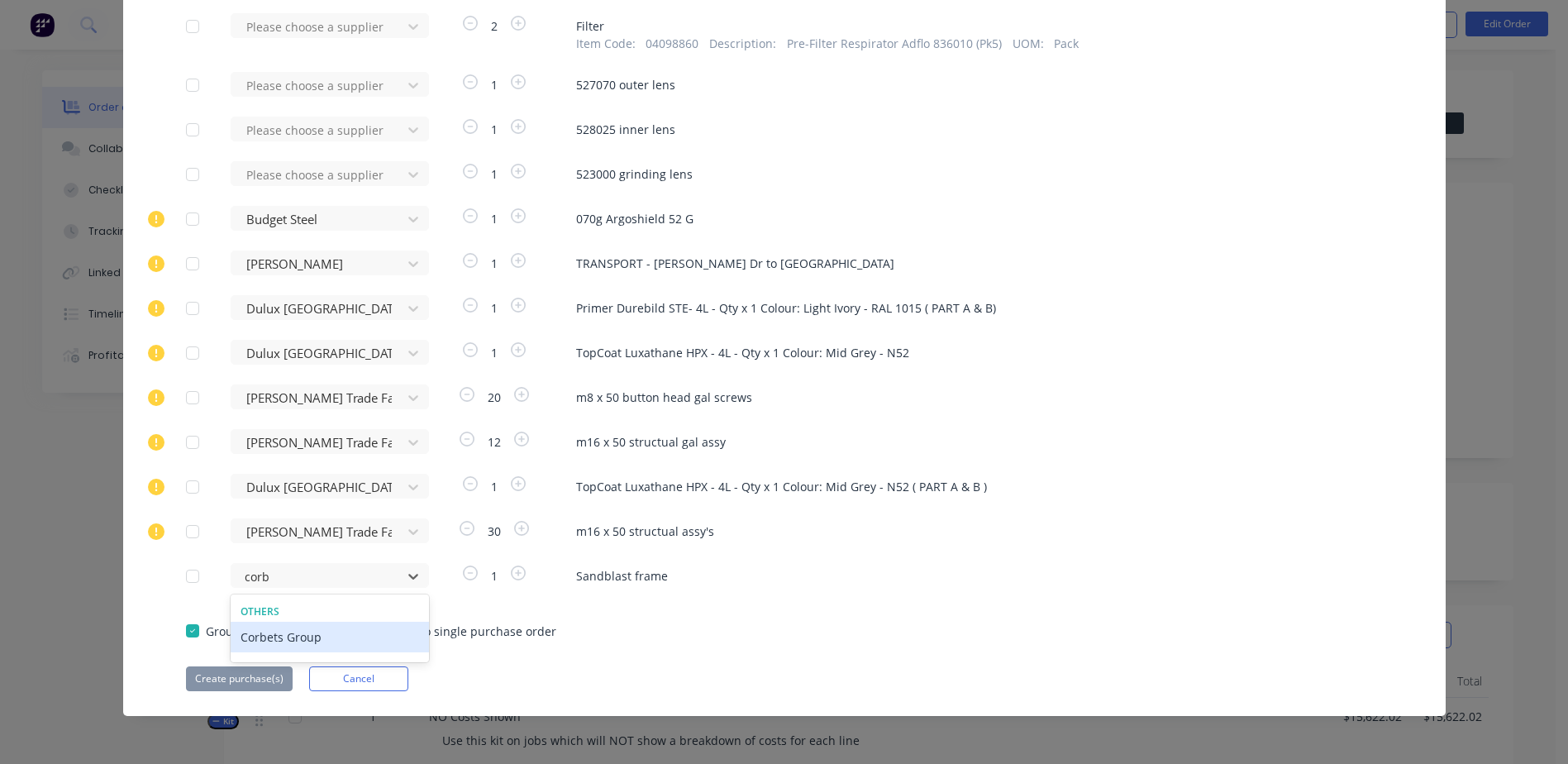
click at [300, 647] on div "Corbets Group" at bounding box center [329, 637] width 199 height 31
click at [239, 672] on button "Create purchase(s)" at bounding box center [239, 679] width 107 height 25
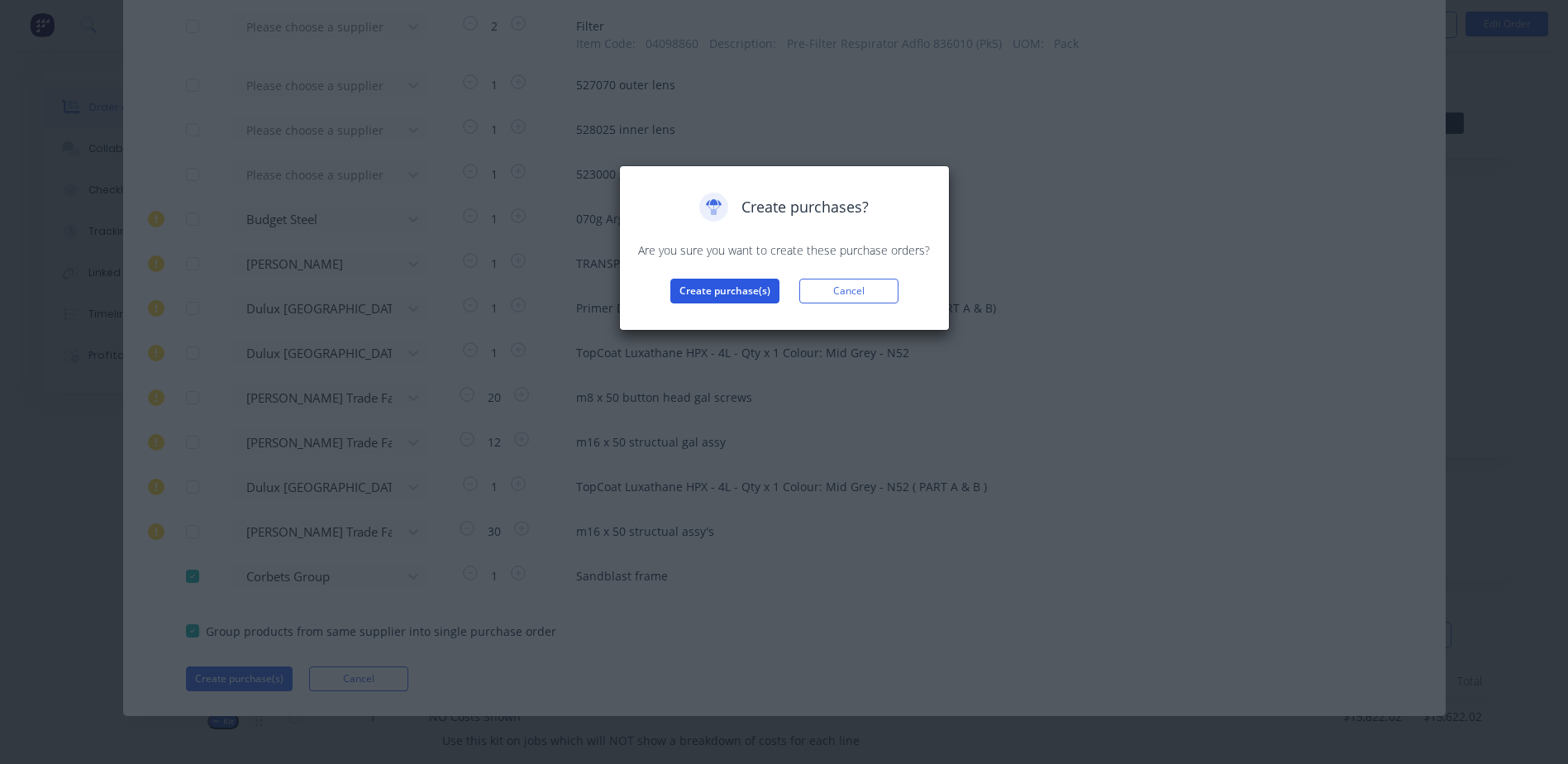
click at [689, 295] on button "Create purchase(s)" at bounding box center [725, 291] width 109 height 25
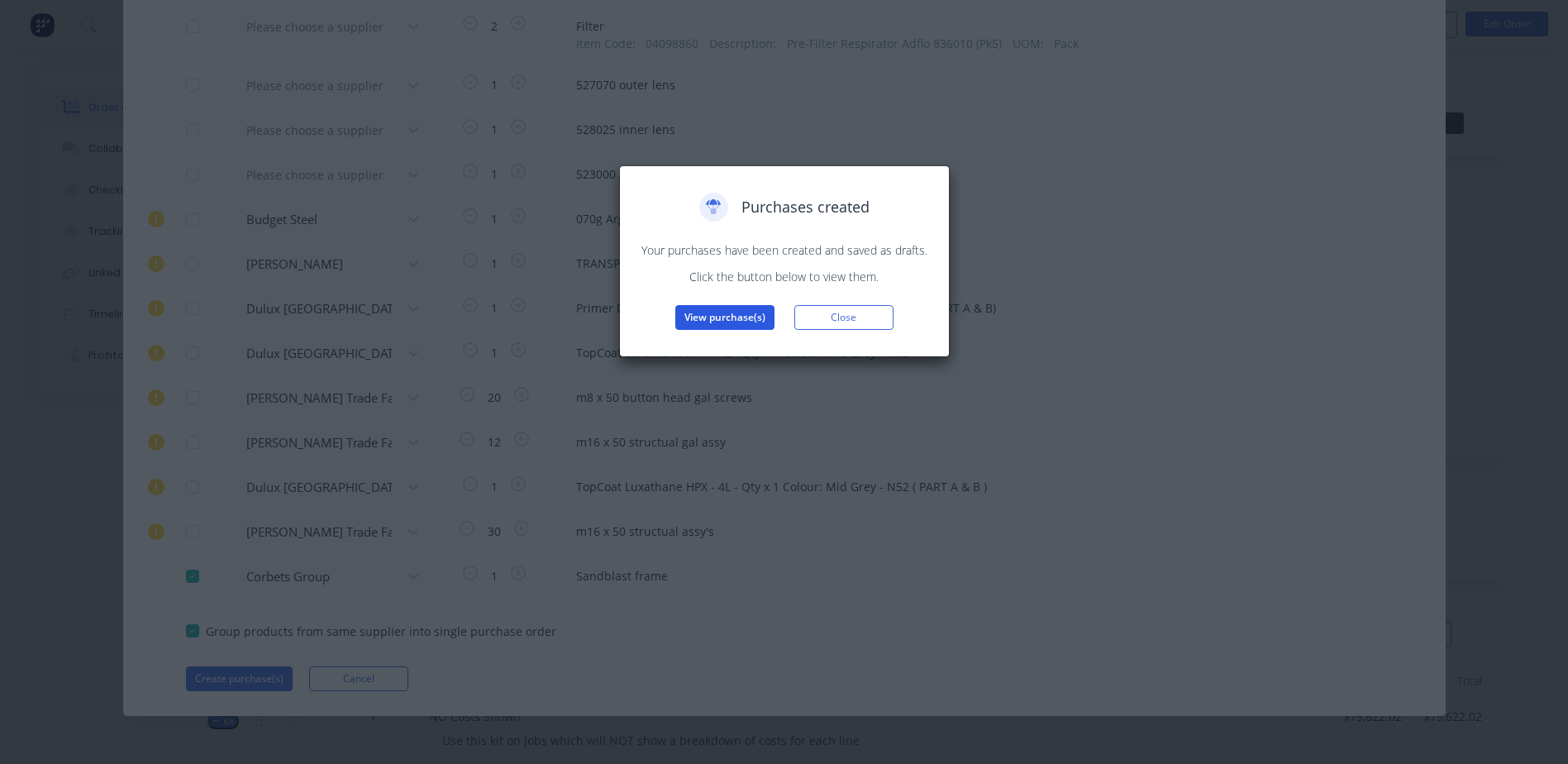
click at [707, 314] on button "View purchase(s)" at bounding box center [725, 318] width 99 height 25
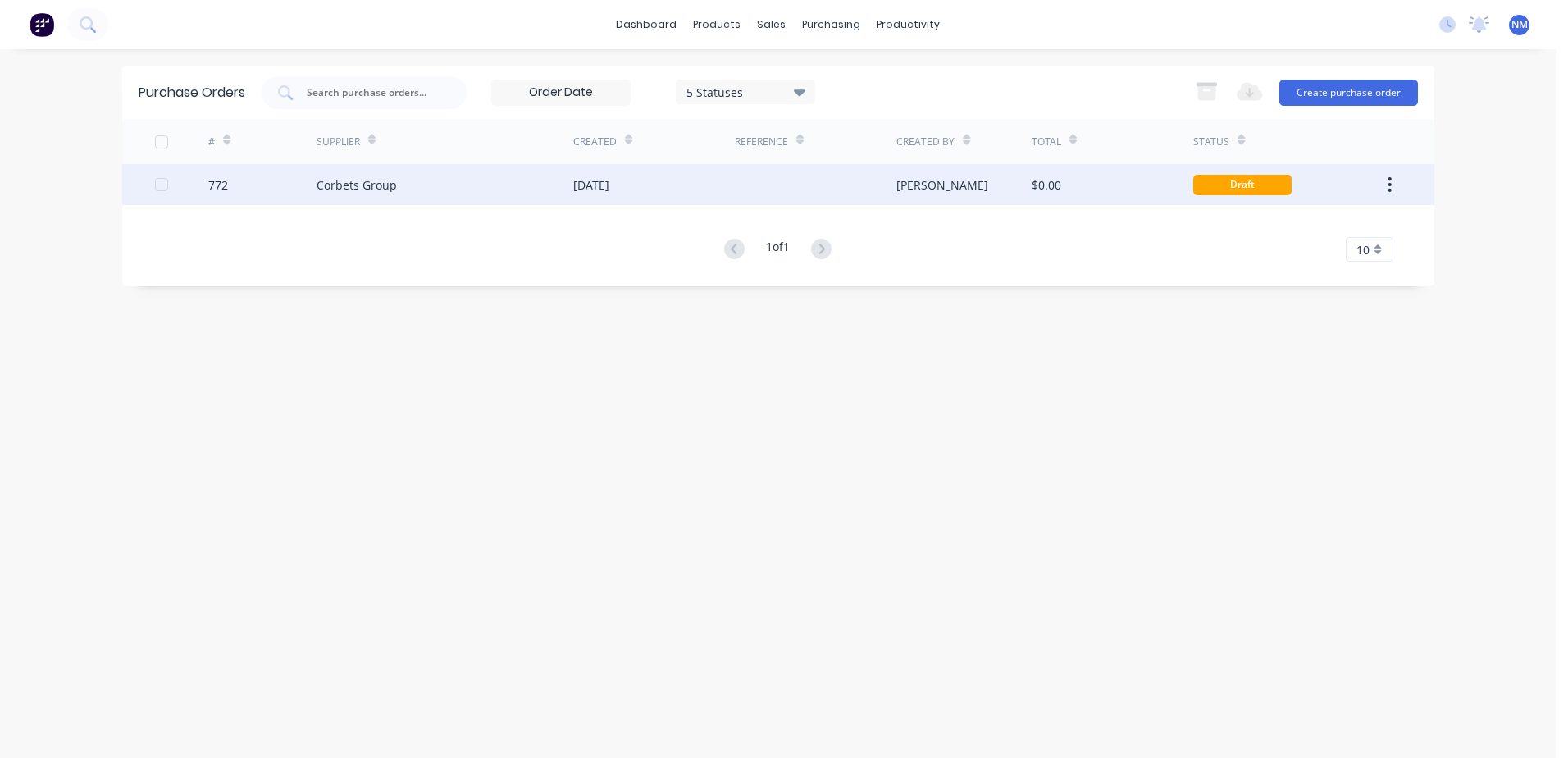
click at [1100, 187] on div "$0.00" at bounding box center [1113, 184] width 162 height 41
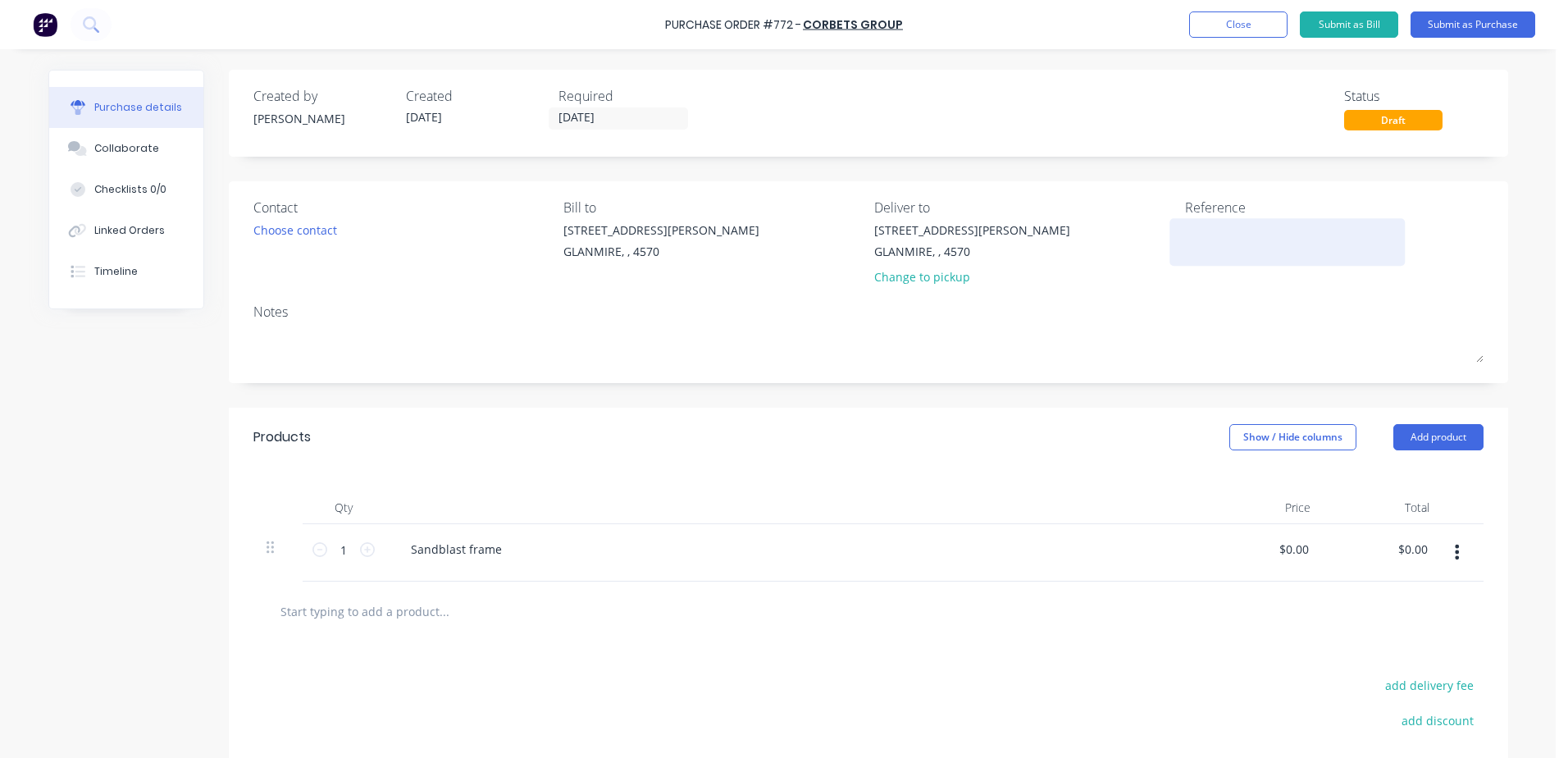
click at [1231, 242] on textarea at bounding box center [1287, 240] width 205 height 37
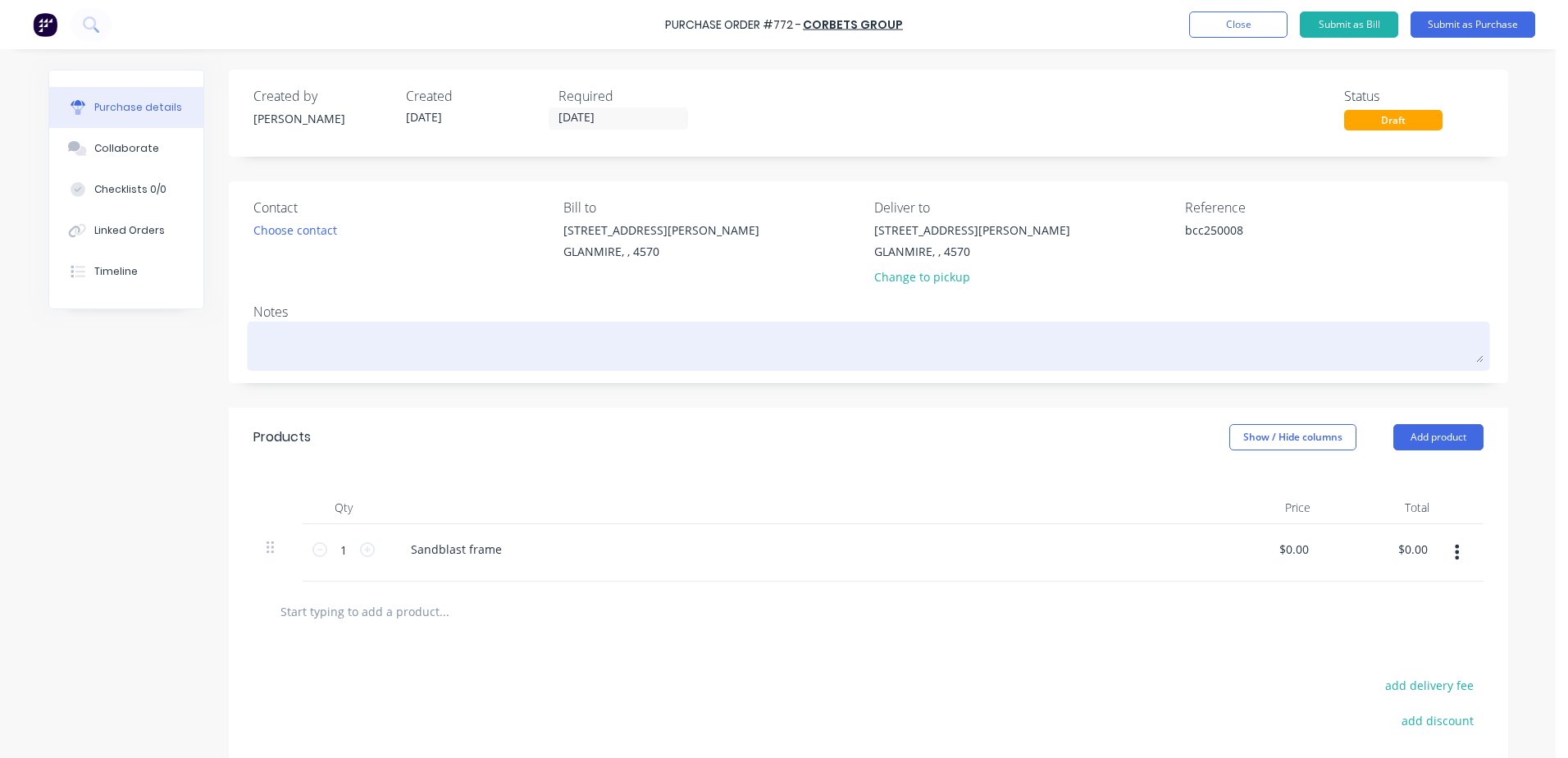
type textarea "bcc250008"
type textarea "x"
type textarea "bcc250008"
click at [265, 341] on textarea at bounding box center [868, 344] width 1230 height 37
type textarea "x"
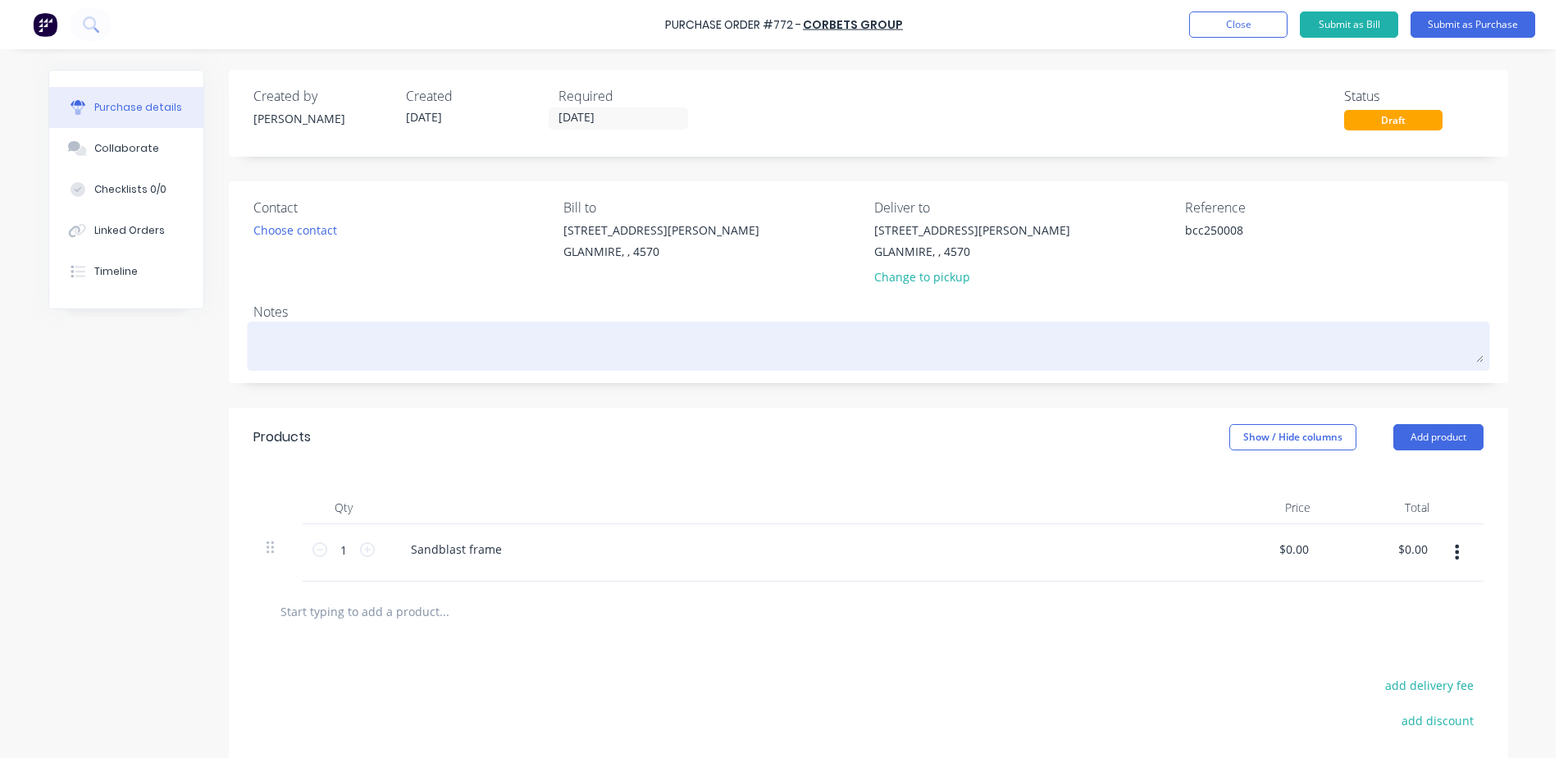
type textarea "b"
type textarea "x"
type textarea "bc"
type textarea "x"
type textarea "bcc"
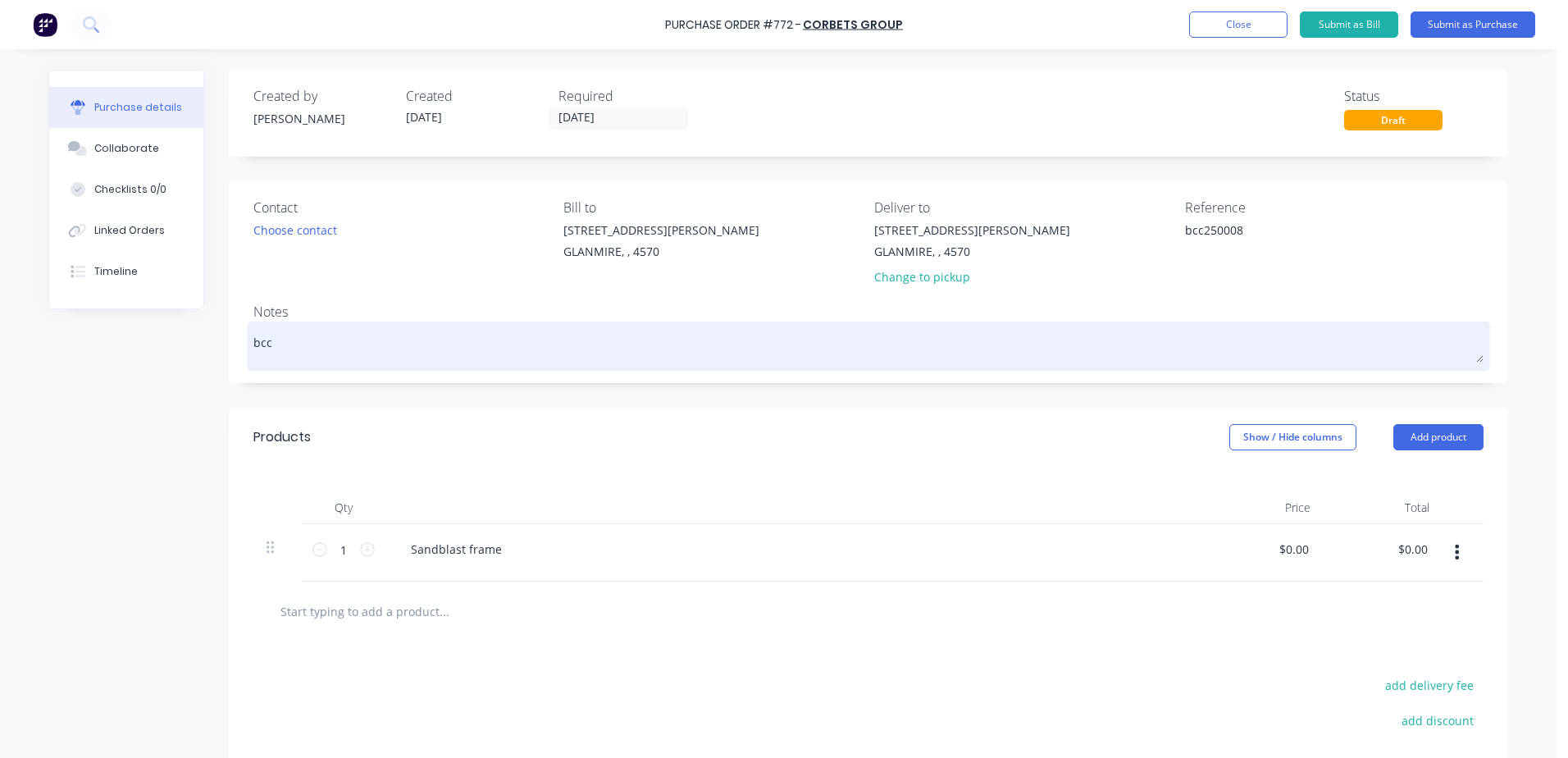
type textarea "x"
type textarea "bcc2"
type textarea "x"
type textarea "bcc25"
type textarea "x"
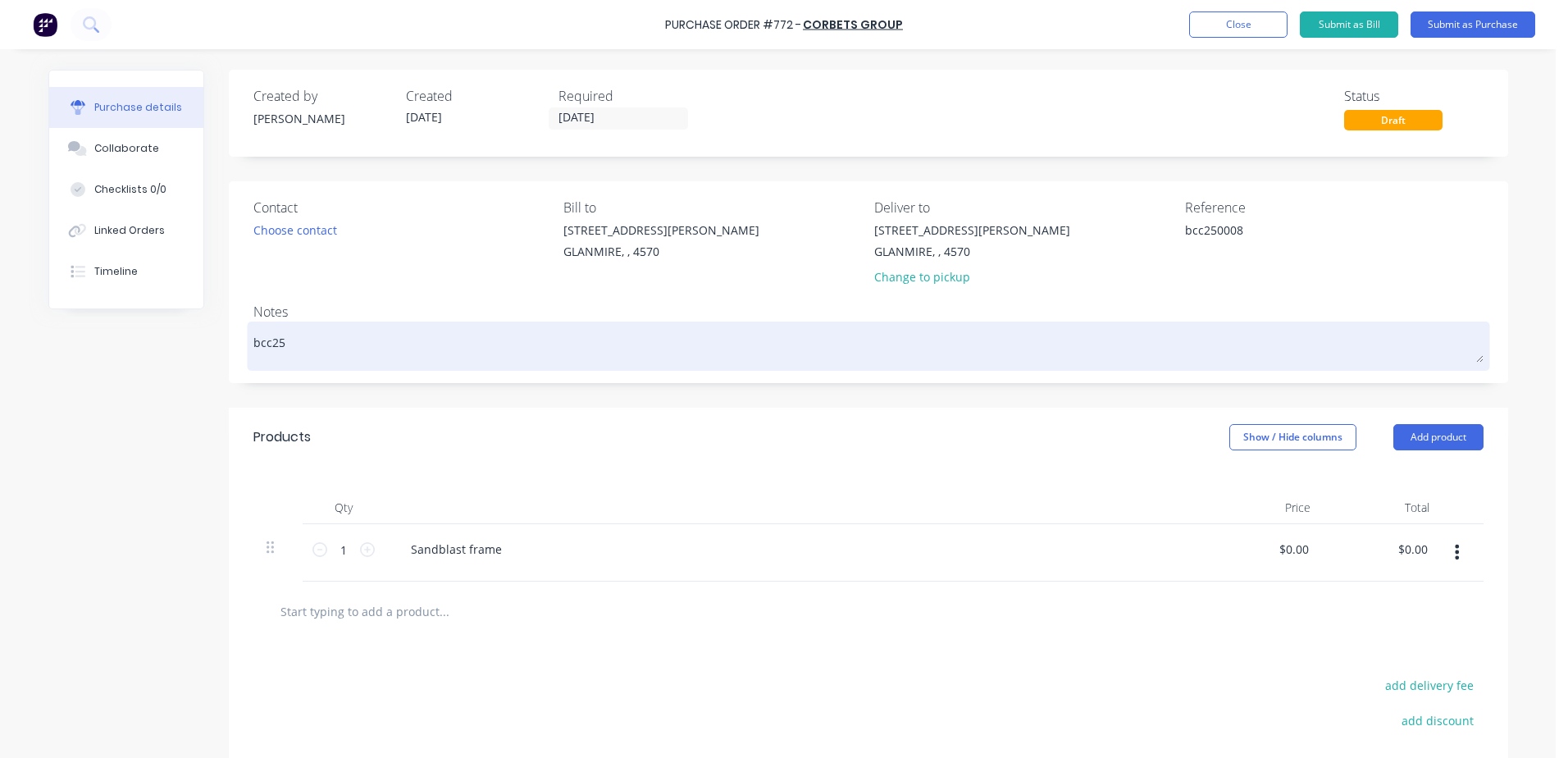
type textarea "bcc250"
type textarea "x"
type textarea "bcc2500"
type textarea "x"
type textarea "bcc25008"
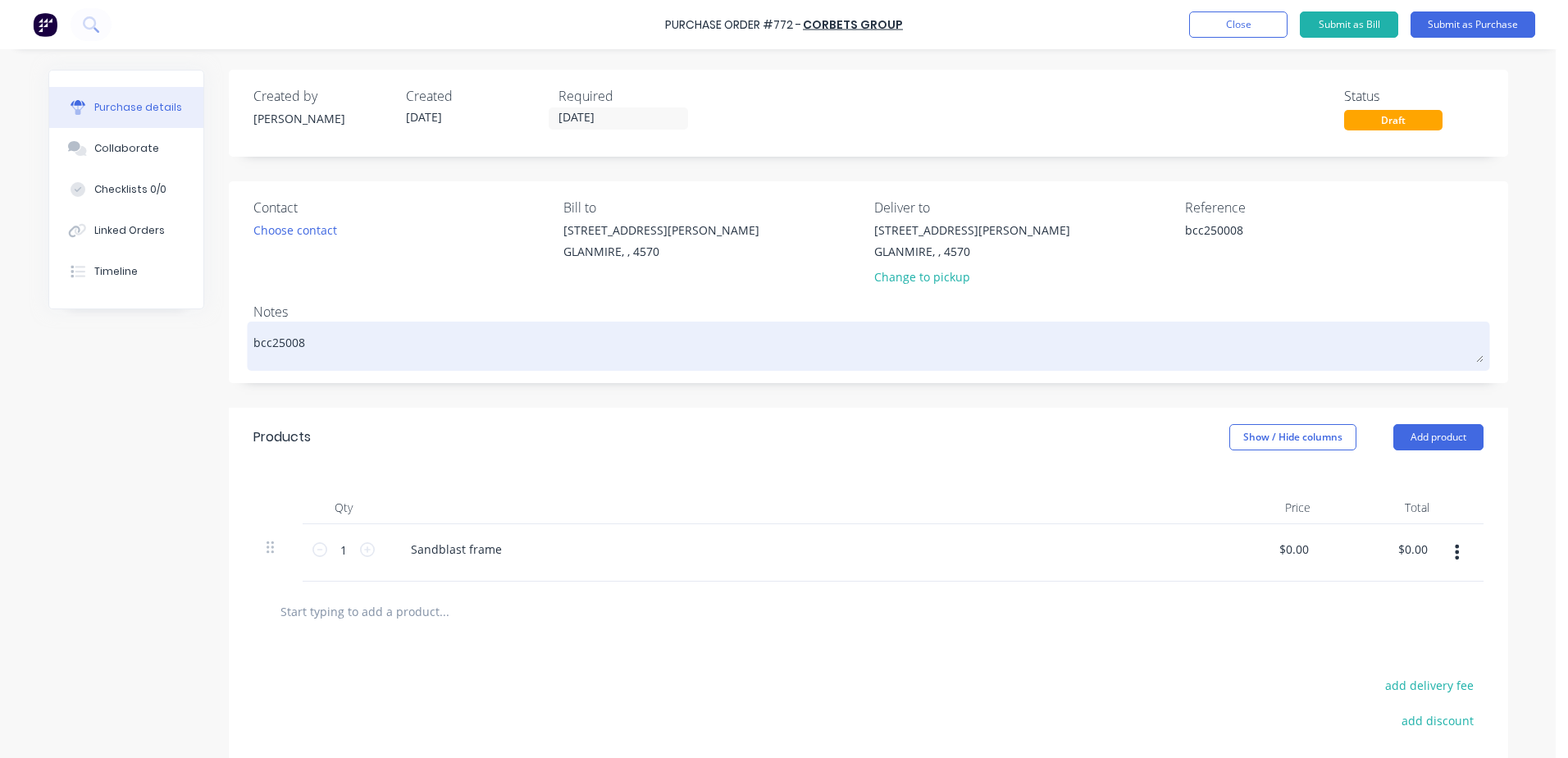
type textarea "x"
type textarea "bcc25008-"
type textarea "x"
type textarea "bcc25008"
type textarea "x"
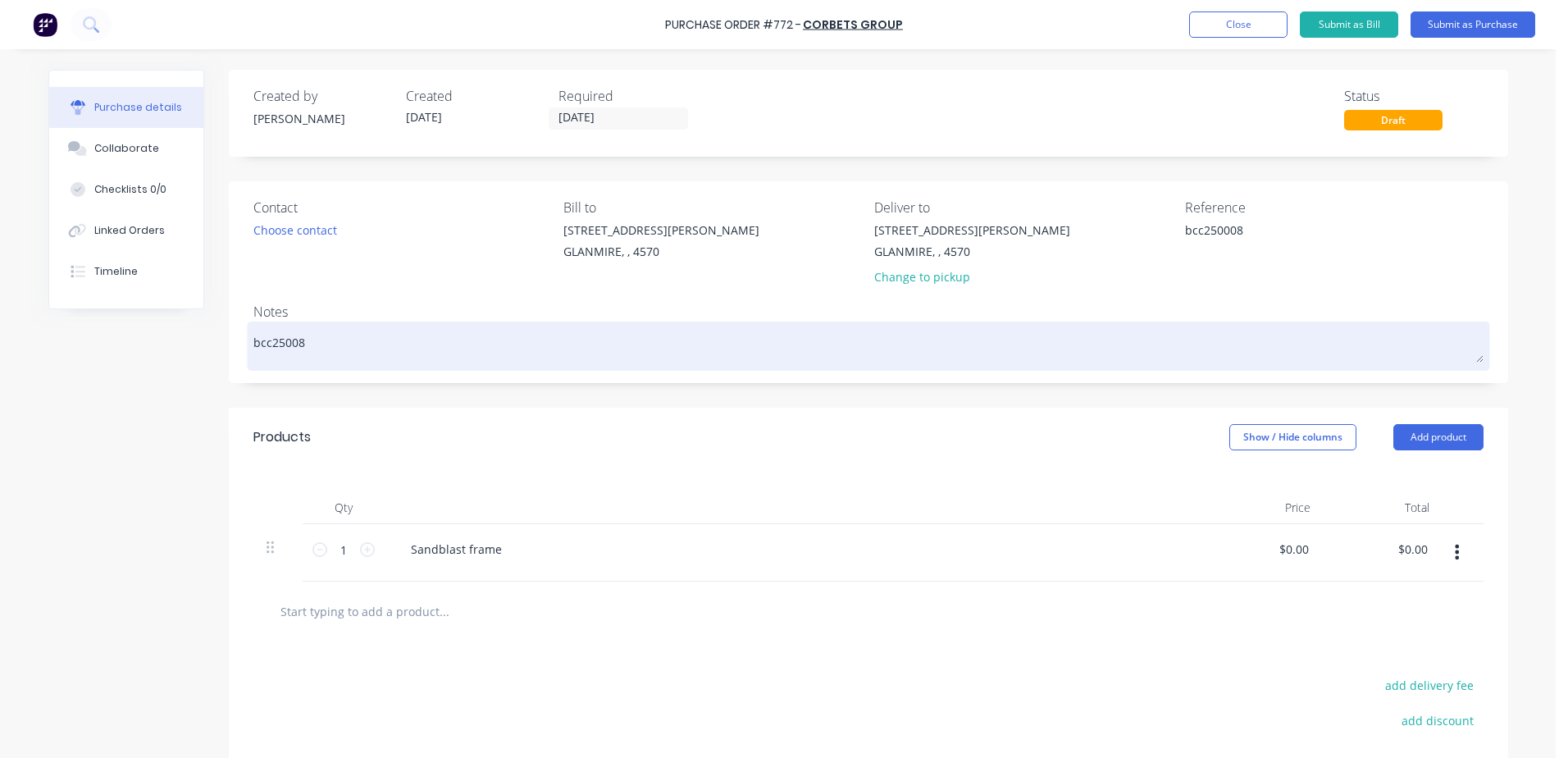
type textarea "bcc2500"
type textarea "x"
type textarea "bcc25000"
type textarea "x"
type textarea "bcc250008"
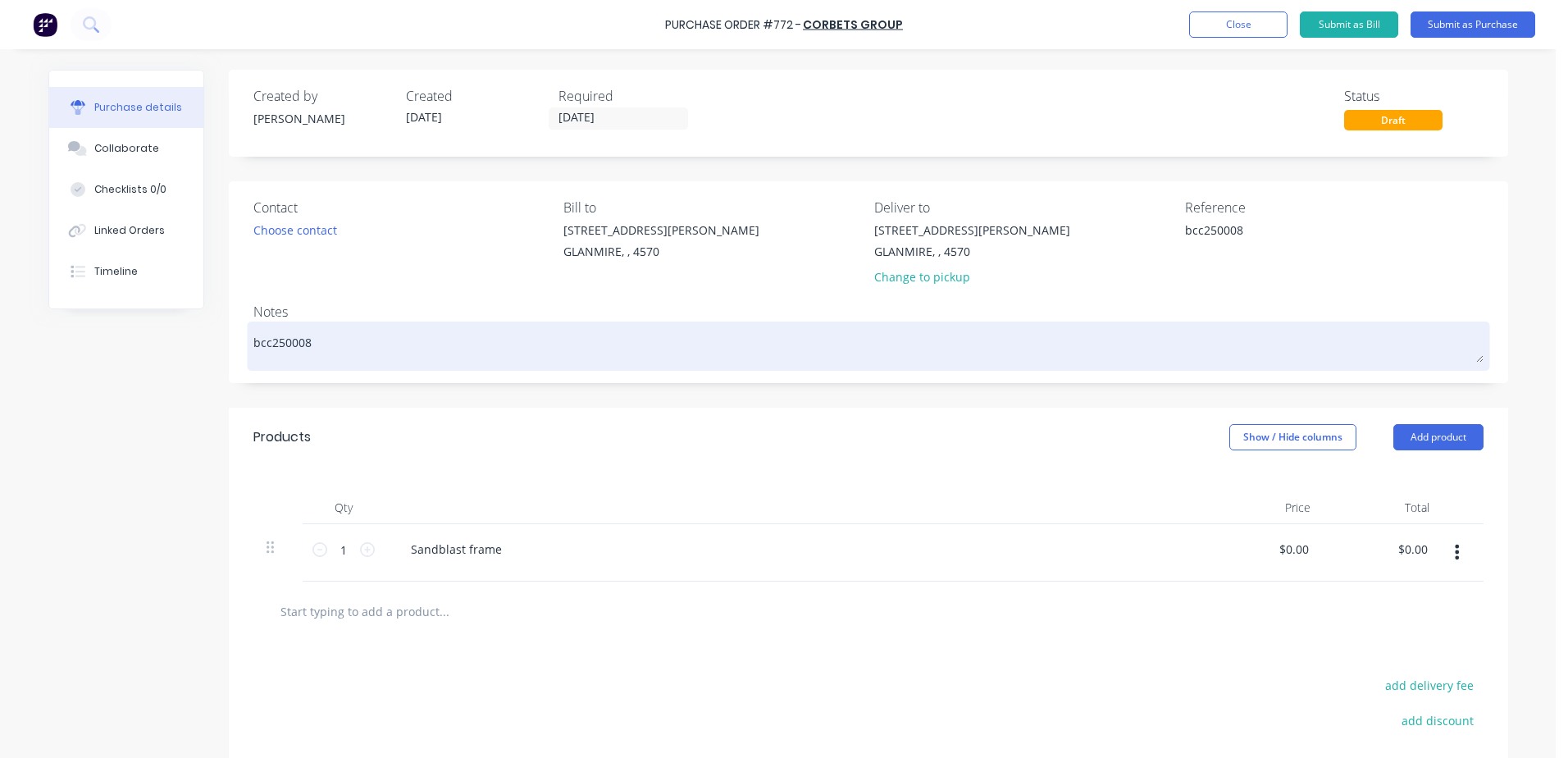
type textarea "x"
type textarea "bcc250008"
type textarea "x"
type textarea "bcc250008 -"
type textarea "x"
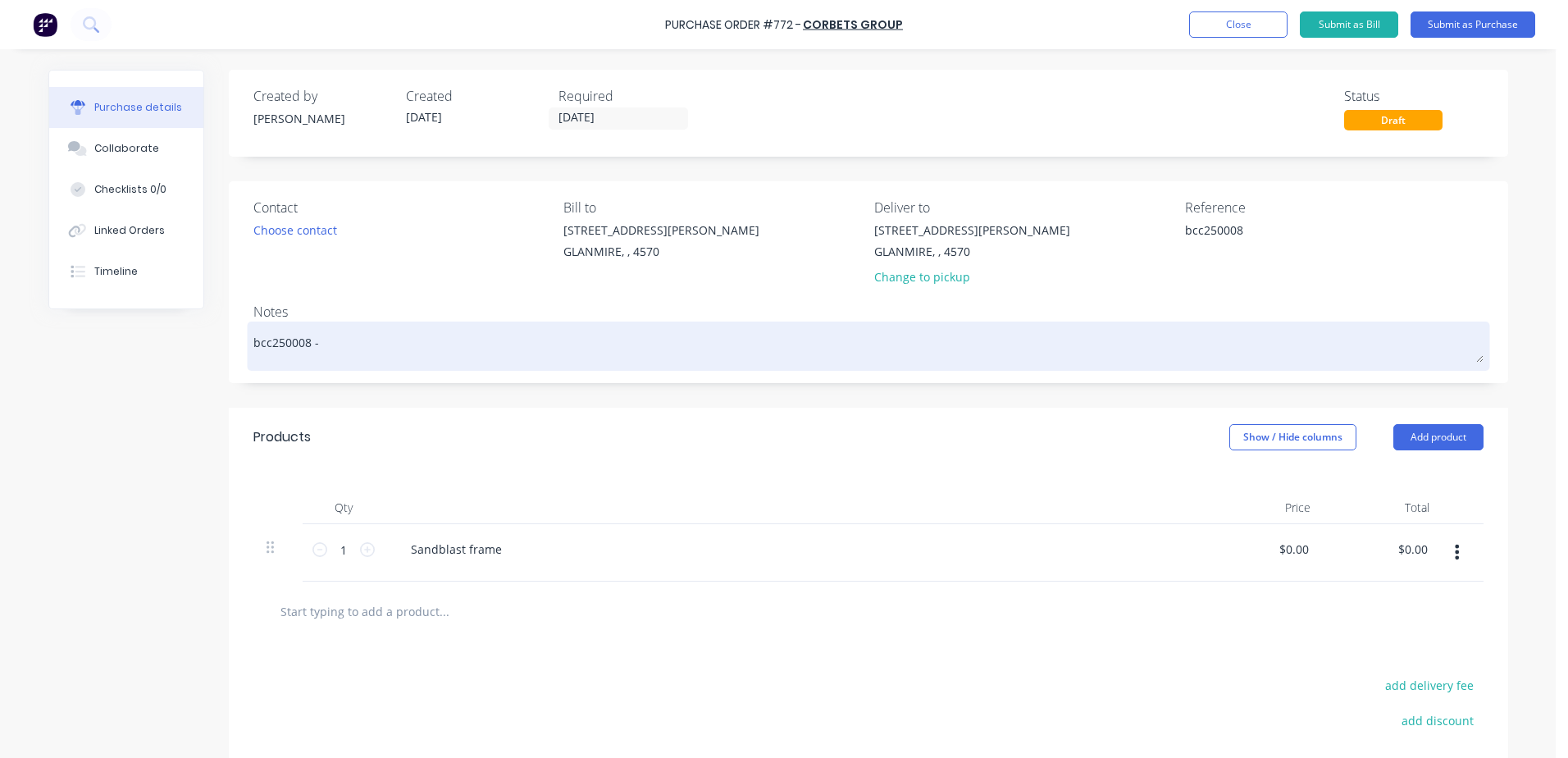
type textarea "bcc250008 -"
type textarea "x"
type textarea "bcc250008 - g"
type textarea "x"
type textarea "bcc250008 - gl"
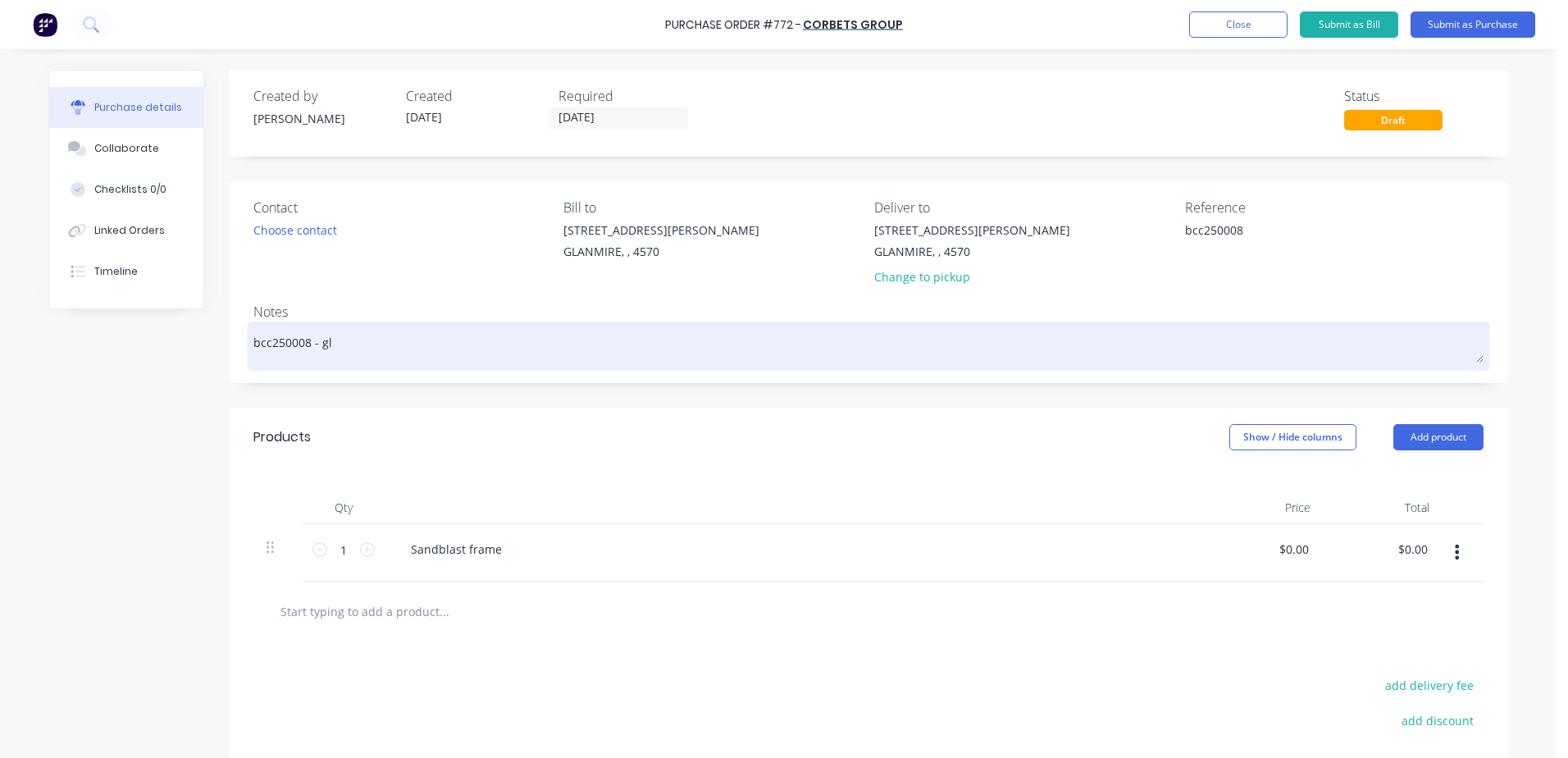
type textarea "x"
type textarea "bcc250008 - gle"
type textarea "x"
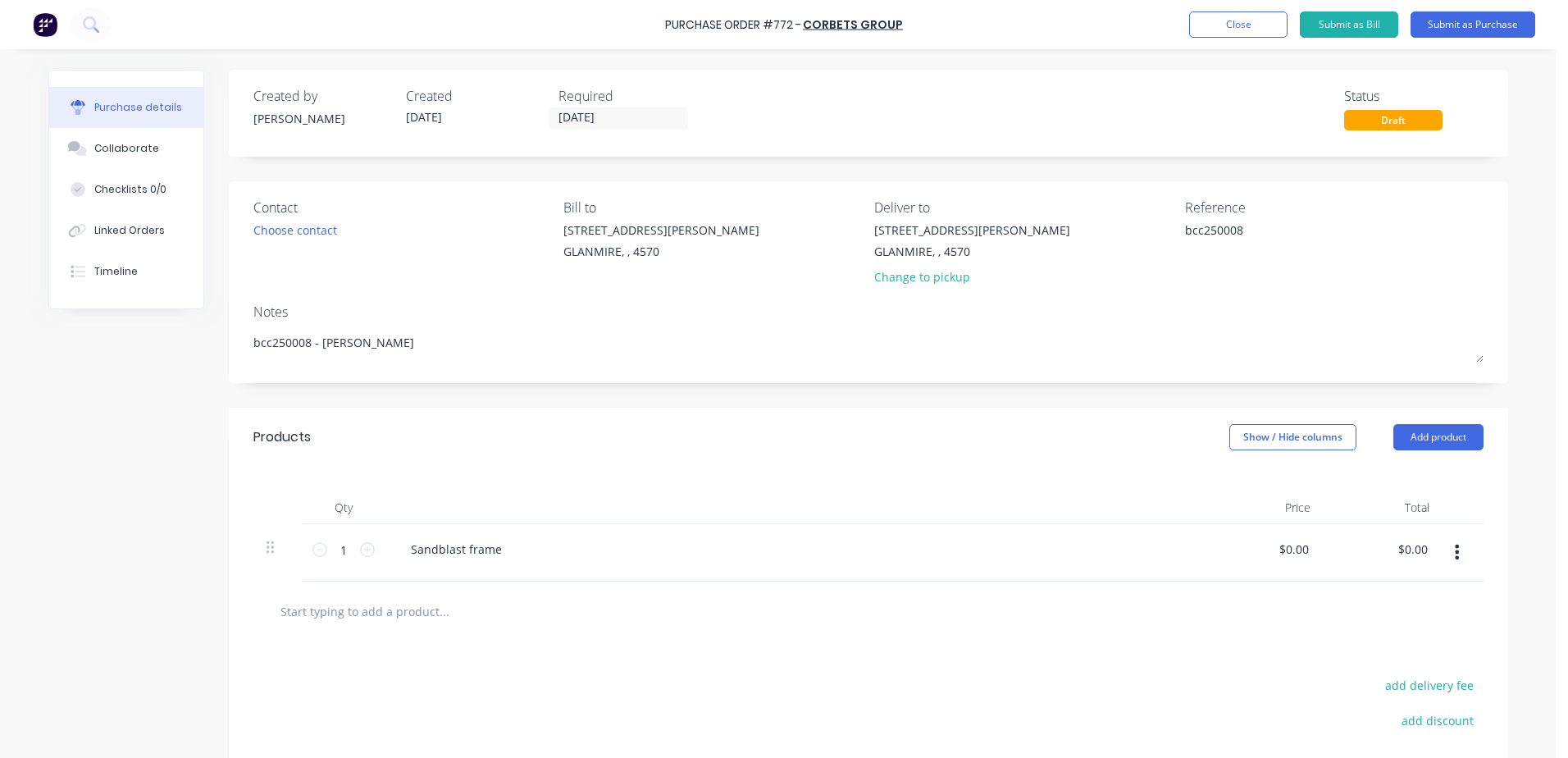
type textarea "bcc250008 - glen"
type textarea "x"
type textarea "bcc250008 - glen"
click at [666, 547] on div "Sandblast frame" at bounding box center [795, 549] width 794 height 24
click at [1471, 30] on button "Submit as Purchase" at bounding box center [1473, 25] width 125 height 27
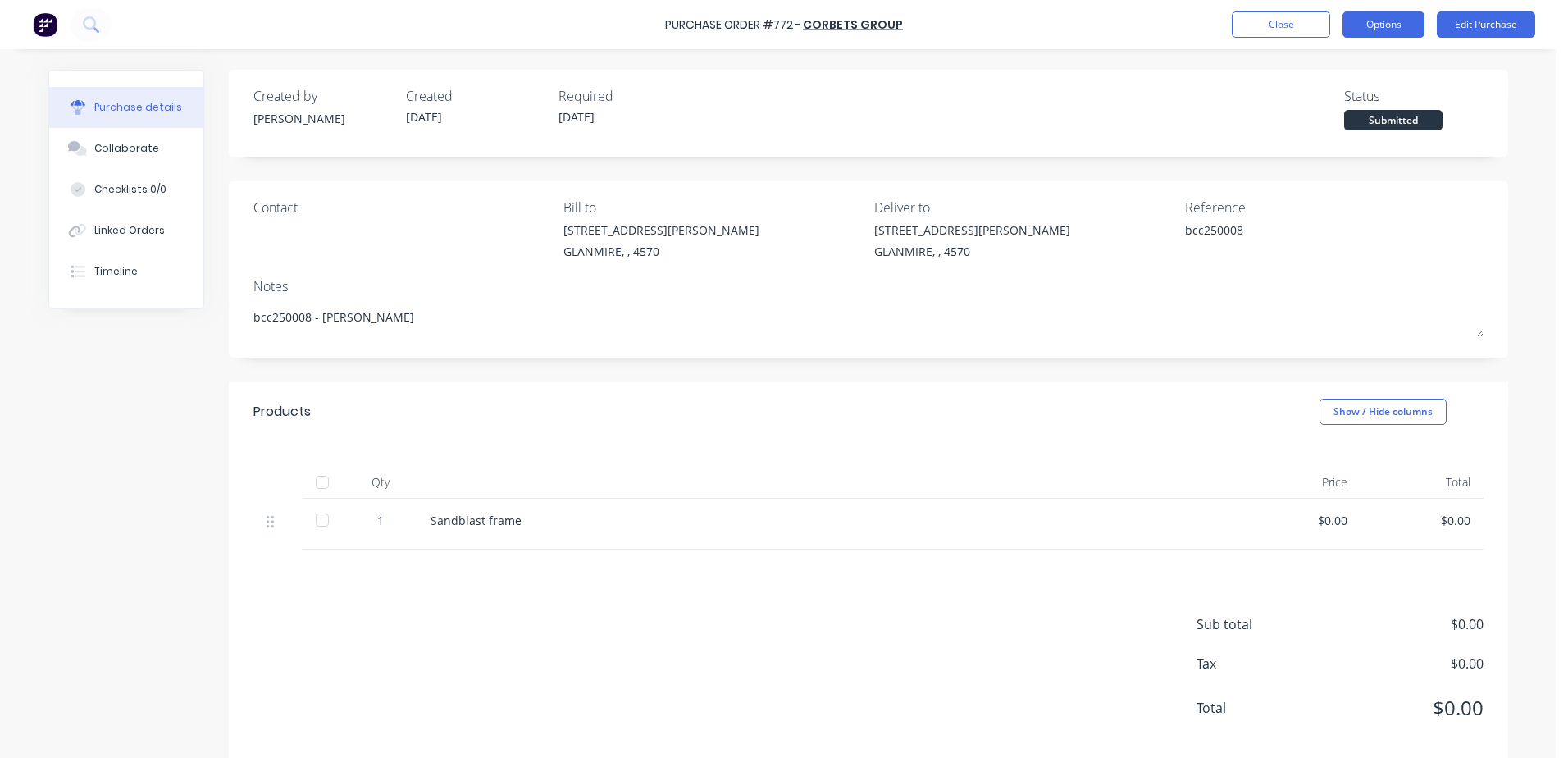
click at [1401, 15] on button "Options" at bounding box center [1383, 25] width 82 height 27
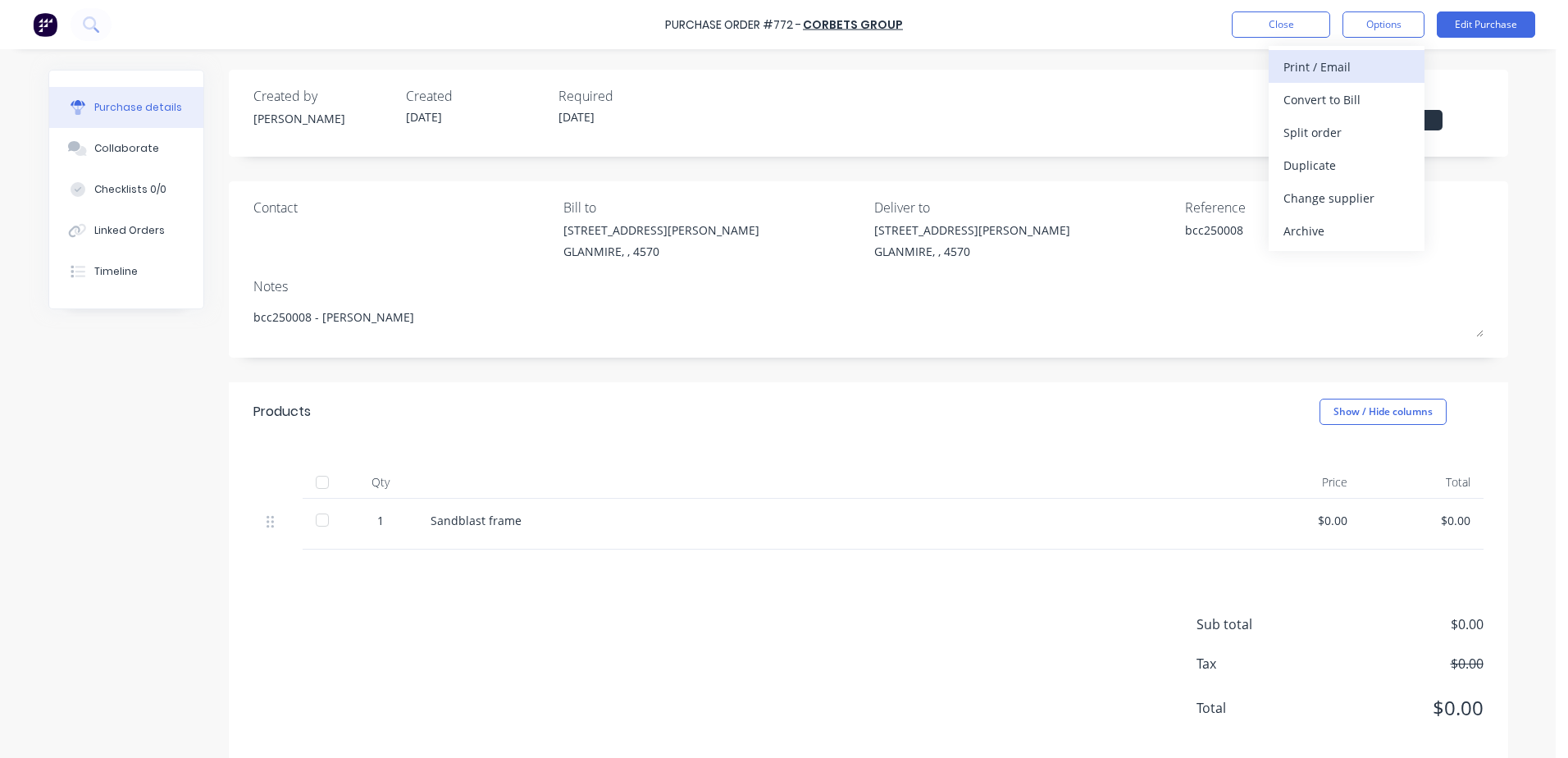
click at [1352, 59] on div "Print / Email" at bounding box center [1346, 67] width 127 height 24
click at [1366, 86] on button "With pricing" at bounding box center [1347, 99] width 156 height 32
type textarea "x"
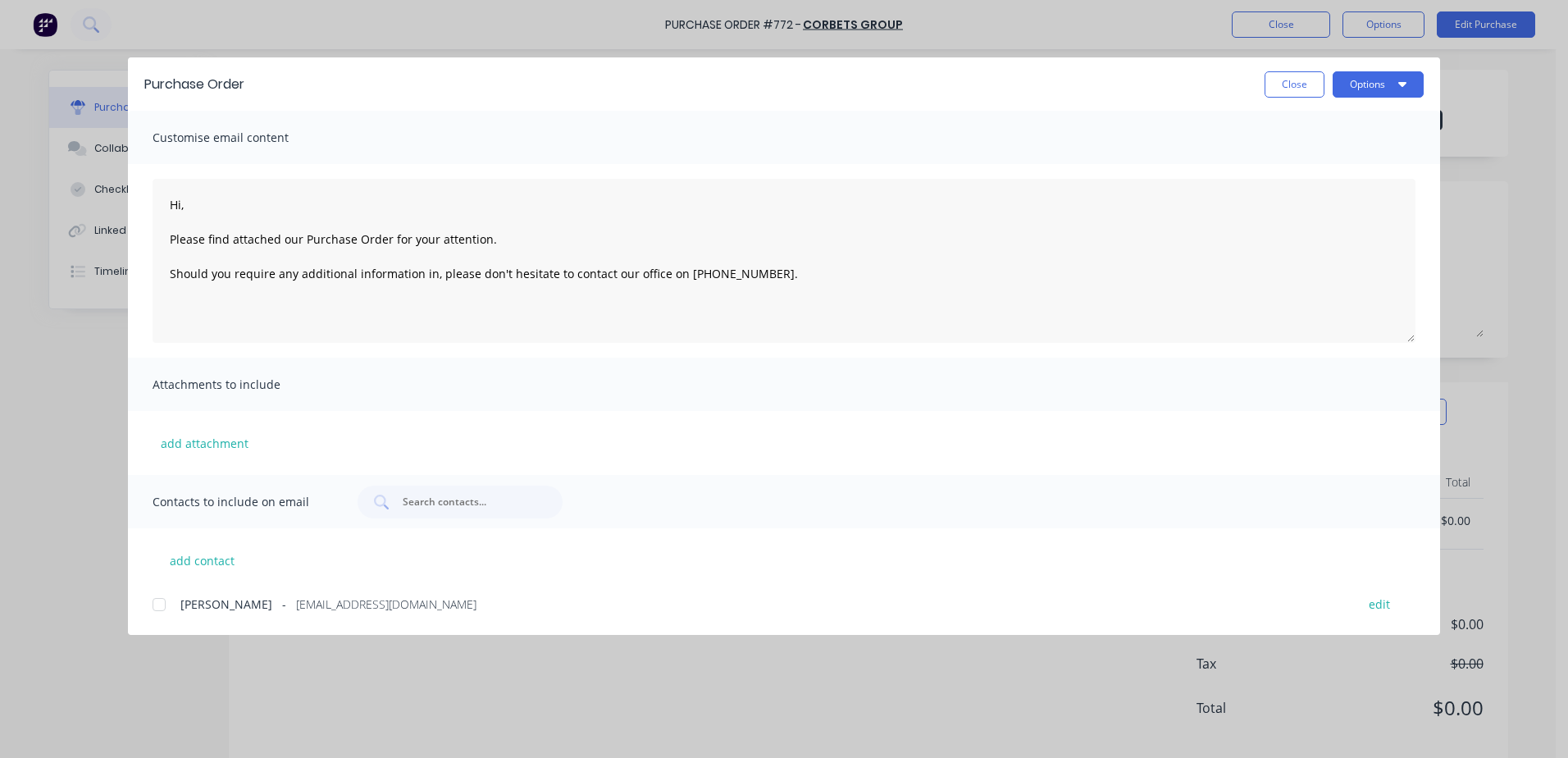
drag, startPoint x: 160, startPoint y: 608, endPoint x: 205, endPoint y: 601, distance: 45.5
click at [164, 608] on div at bounding box center [159, 605] width 32 height 32
type textarea "Hi, Please find attached our Purchase Order for your attention. Should you requ…"
click at [1379, 88] on button "Options" at bounding box center [1379, 85] width 91 height 27
click at [1330, 201] on div "Email" at bounding box center [1345, 191] width 127 height 24
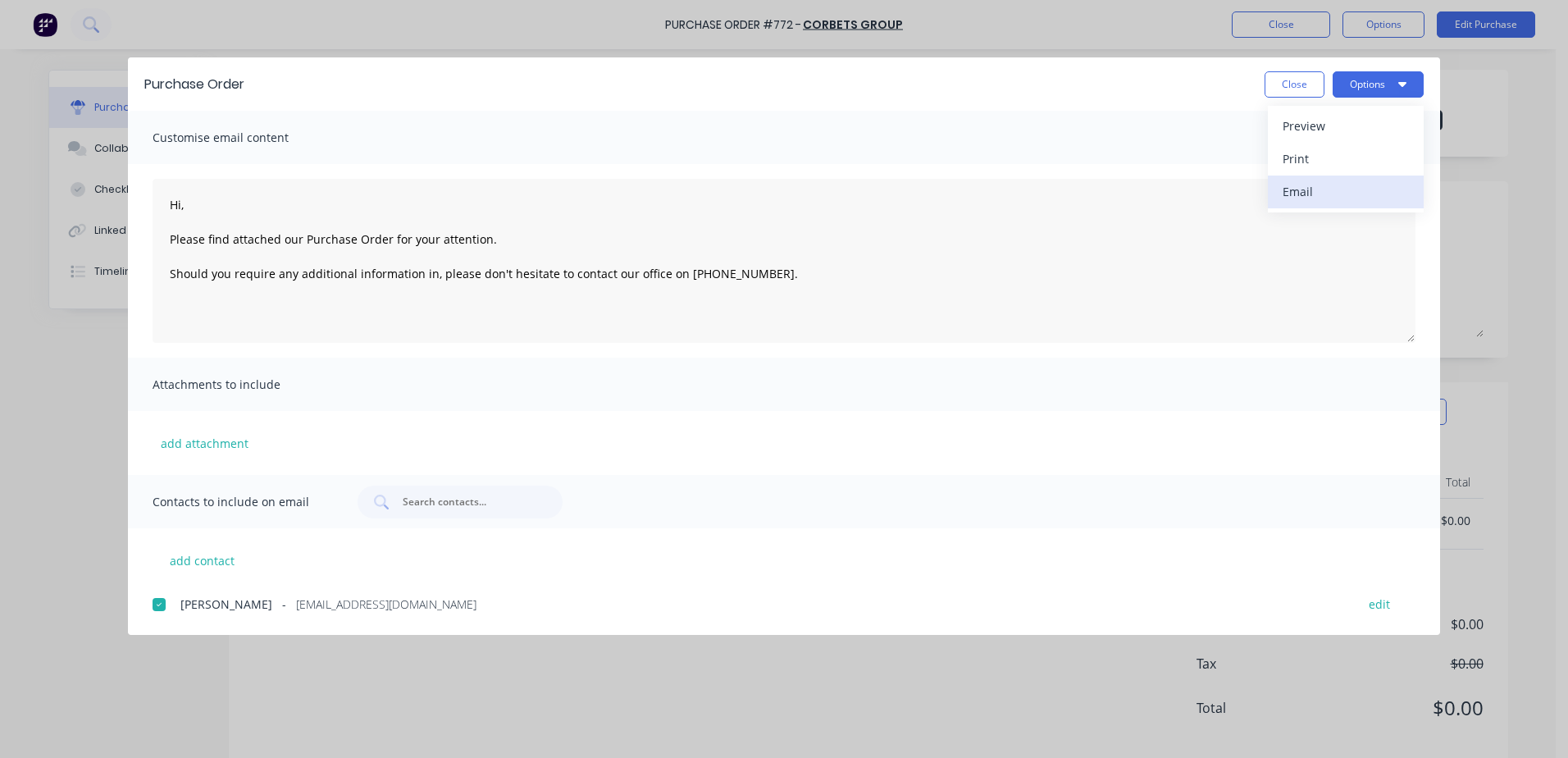
type textarea "x"
type textarea "Hi, Please find attached our Purchase Order for your attention. Should you requ…"
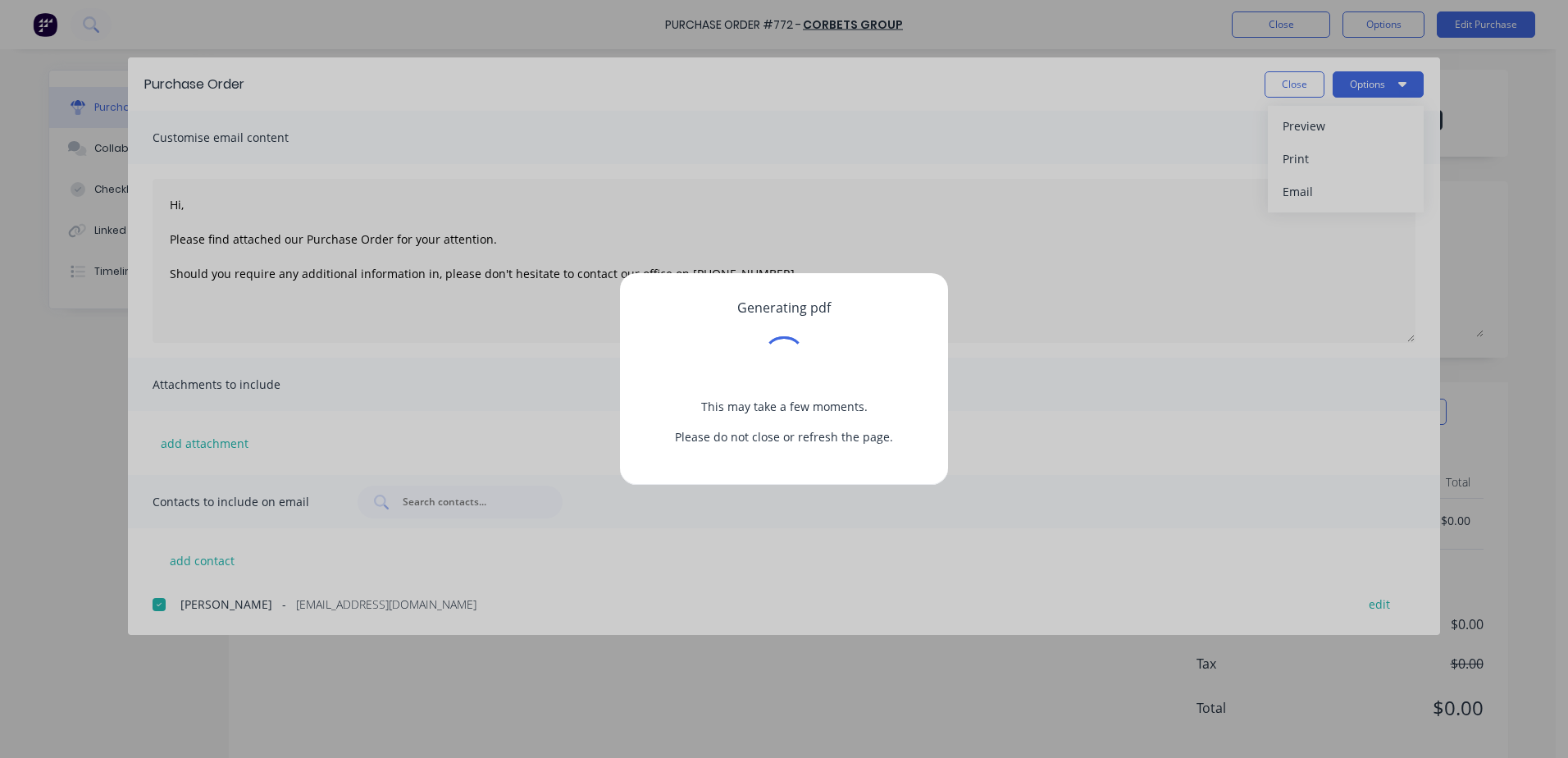
type textarea "x"
type textarea "Hi, Please find attached our Purchase Order for your attention. Should you requ…"
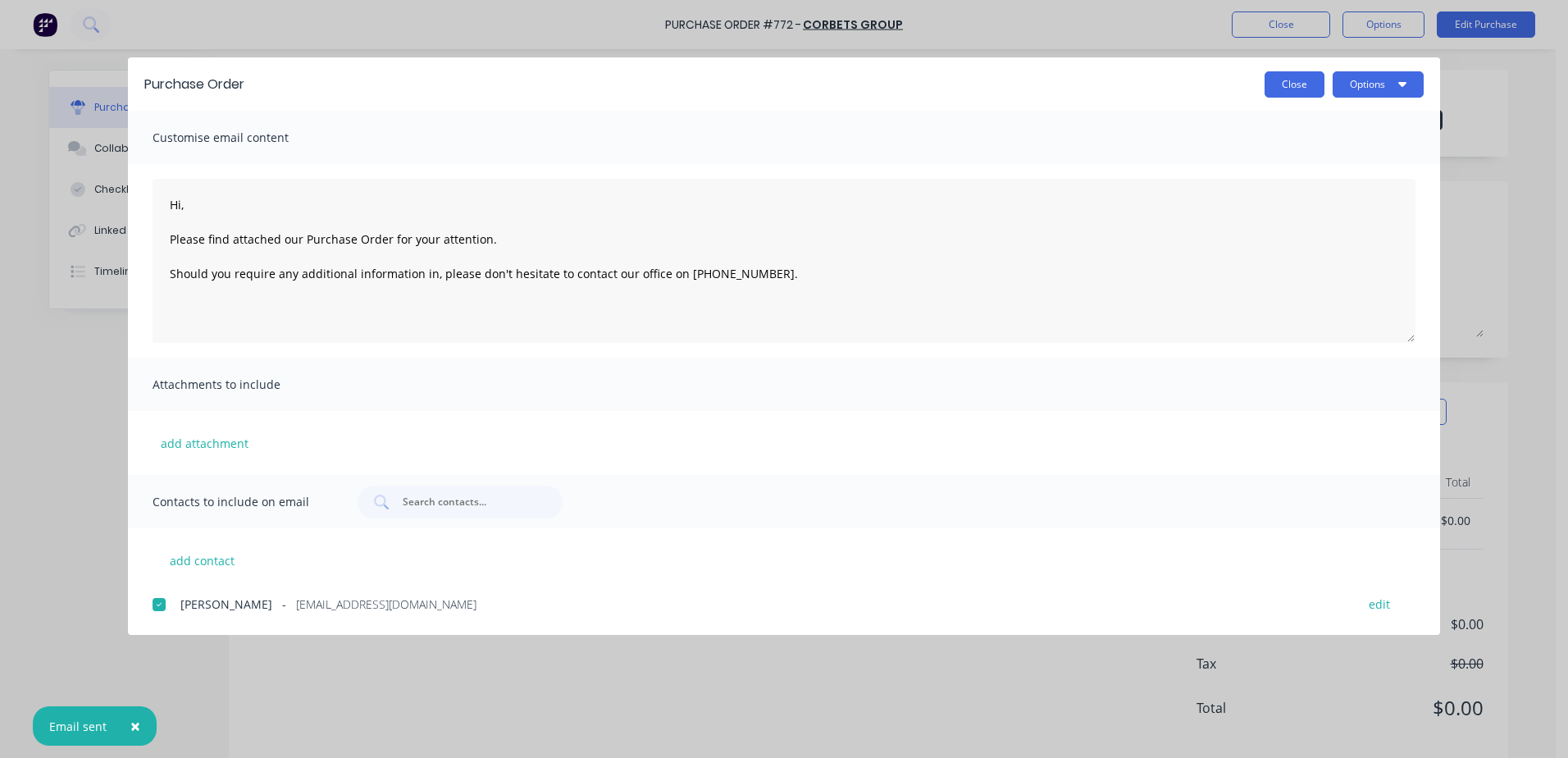
click at [1275, 96] on button "Close" at bounding box center [1294, 85] width 60 height 27
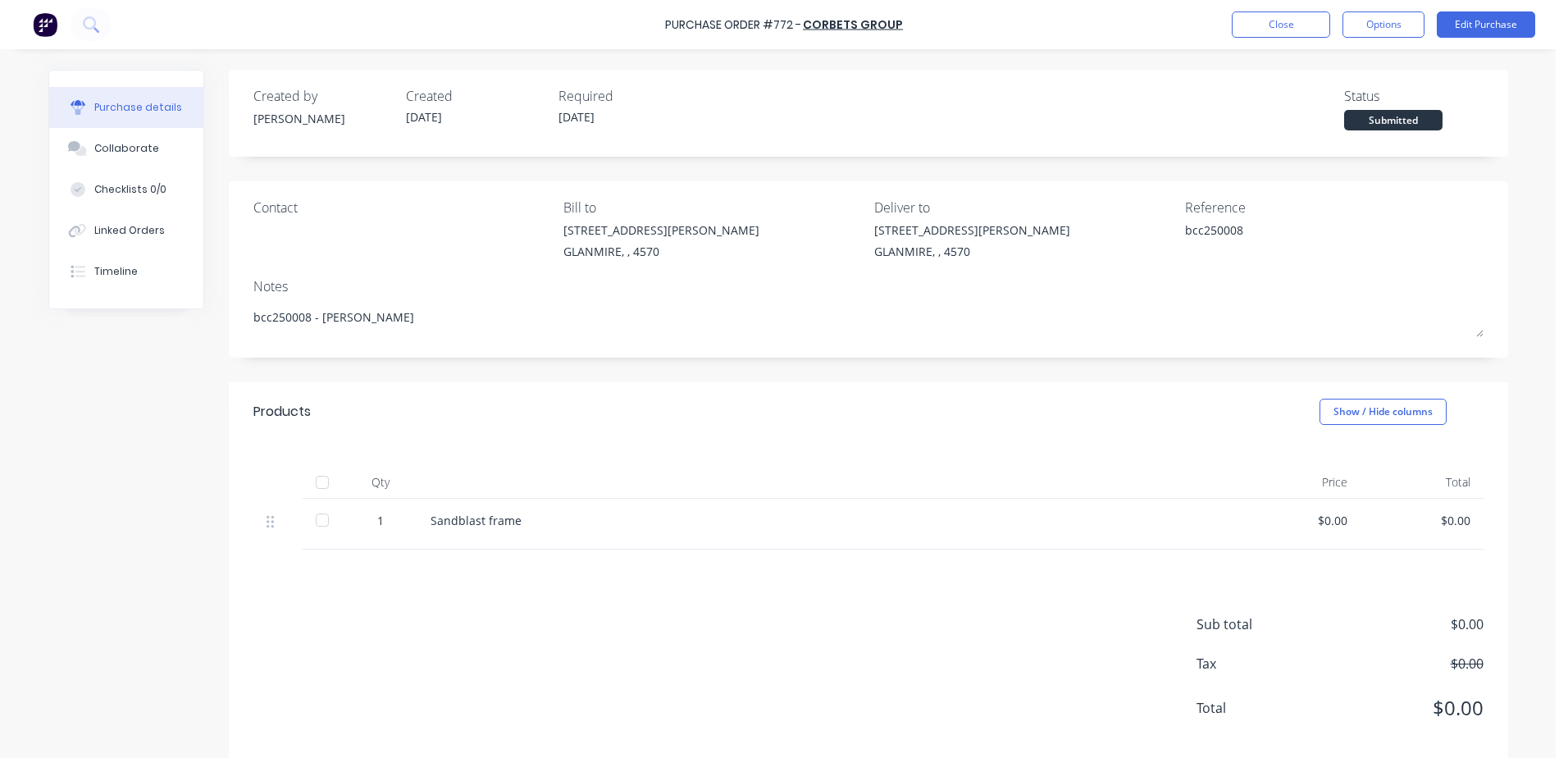
type textarea "x"
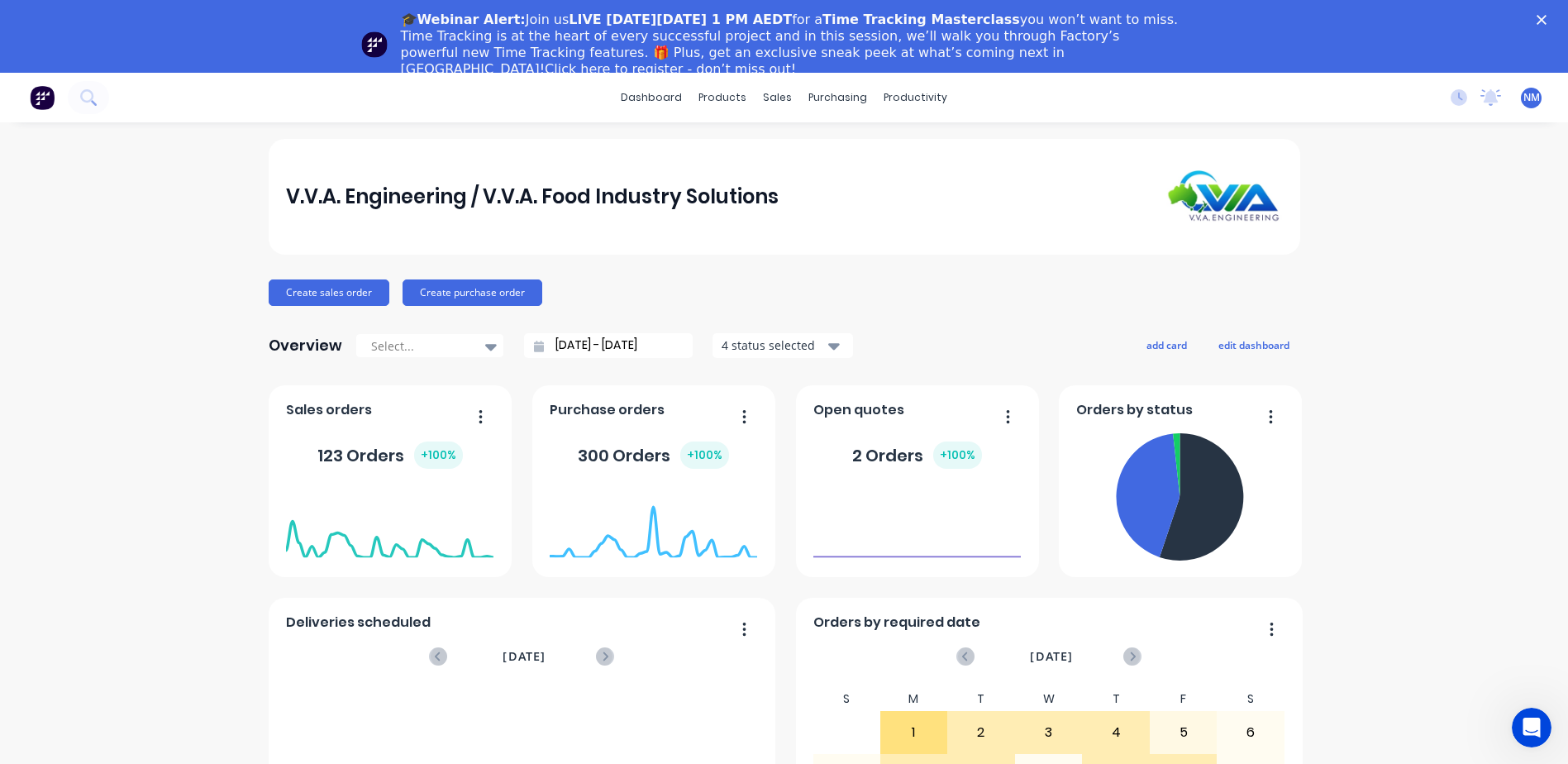
click at [1547, 21] on icon "Close" at bounding box center [1541, 20] width 10 height 10
